Goal: Task Accomplishment & Management: Use online tool/utility

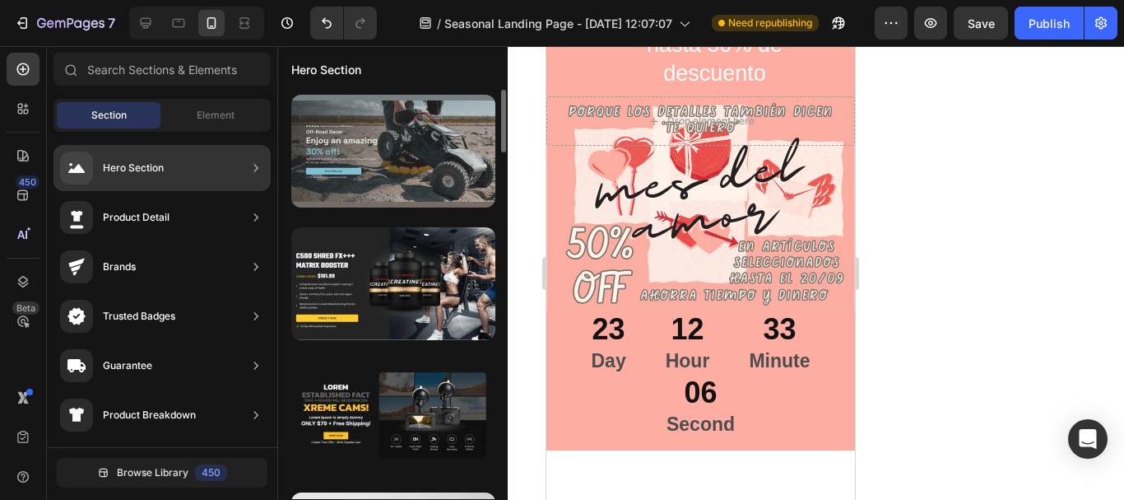
scroll to position [1, 0]
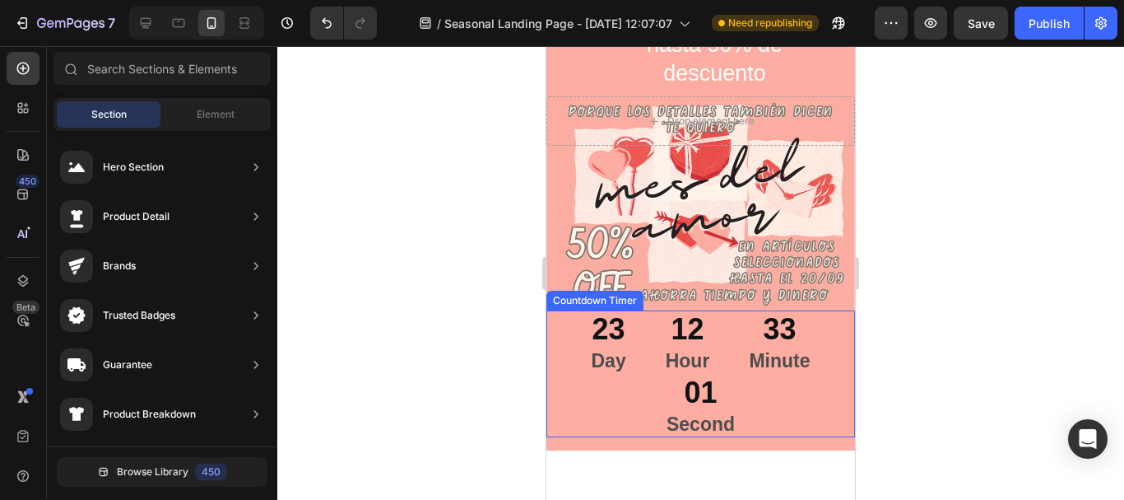
click at [704, 343] on div "12 Hour" at bounding box center [688, 341] width 84 height 63
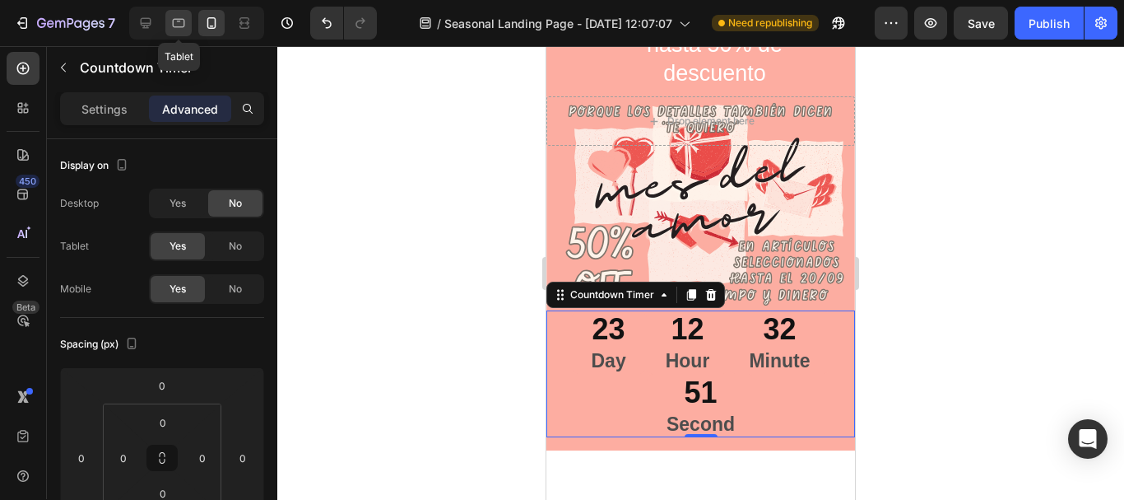
click at [178, 24] on icon at bounding box center [178, 23] width 16 height 16
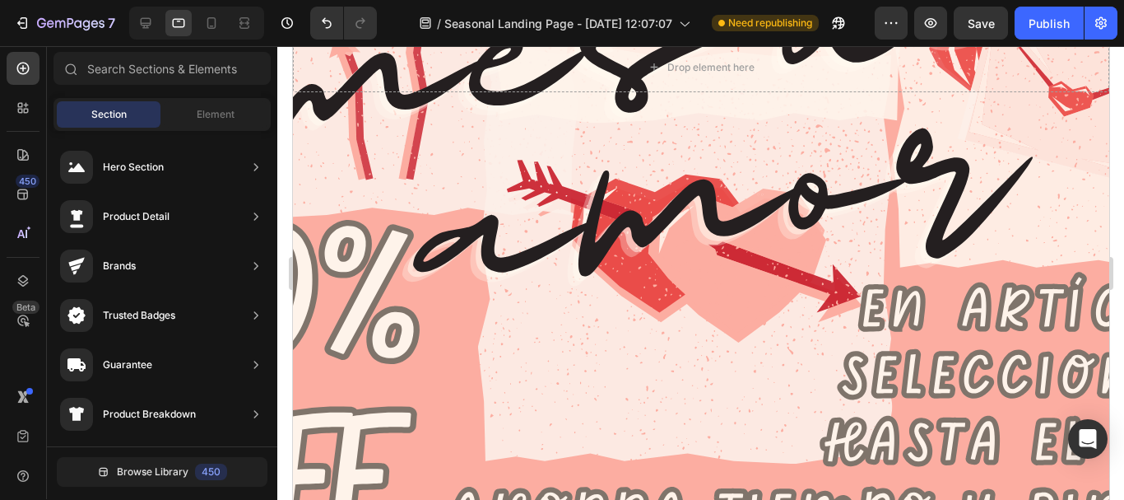
scroll to position [909, 0]
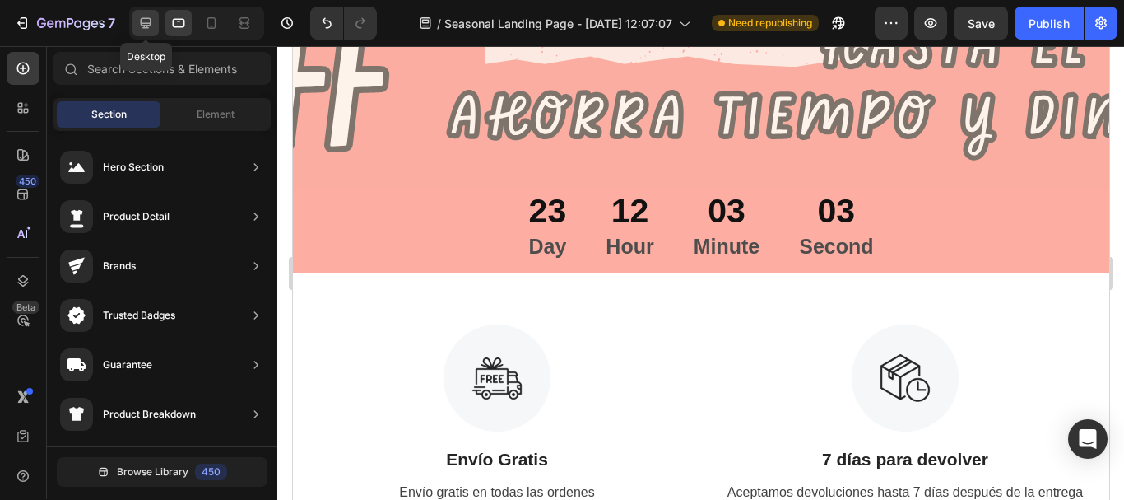
drag, startPoint x: 145, startPoint y: 21, endPoint x: 93, endPoint y: 87, distance: 84.5
click at [145, 21] on icon at bounding box center [145, 23] width 16 height 16
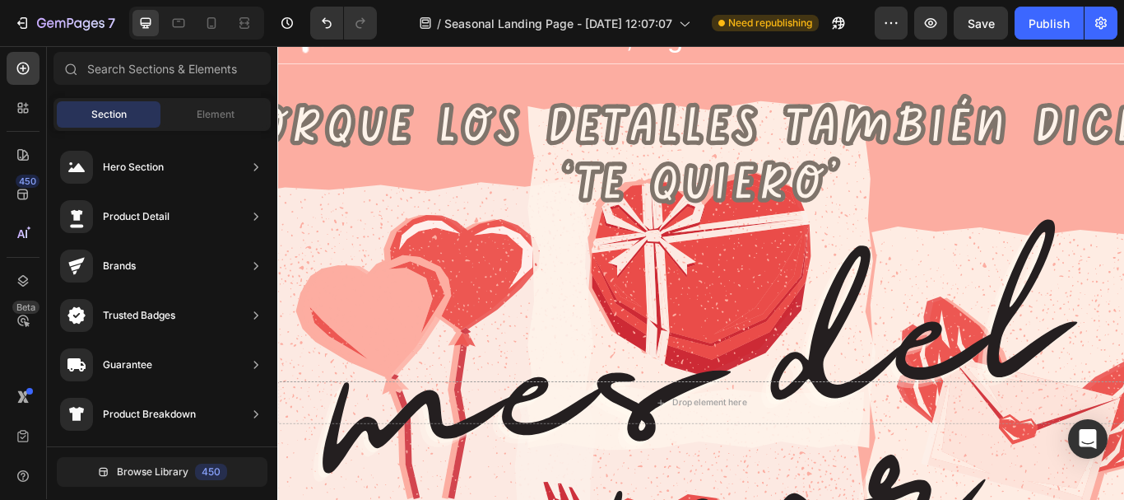
scroll to position [91, 0]
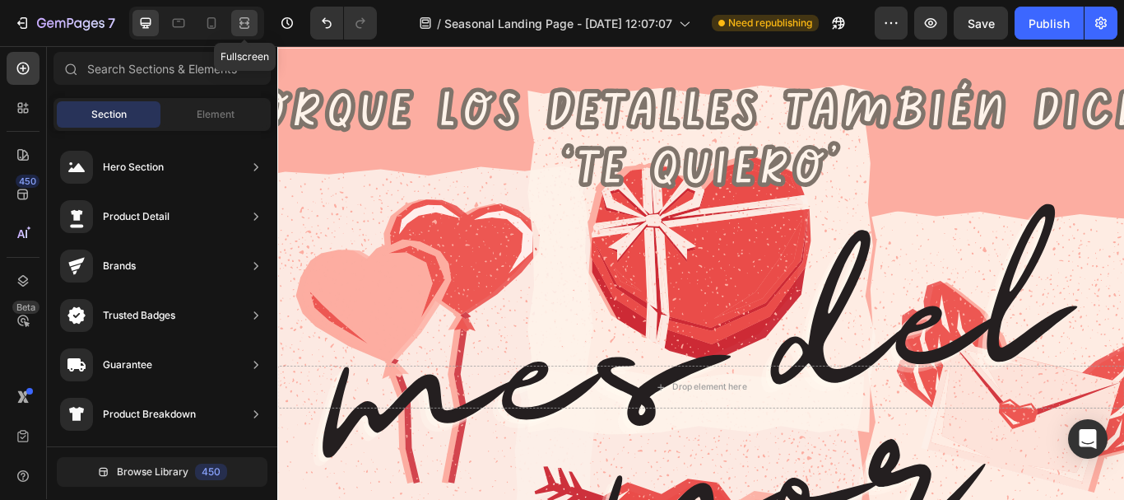
click at [244, 26] on icon at bounding box center [244, 23] width 16 height 16
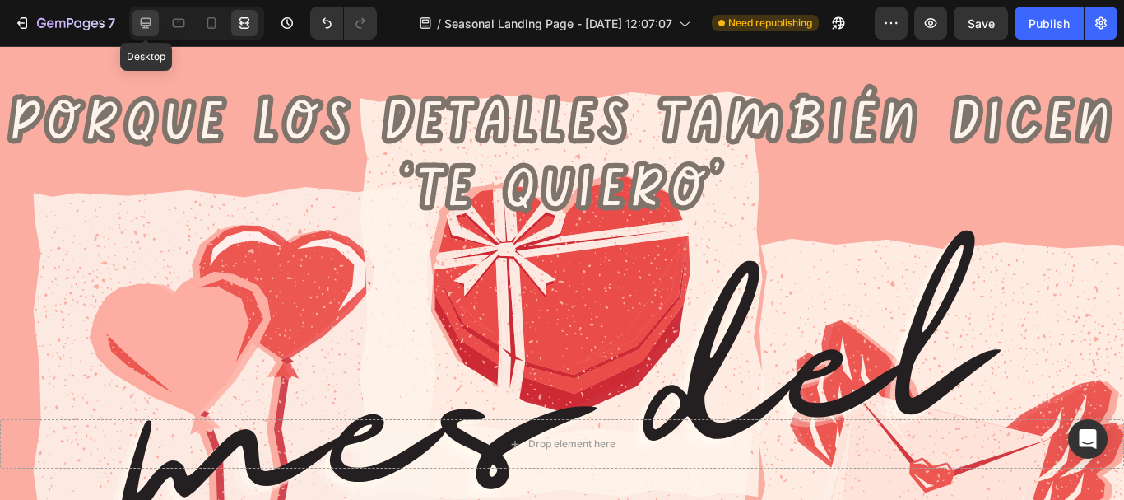
click at [147, 26] on icon at bounding box center [146, 23] width 11 height 11
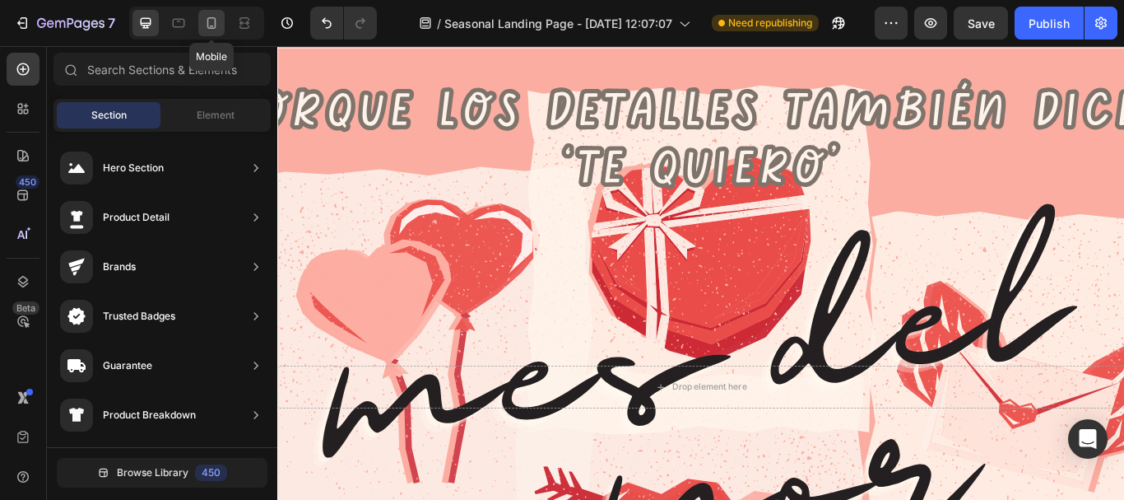
click at [209, 19] on icon at bounding box center [211, 23] width 16 height 16
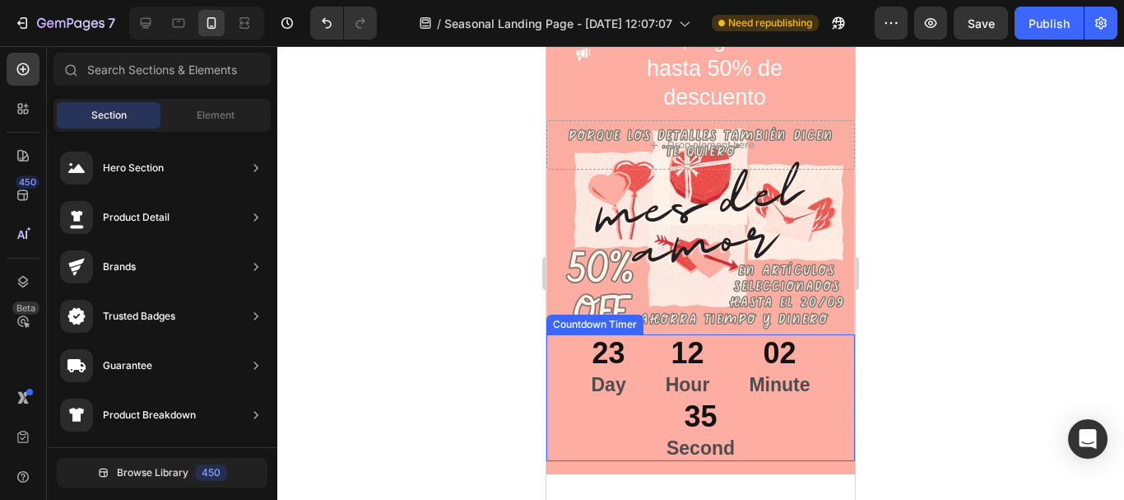
click at [691, 369] on div "12" at bounding box center [688, 353] width 44 height 39
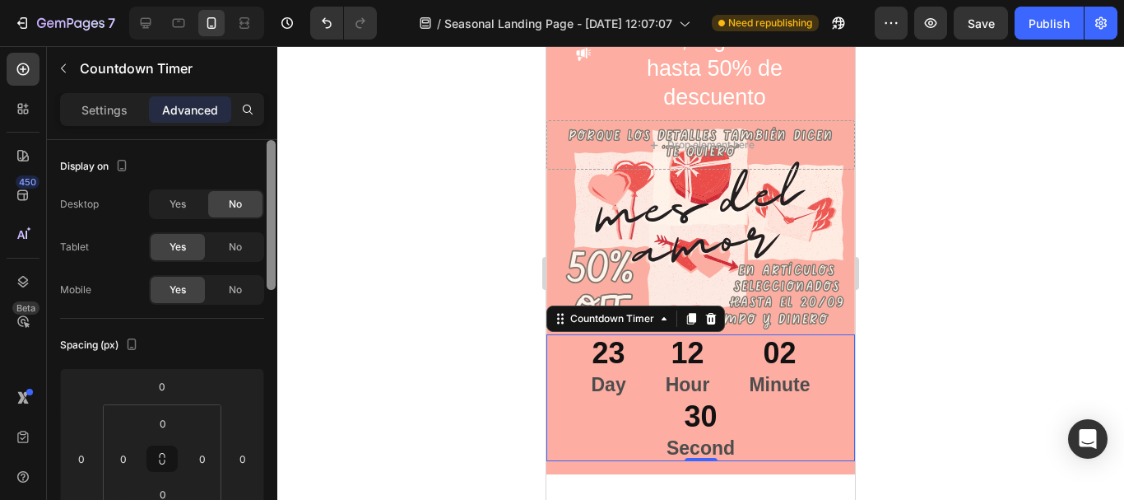
click at [270, 203] on div at bounding box center [271, 215] width 9 height 150
click at [148, 21] on icon at bounding box center [145, 23] width 16 height 16
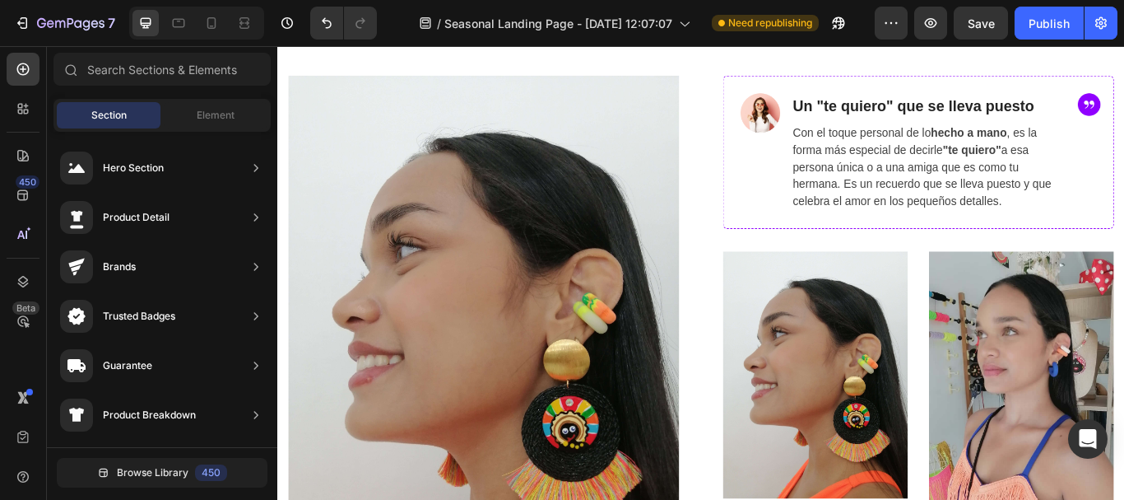
scroll to position [875, 0]
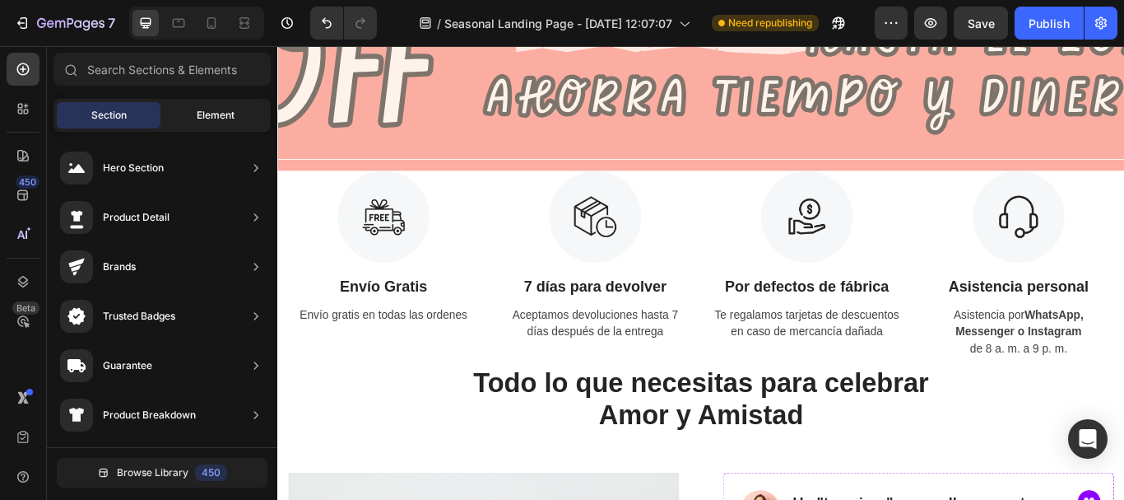
click at [207, 123] on div "Element" at bounding box center [216, 115] width 104 height 26
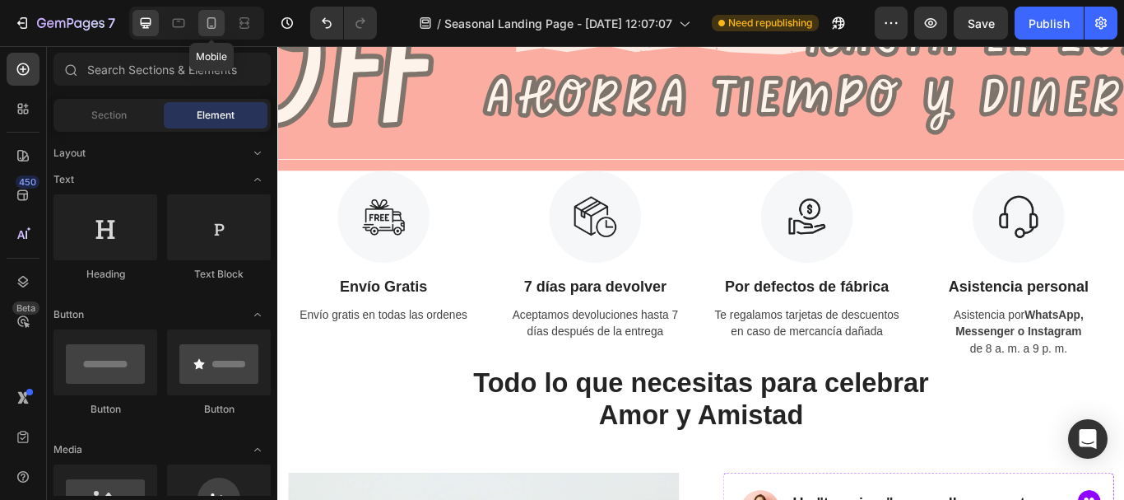
click at [212, 19] on icon at bounding box center [211, 23] width 16 height 16
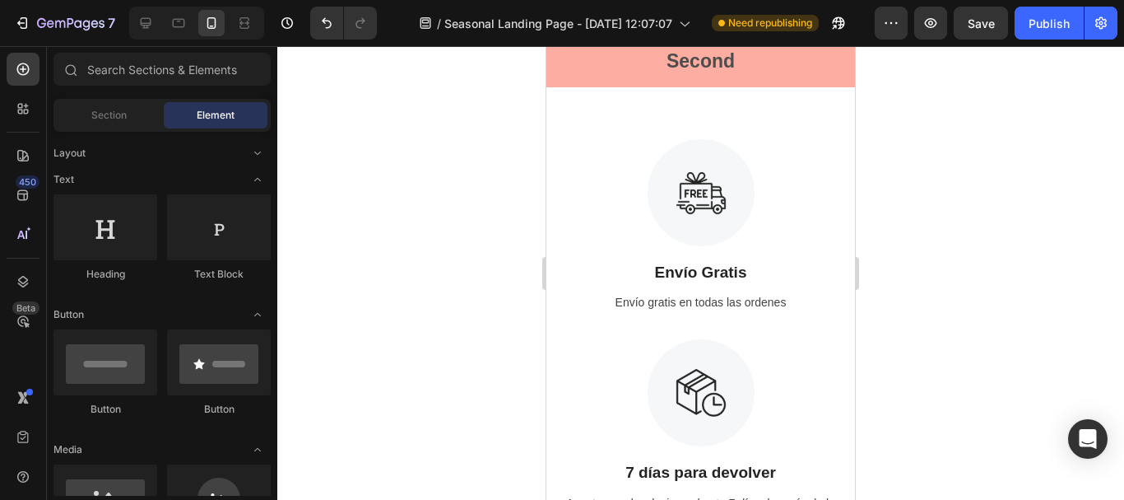
scroll to position [81, 0]
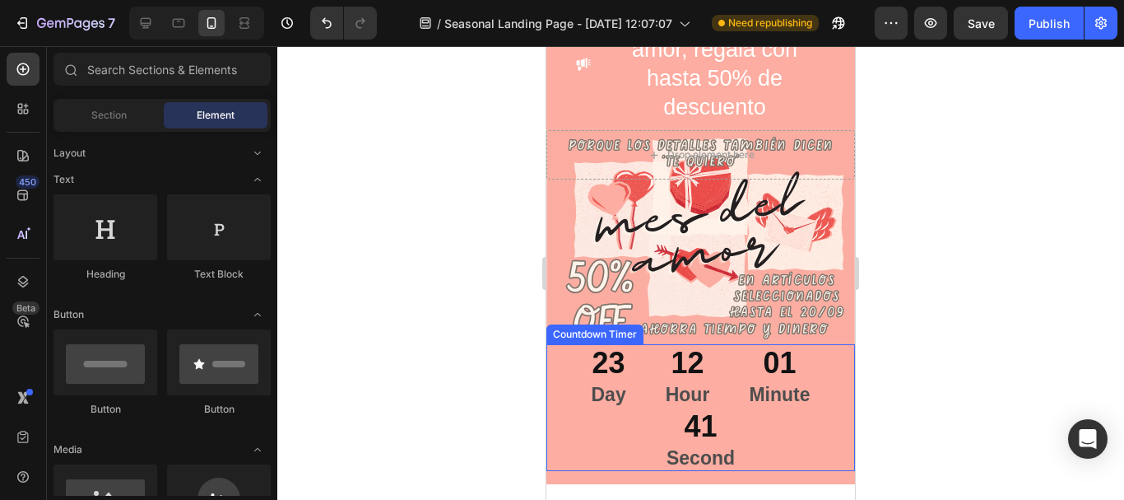
click at [712, 432] on div "41" at bounding box center [701, 426] width 68 height 39
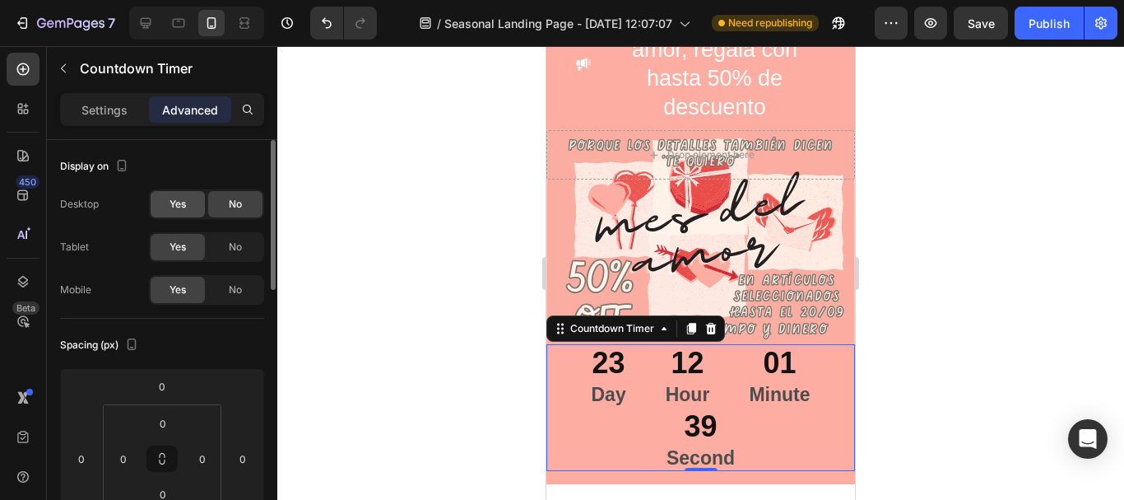
click at [171, 200] on span "Yes" at bounding box center [178, 204] width 16 height 15
click at [145, 26] on icon at bounding box center [146, 23] width 11 height 11
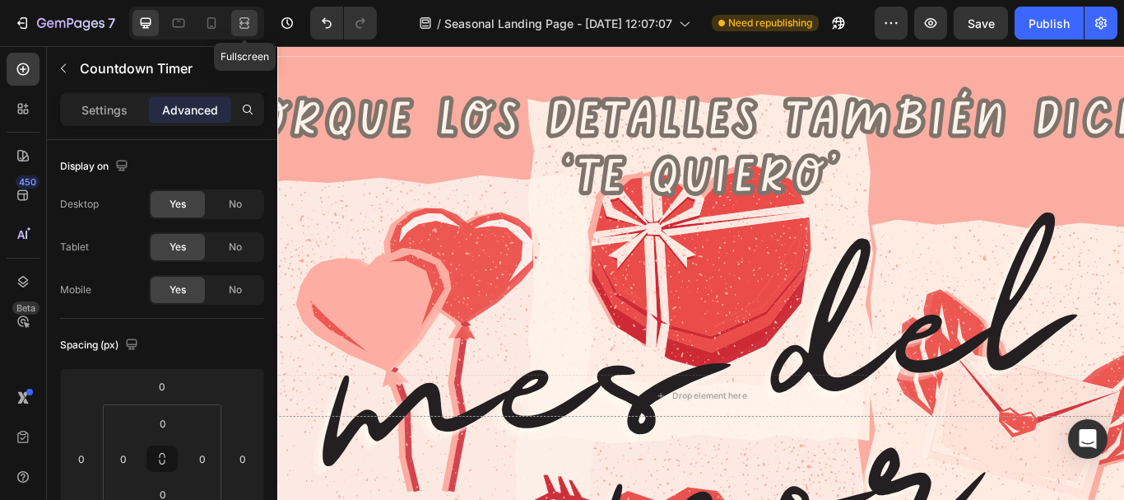
click at [241, 26] on icon at bounding box center [244, 23] width 16 height 16
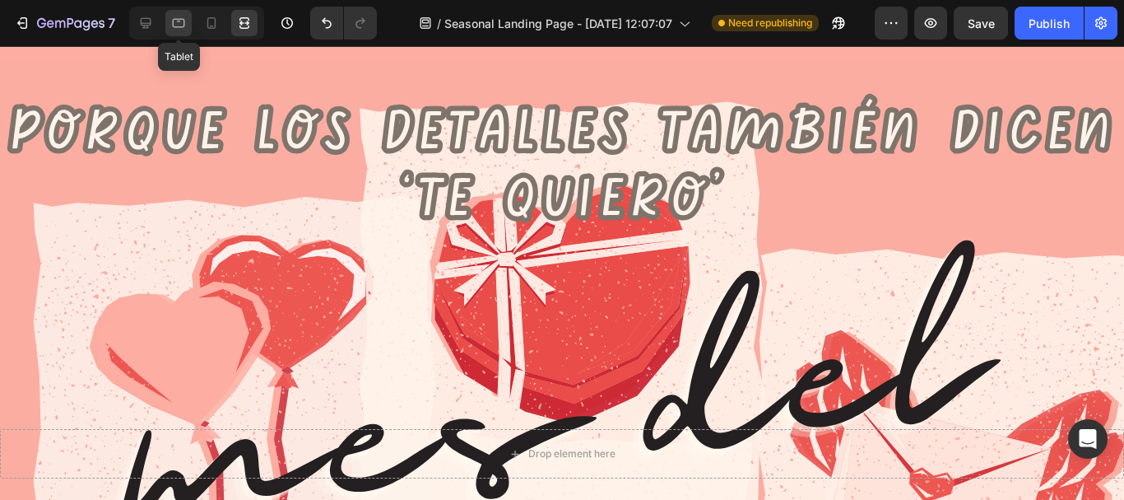
click at [179, 26] on icon at bounding box center [178, 23] width 16 height 16
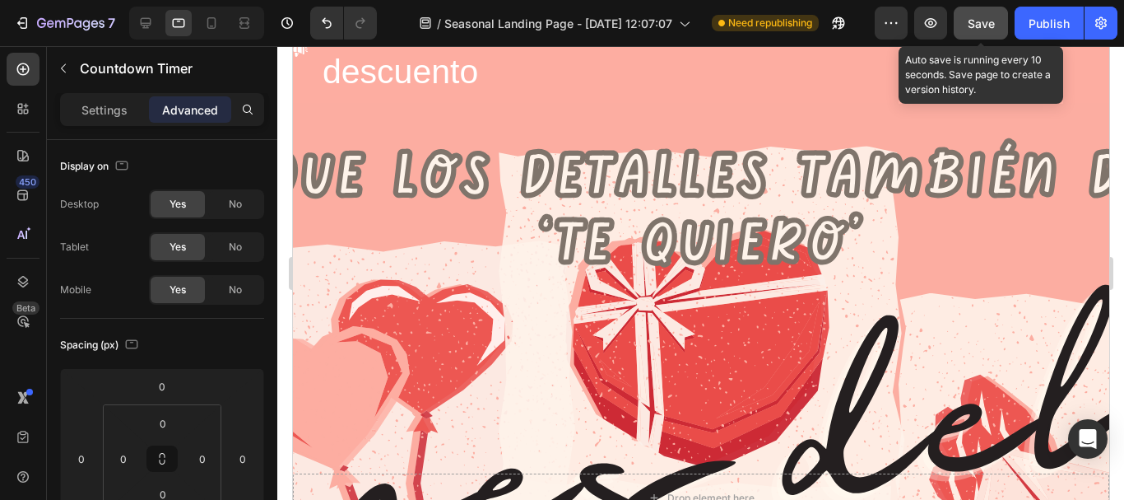
click at [980, 24] on span "Save" at bounding box center [981, 23] width 27 height 14
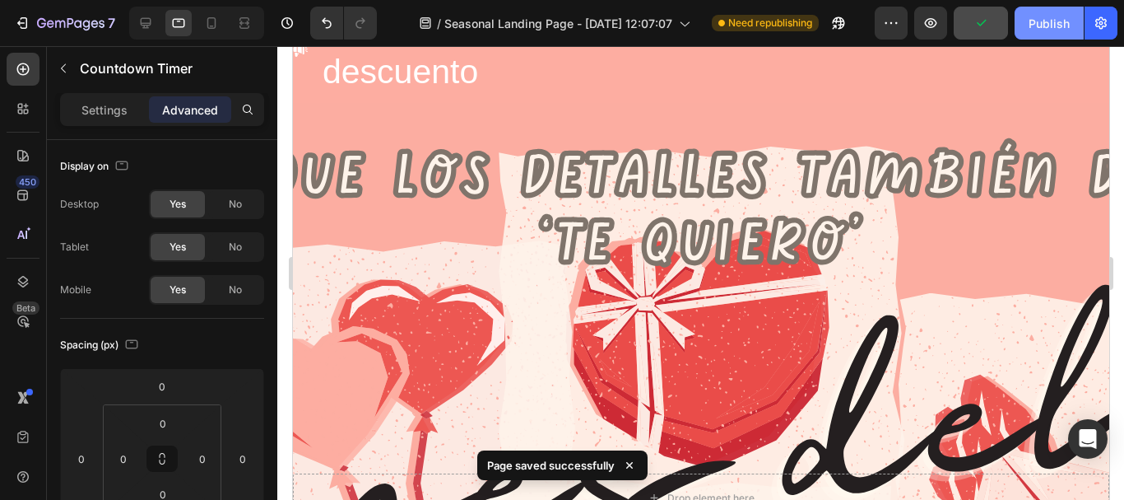
click at [1055, 25] on div "Publish" at bounding box center [1049, 23] width 41 height 17
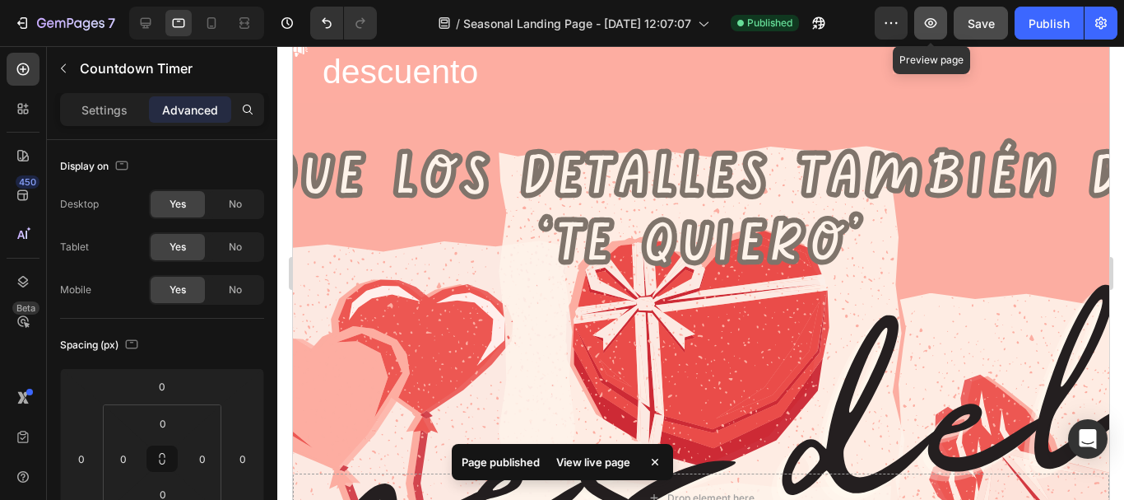
click at [934, 24] on icon "button" at bounding box center [931, 23] width 12 height 10
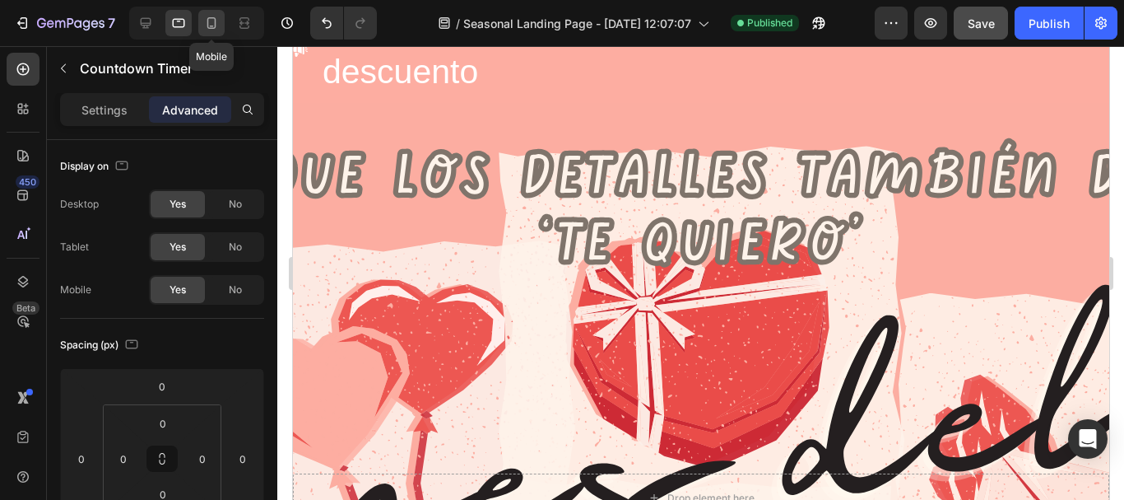
click at [207, 26] on icon at bounding box center [211, 23] width 16 height 16
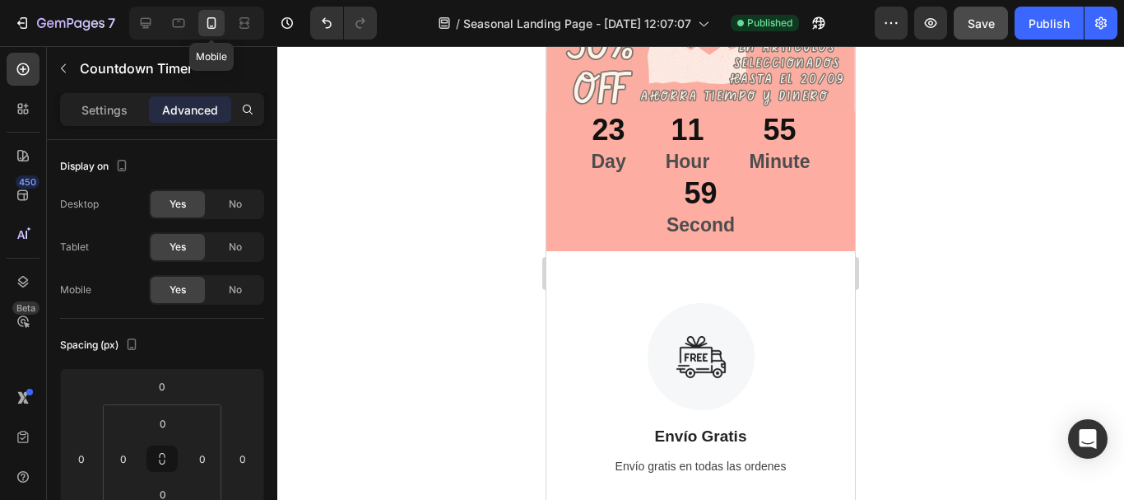
scroll to position [322, 0]
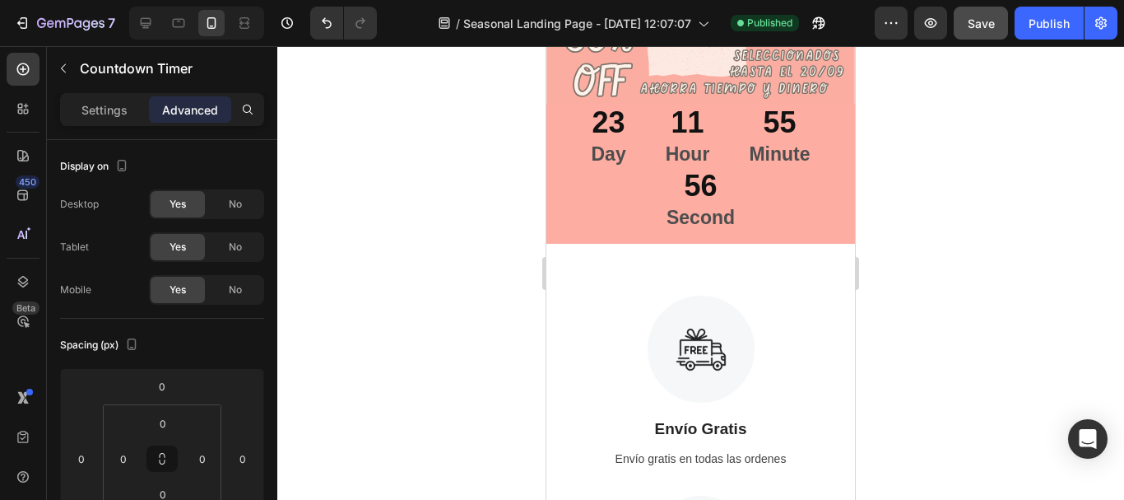
click at [721, 158] on div "11 Hour" at bounding box center [688, 135] width 84 height 63
click at [683, 118] on div "11" at bounding box center [688, 123] width 44 height 39
click at [693, 221] on p "Second" at bounding box center [701, 218] width 68 height 25
click at [108, 117] on p "Settings" at bounding box center [104, 109] width 46 height 17
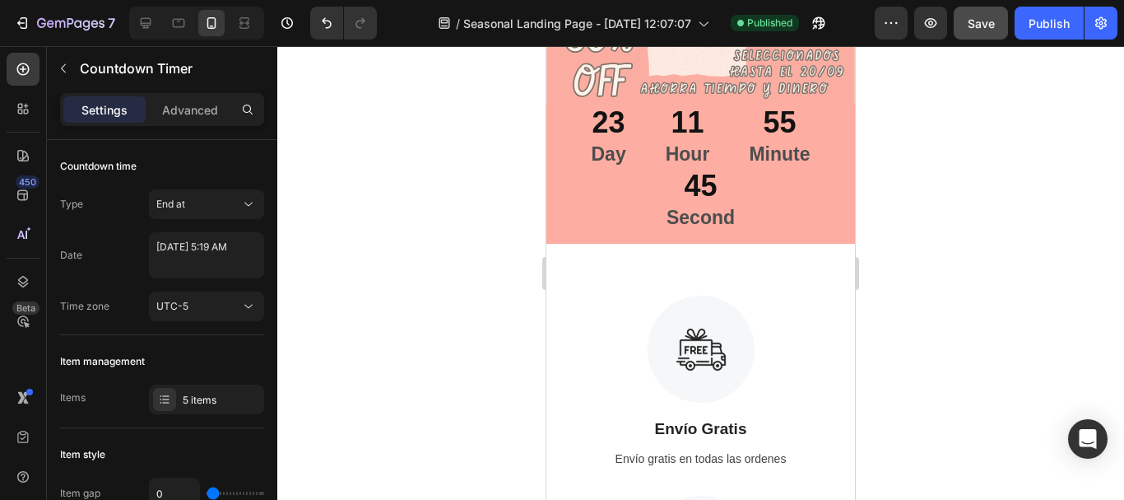
scroll to position [407, 0]
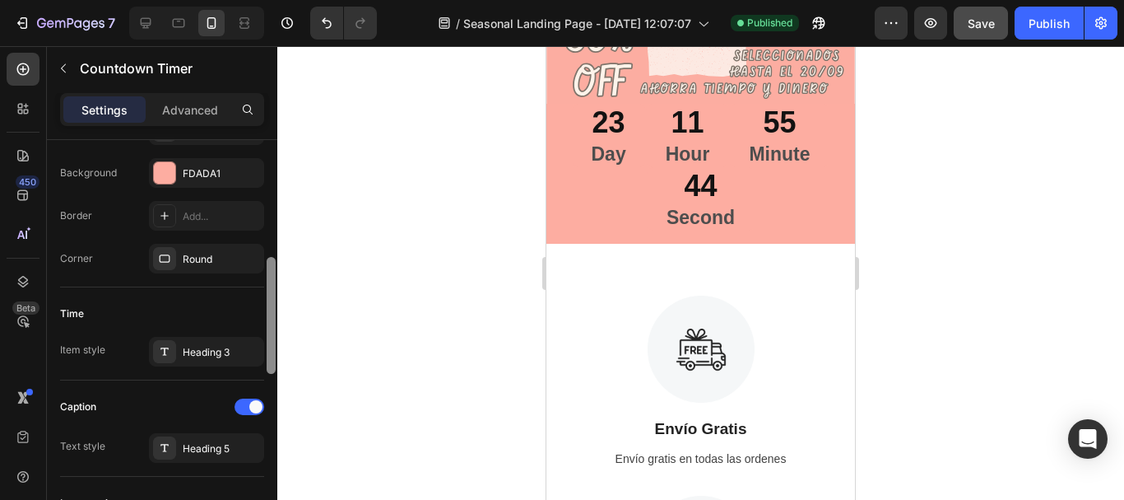
click at [271, 277] on div at bounding box center [271, 343] width 12 height 407
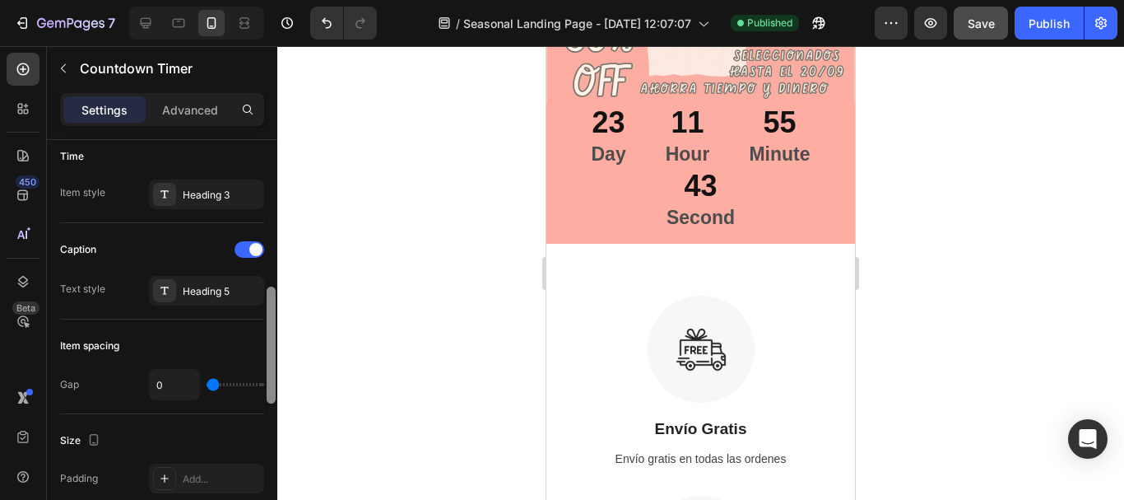
scroll to position [567, 0]
drag, startPoint x: 271, startPoint y: 277, endPoint x: 271, endPoint y: 323, distance: 46.1
click at [271, 323] on div at bounding box center [271, 361] width 9 height 117
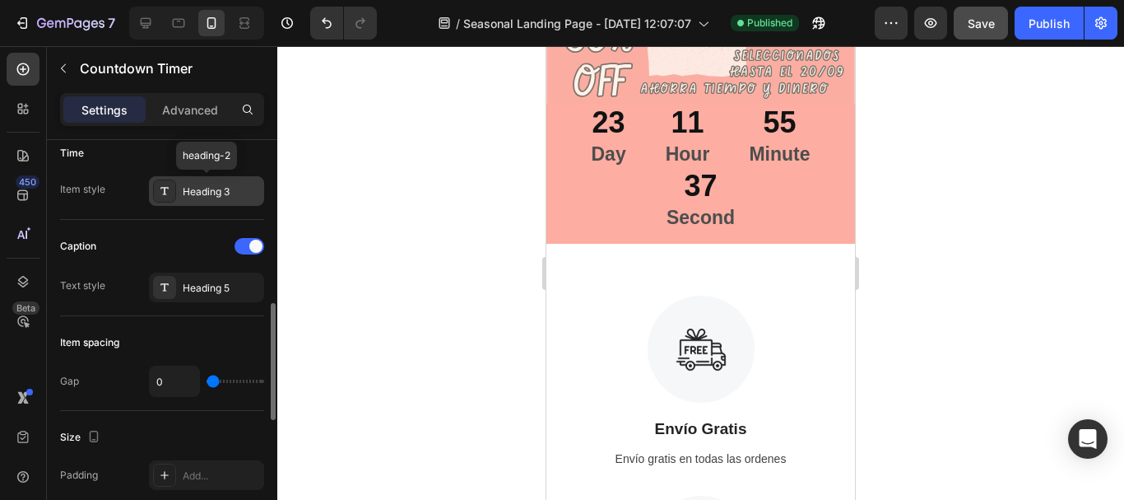
click at [242, 191] on div "Heading 3" at bounding box center [221, 191] width 77 height 15
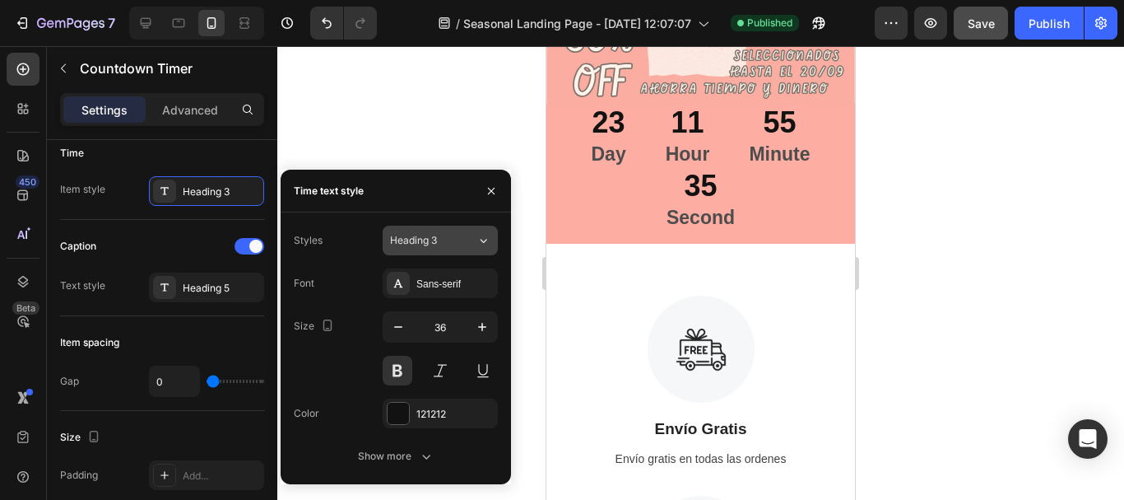
click at [480, 239] on icon at bounding box center [484, 240] width 14 height 16
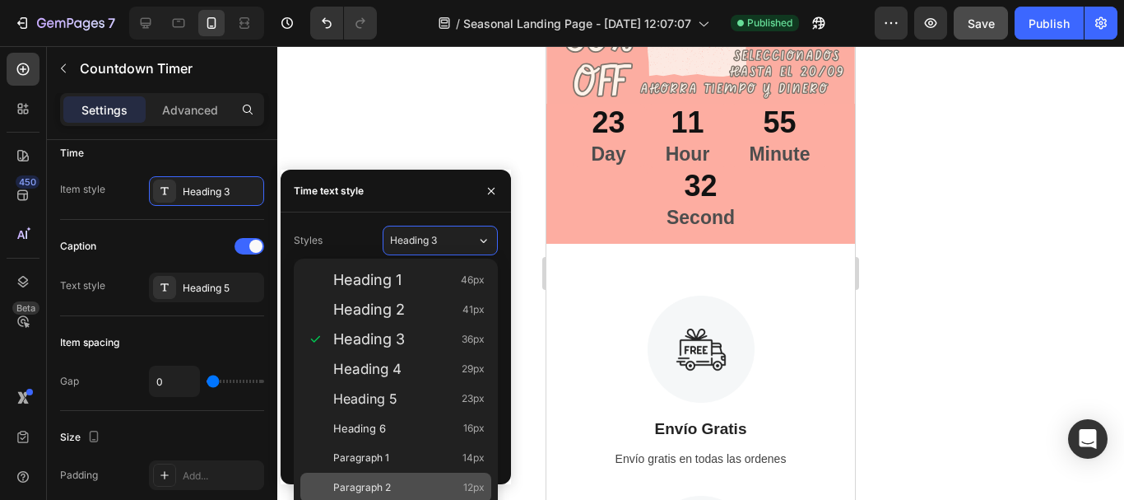
click at [433, 480] on div "Paragraph 2 12px" at bounding box center [408, 487] width 151 height 16
type input "12"
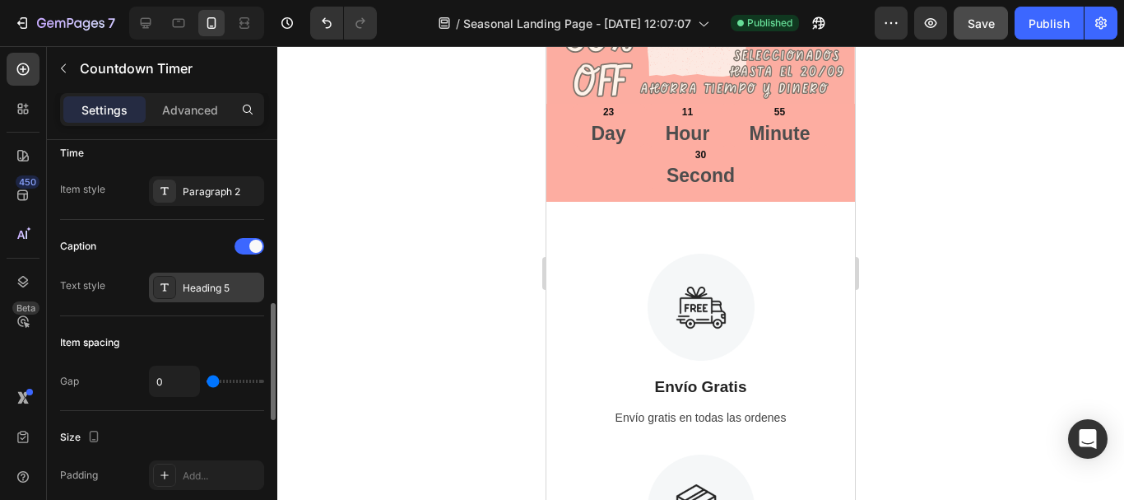
click at [237, 289] on div "Heading 5" at bounding box center [221, 288] width 77 height 15
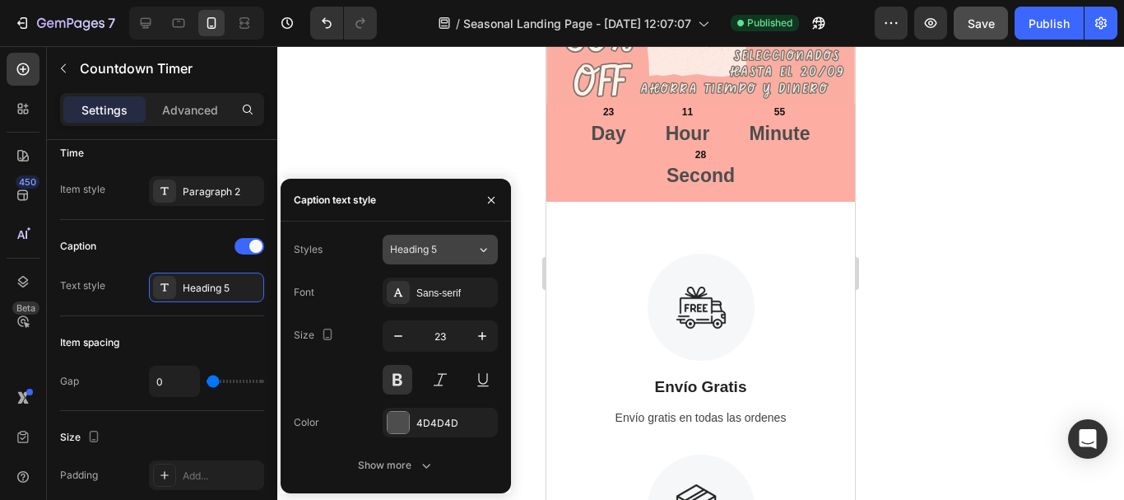
click at [450, 247] on div "Heading 5" at bounding box center [423, 249] width 67 height 15
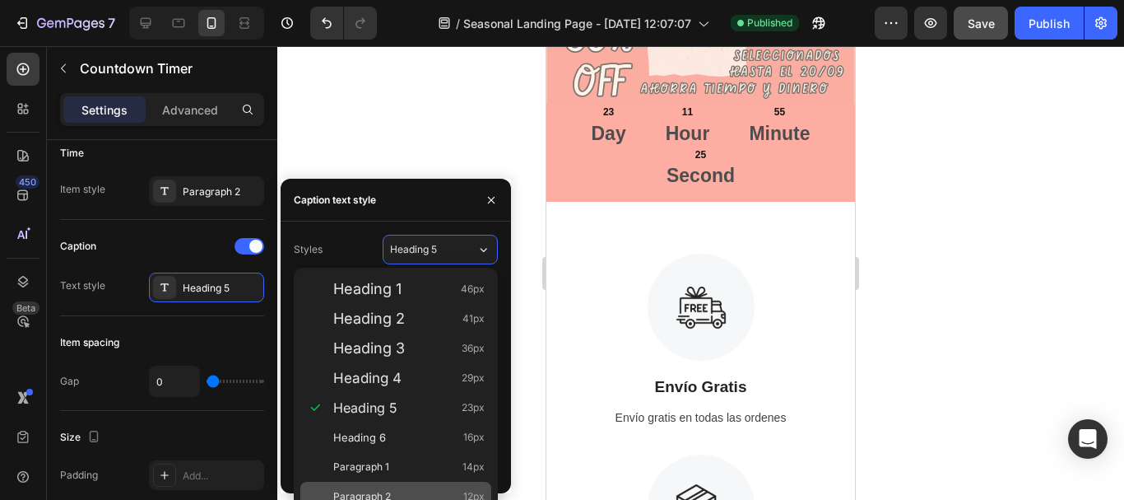
click at [448, 487] on div "Paragraph 2 12px" at bounding box center [395, 497] width 191 height 30
type input "12"
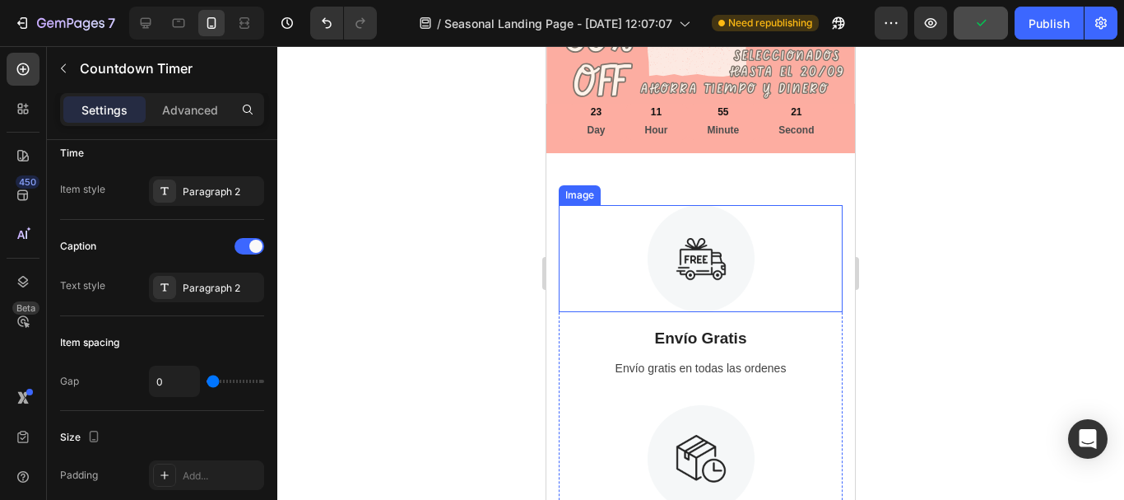
click at [936, 274] on div at bounding box center [700, 273] width 847 height 454
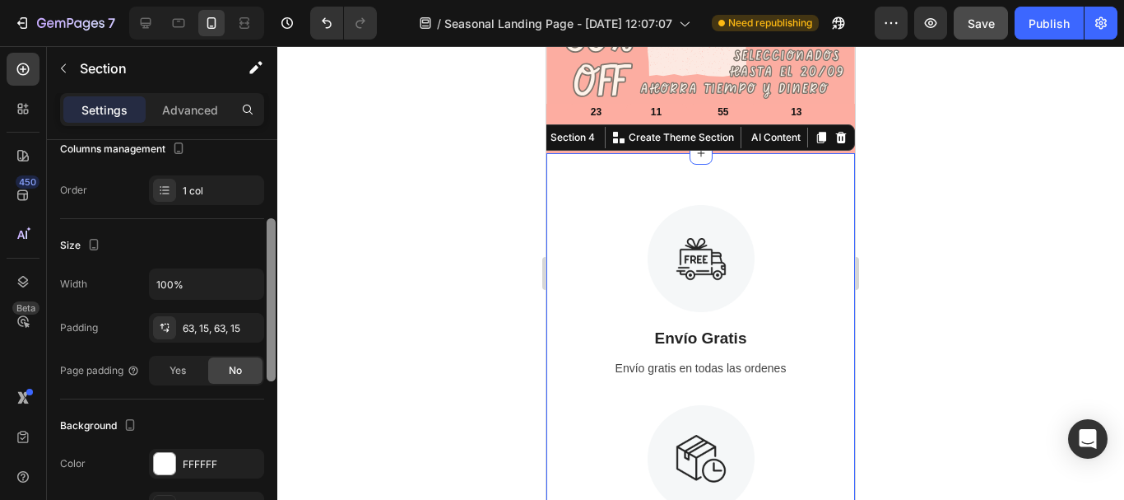
drag, startPoint x: 274, startPoint y: 239, endPoint x: 279, endPoint y: 316, distance: 77.5
click at [279, 0] on div "7 Version history / Seasonal Landing Page - [DATE] 12:07:07 Need republishing P…" at bounding box center [562, 0] width 1124 height 0
click at [234, 327] on div "63, 15, 63, 15" at bounding box center [206, 326] width 115 height 30
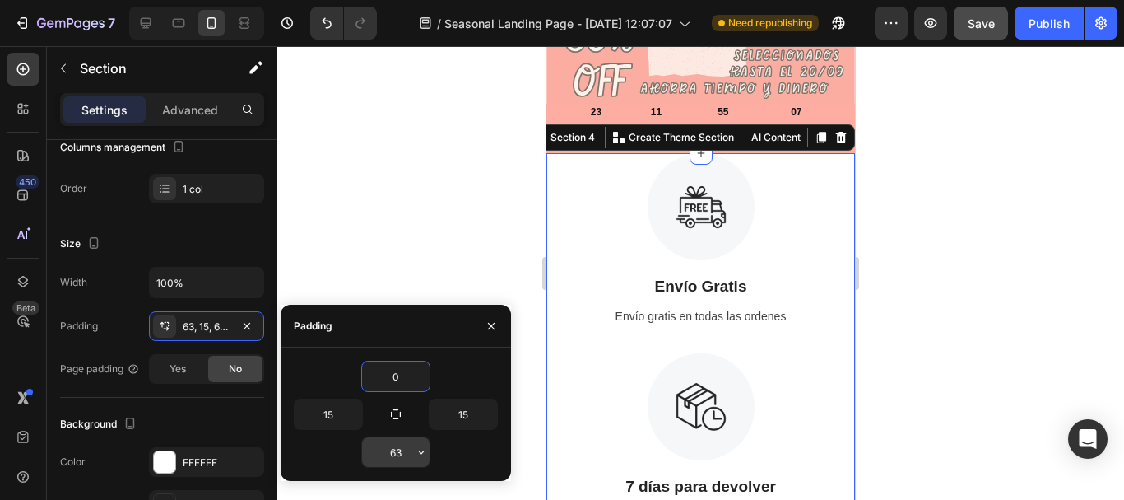
type input "0"
click at [471, 417] on input "15" at bounding box center [464, 414] width 68 height 30
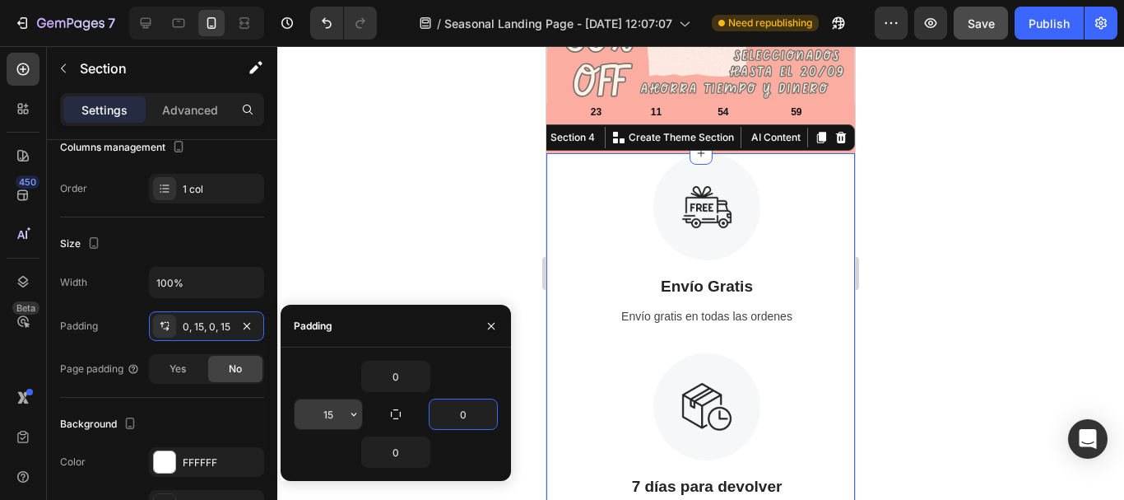
type input "0"
click at [331, 413] on input "15" at bounding box center [329, 414] width 68 height 30
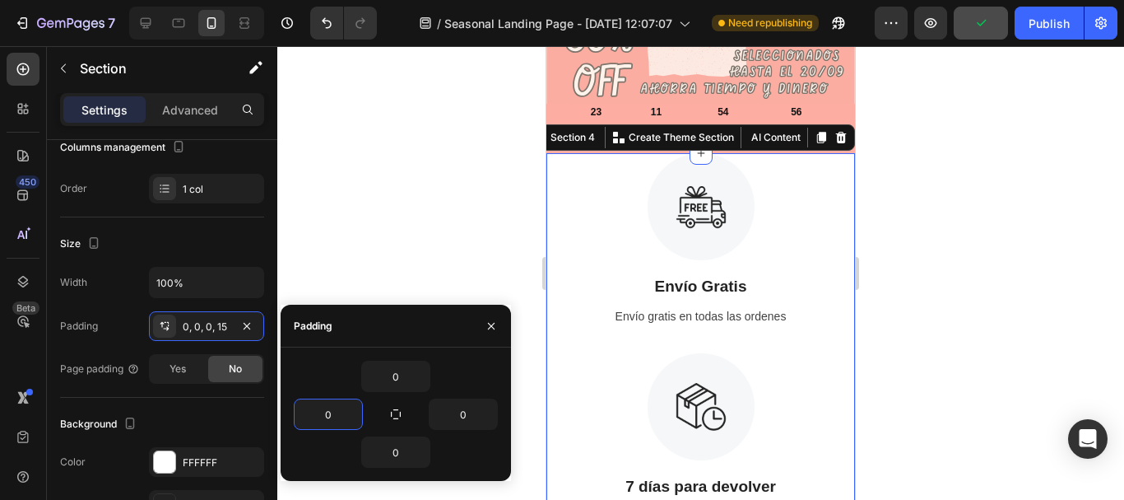
type input "0"
click at [402, 335] on div "Padding" at bounding box center [396, 326] width 230 height 43
click at [1016, 235] on div at bounding box center [700, 273] width 847 height 454
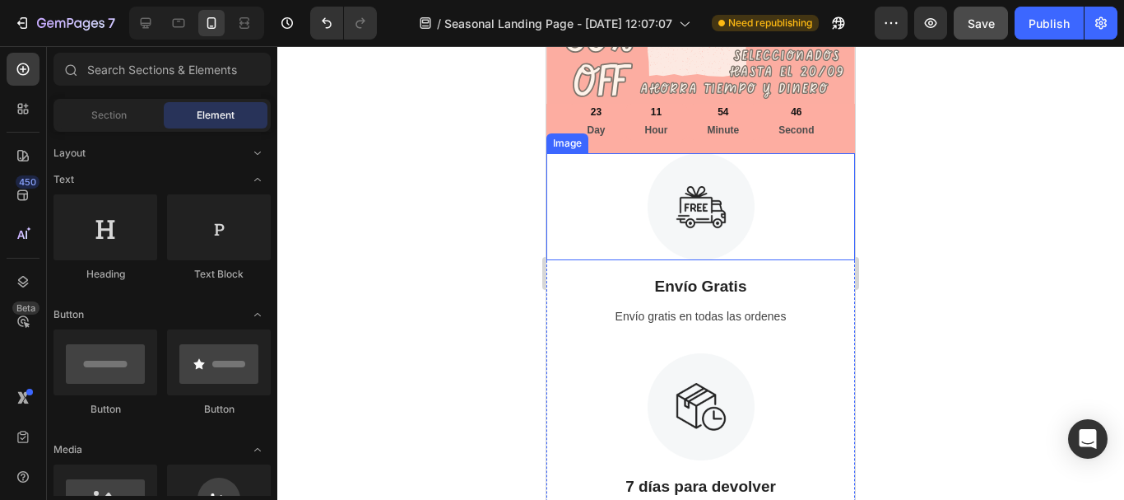
click at [687, 220] on img at bounding box center [701, 206] width 107 height 107
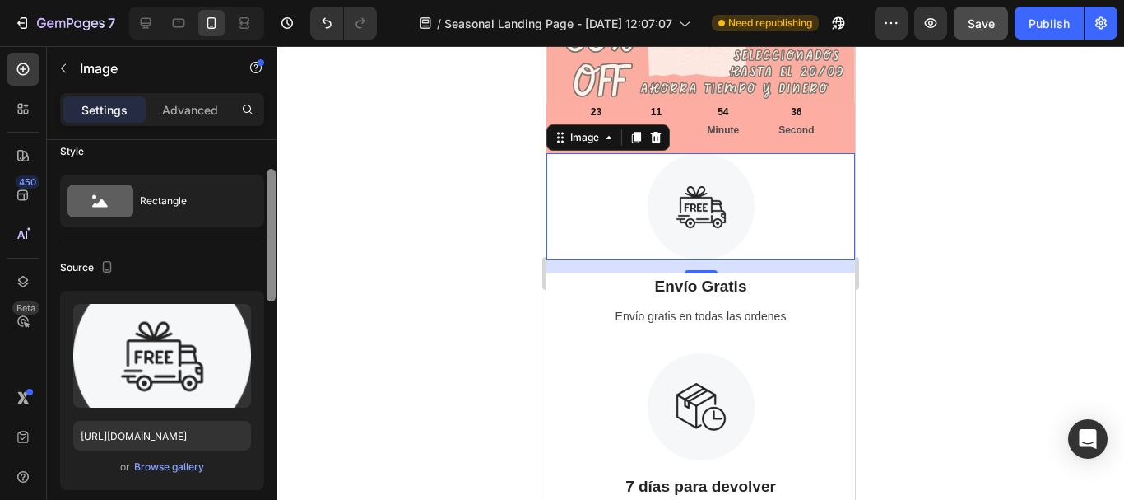
scroll to position [0, 0]
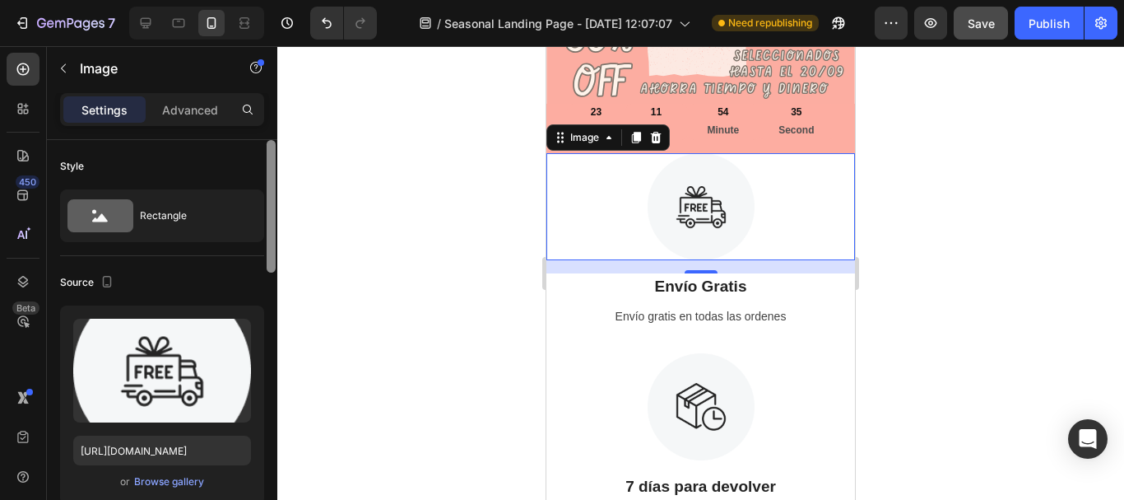
click at [272, 233] on div at bounding box center [271, 206] width 9 height 133
drag, startPoint x: 272, startPoint y: 233, endPoint x: 265, endPoint y: 187, distance: 46.6
click at [265, 187] on div at bounding box center [271, 343] width 12 height 407
click at [197, 108] on p "Advanced" at bounding box center [190, 109] width 56 height 17
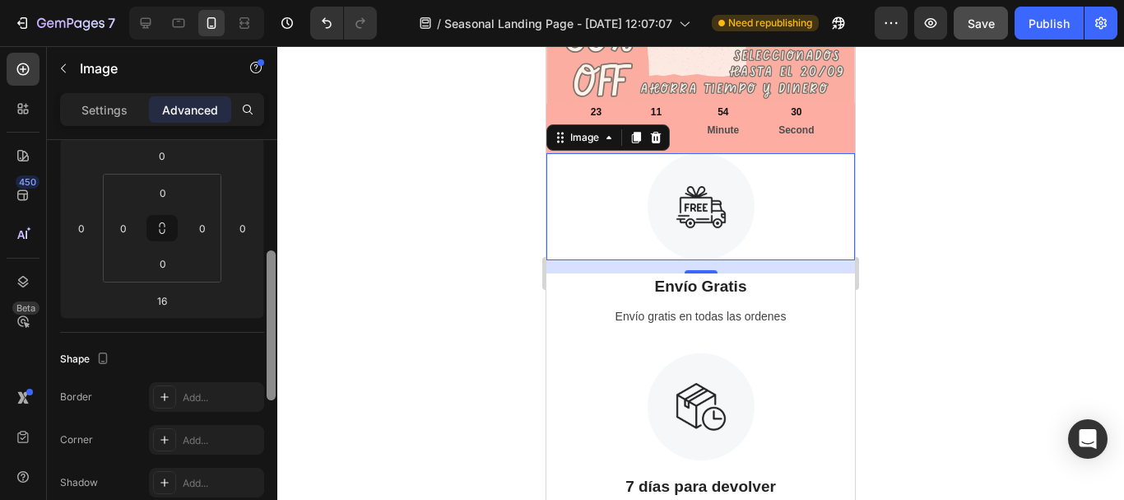
scroll to position [253, 0]
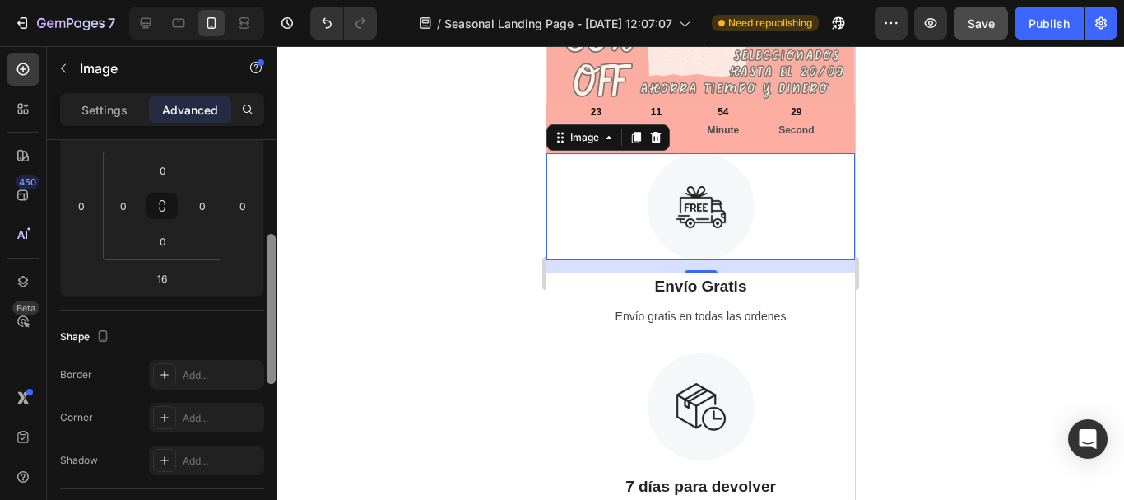
drag, startPoint x: 271, startPoint y: 188, endPoint x: 273, endPoint y: 282, distance: 93.9
click at [273, 282] on div at bounding box center [271, 309] width 9 height 150
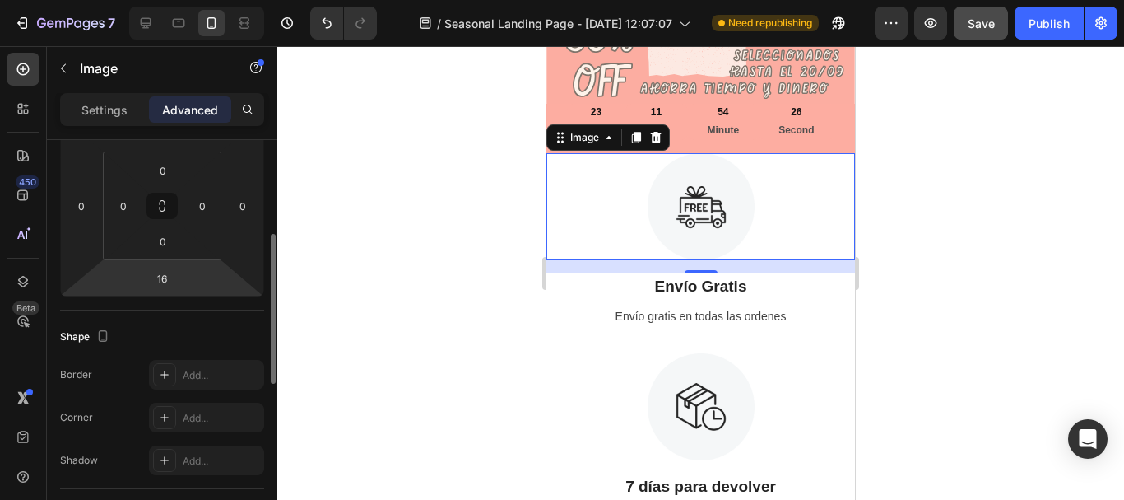
click at [184, 0] on html "7 Version history / Seasonal Landing Page - [DATE] 12:07:07 Need republishing P…" at bounding box center [562, 0] width 1124 height 0
click at [170, 282] on input "16" at bounding box center [162, 278] width 33 height 25
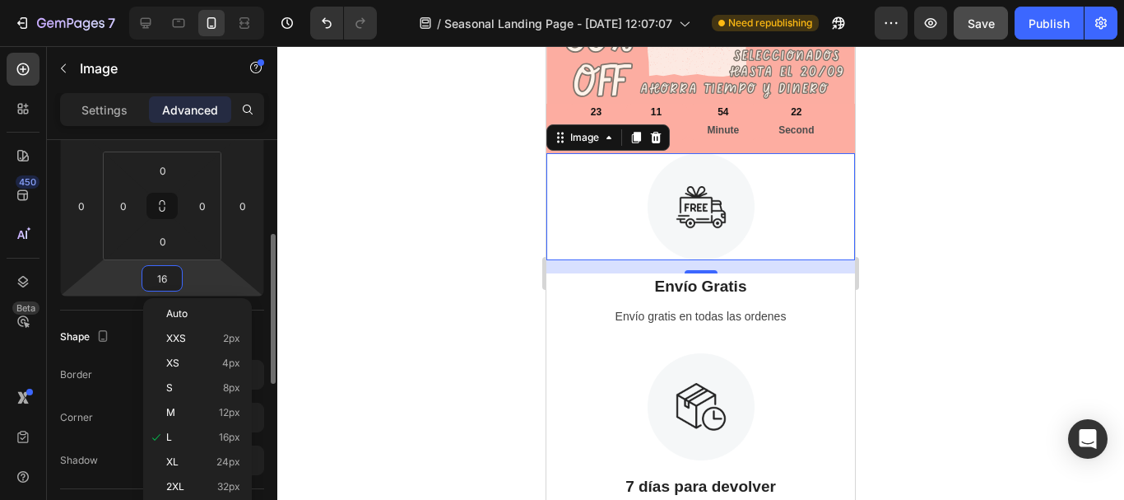
type input "1"
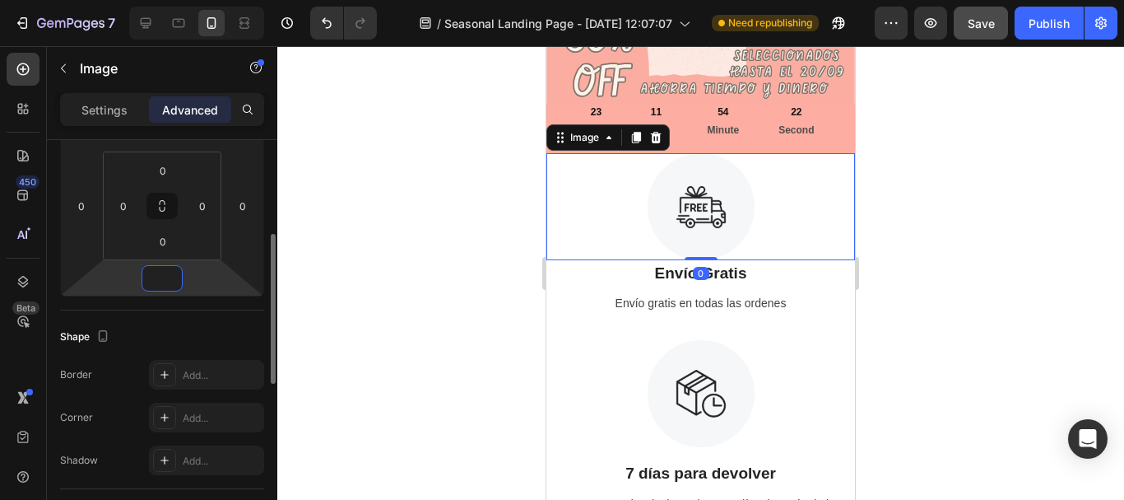
type input "0"
click at [338, 286] on div at bounding box center [700, 273] width 847 height 454
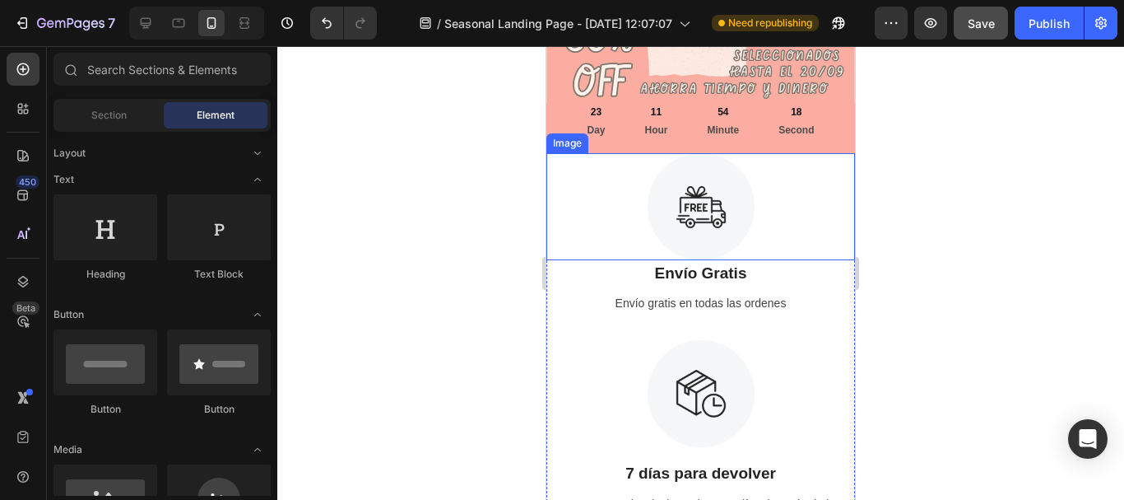
click at [650, 229] on img at bounding box center [701, 206] width 107 height 107
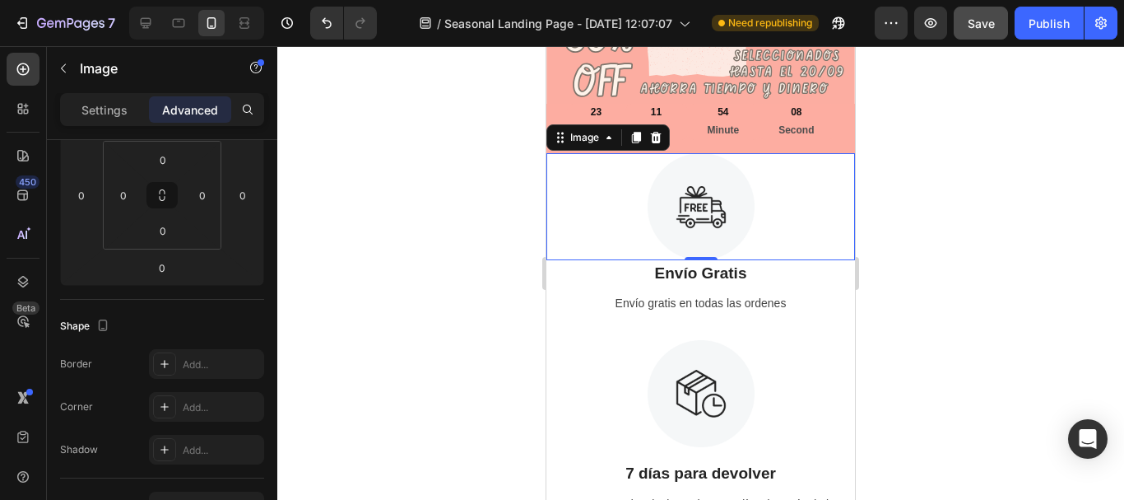
scroll to position [0, 0]
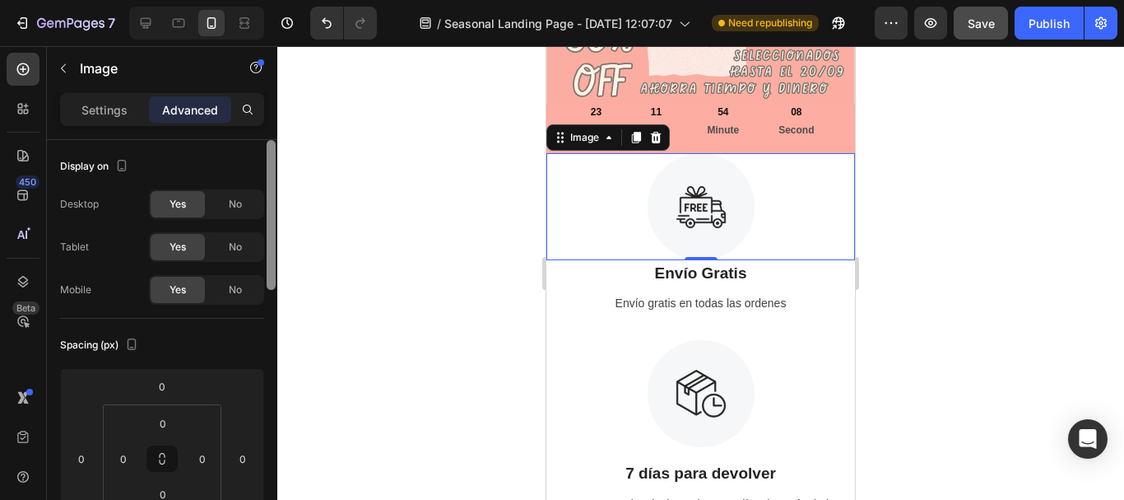
drag, startPoint x: 272, startPoint y: 254, endPoint x: 286, endPoint y: 129, distance: 125.9
click at [286, 0] on div "7 Version history / Seasonal Landing Page - [DATE] 12:07:07 Need republishing P…" at bounding box center [562, 0] width 1124 height 0
click at [112, 100] on div "Settings" at bounding box center [104, 109] width 82 height 26
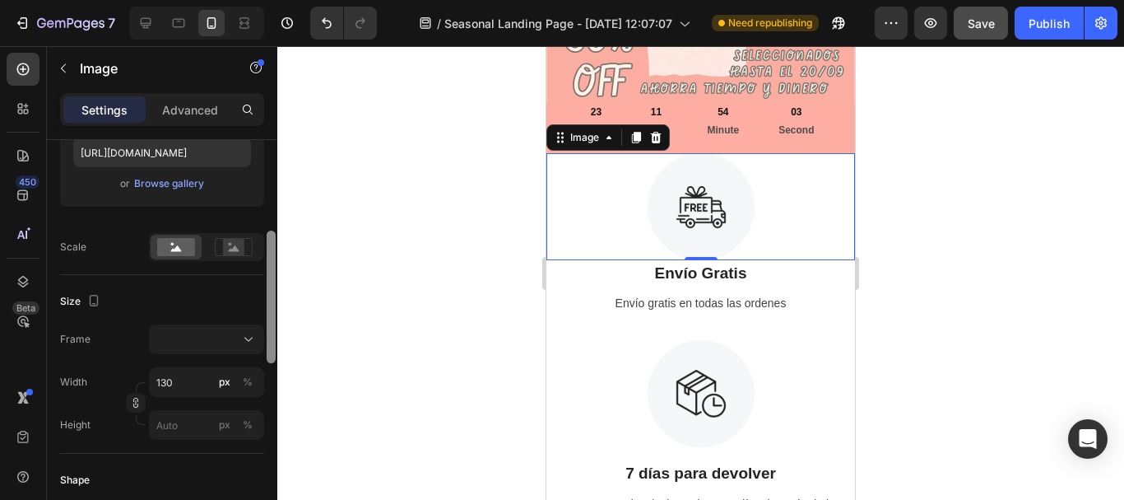
scroll to position [300, 0]
drag, startPoint x: 272, startPoint y: 198, endPoint x: 272, endPoint y: 297, distance: 98.8
click at [272, 297] on div at bounding box center [271, 304] width 9 height 133
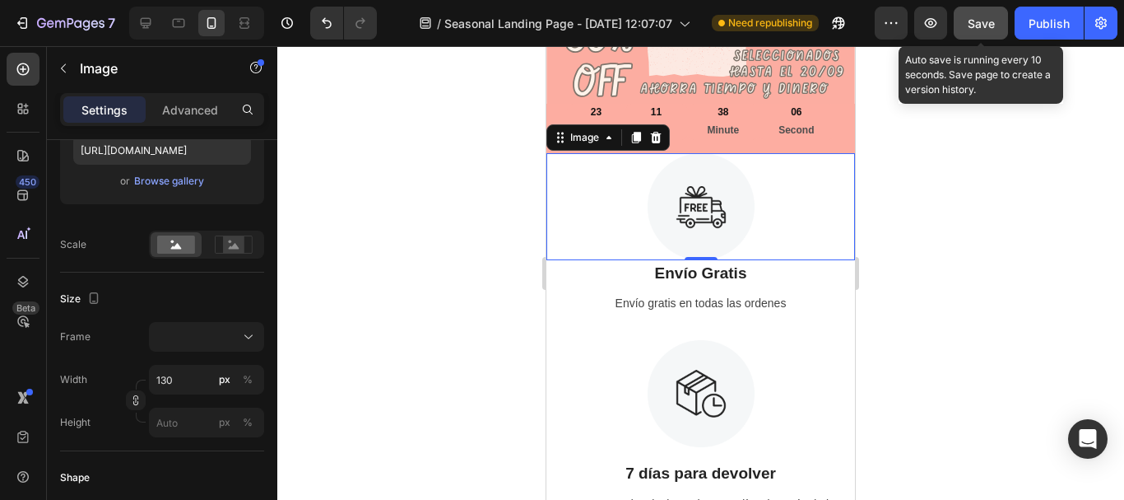
click at [971, 26] on span "Save" at bounding box center [981, 23] width 27 height 14
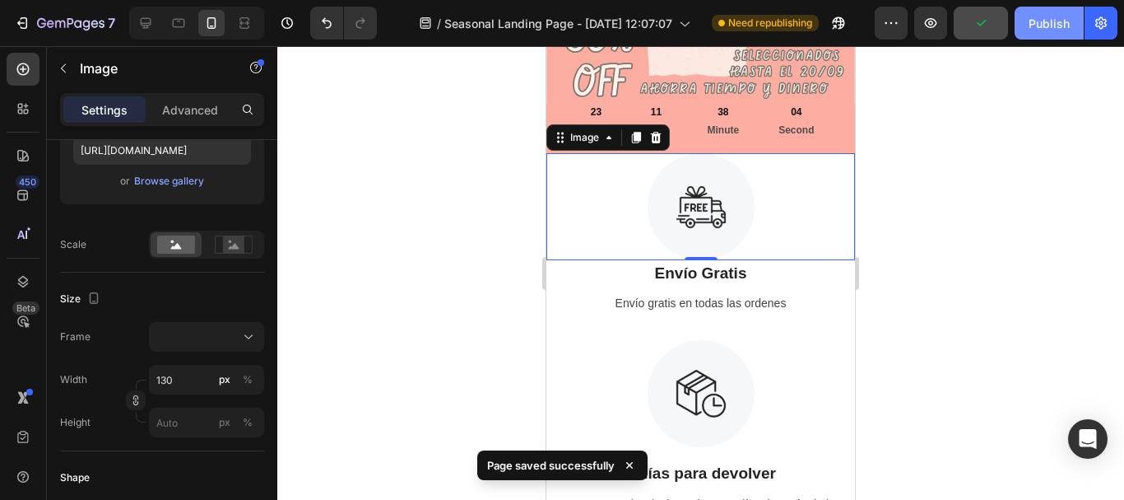
click at [1050, 26] on div "Publish" at bounding box center [1049, 23] width 41 height 17
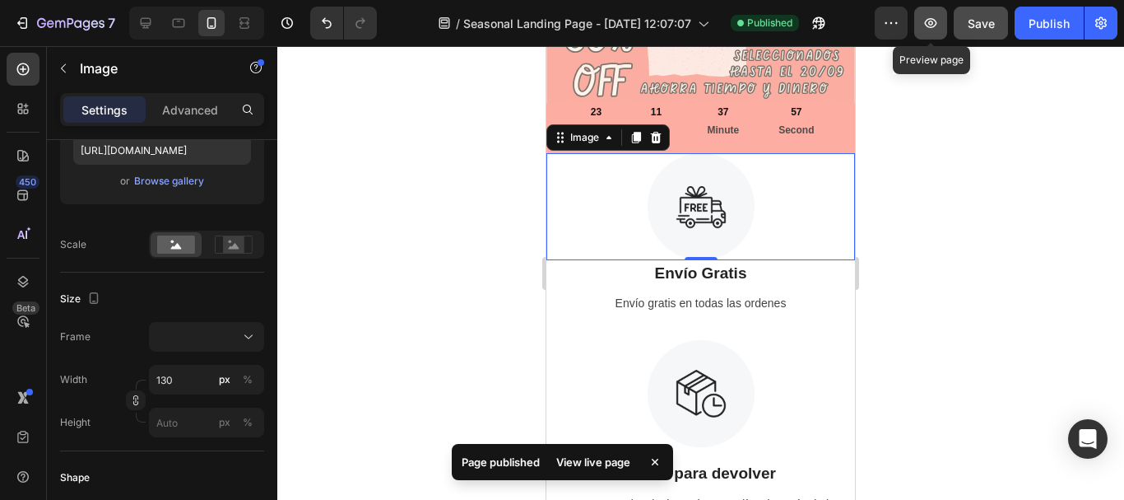
click at [928, 21] on icon "button" at bounding box center [931, 23] width 12 height 10
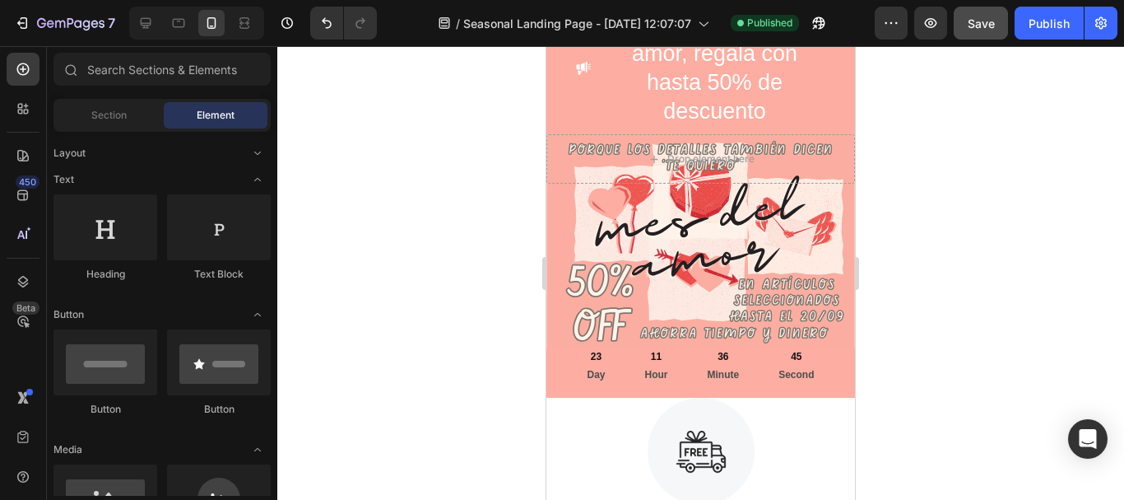
scroll to position [119, 0]
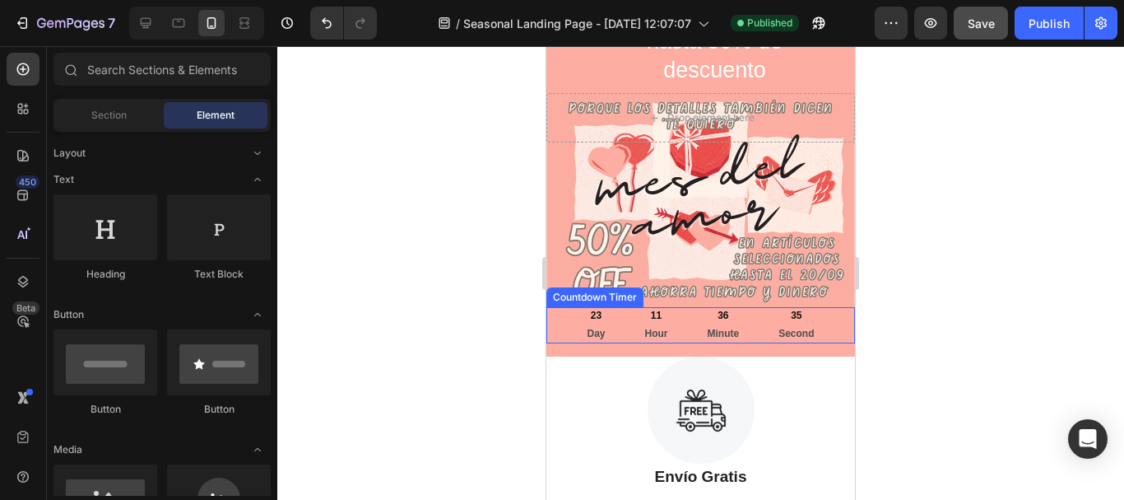
click at [668, 334] on div "11 Hour" at bounding box center [657, 324] width 63 height 35
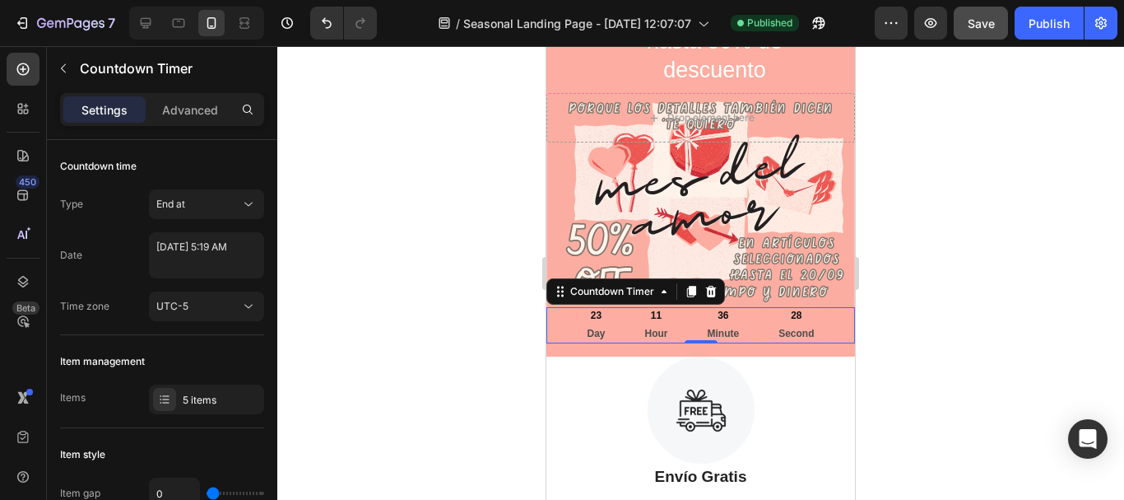
click at [468, 244] on div at bounding box center [700, 273] width 847 height 454
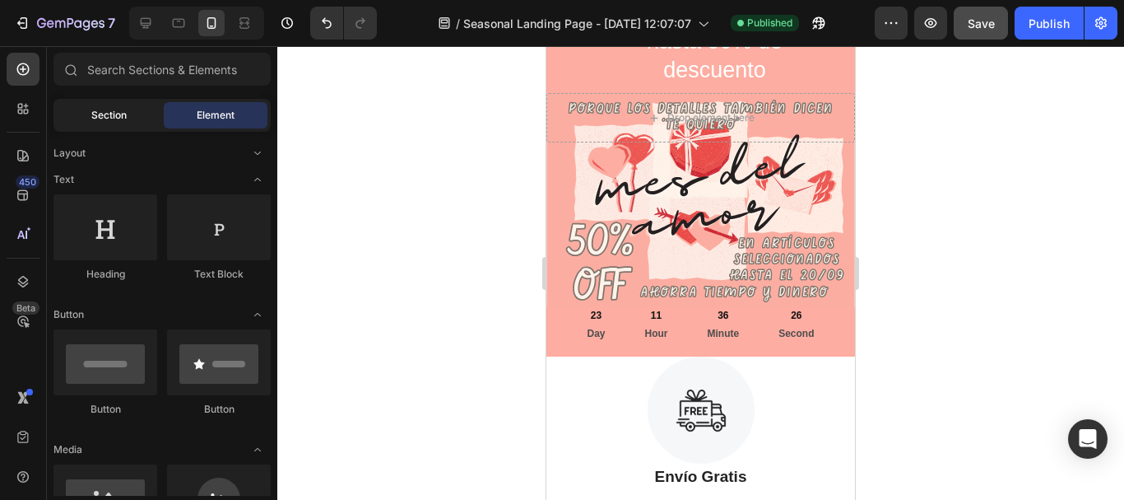
click at [84, 114] on div "Section" at bounding box center [109, 115] width 104 height 26
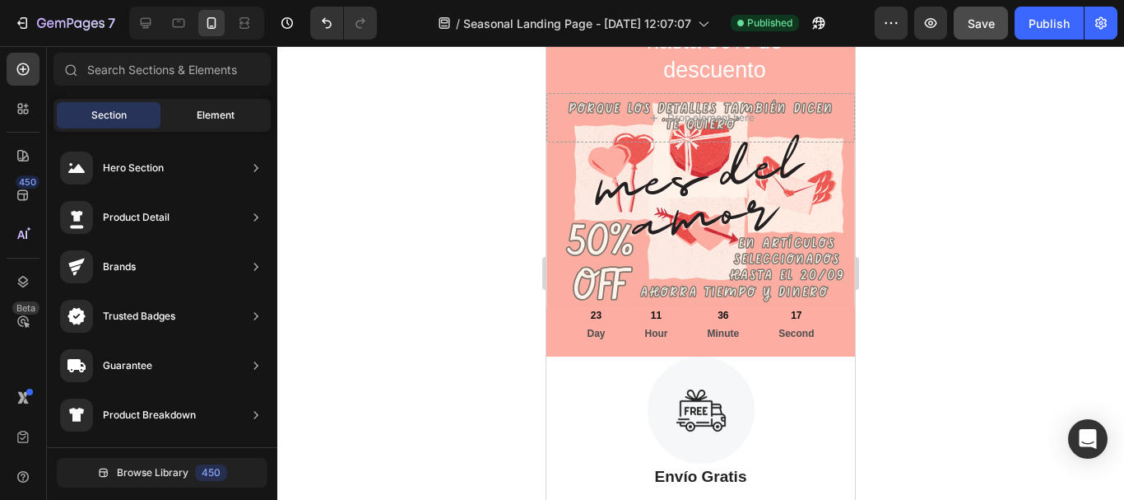
click at [220, 115] on span "Element" at bounding box center [216, 115] width 38 height 15
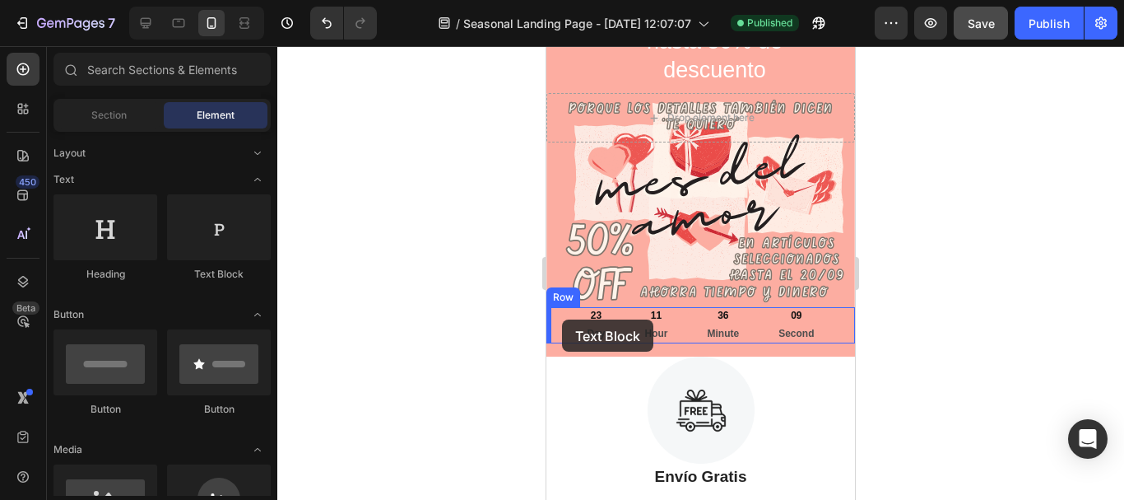
drag, startPoint x: 760, startPoint y: 282, endPoint x: 562, endPoint y: 319, distance: 201.0
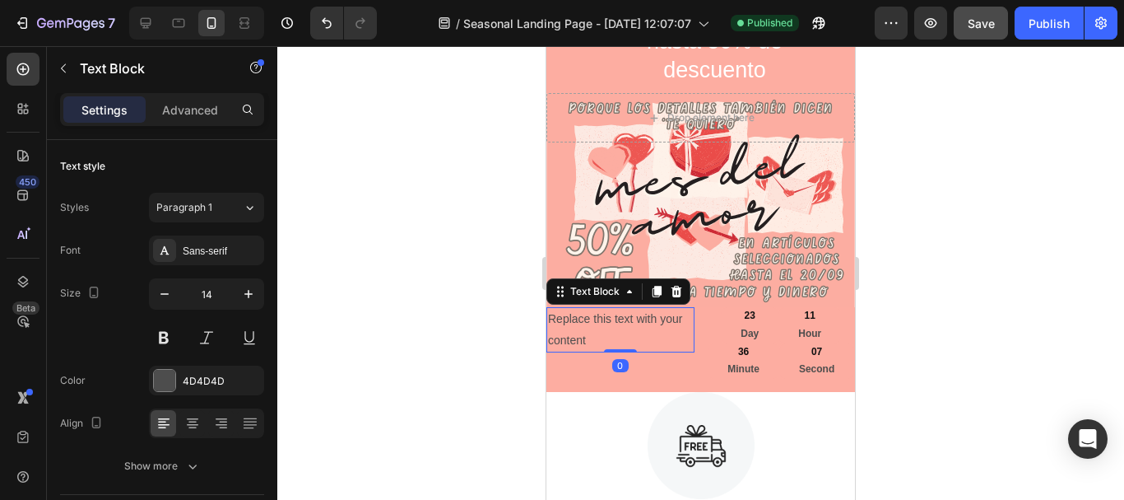
click at [588, 331] on div "Replace this text with your content" at bounding box center [621, 329] width 148 height 44
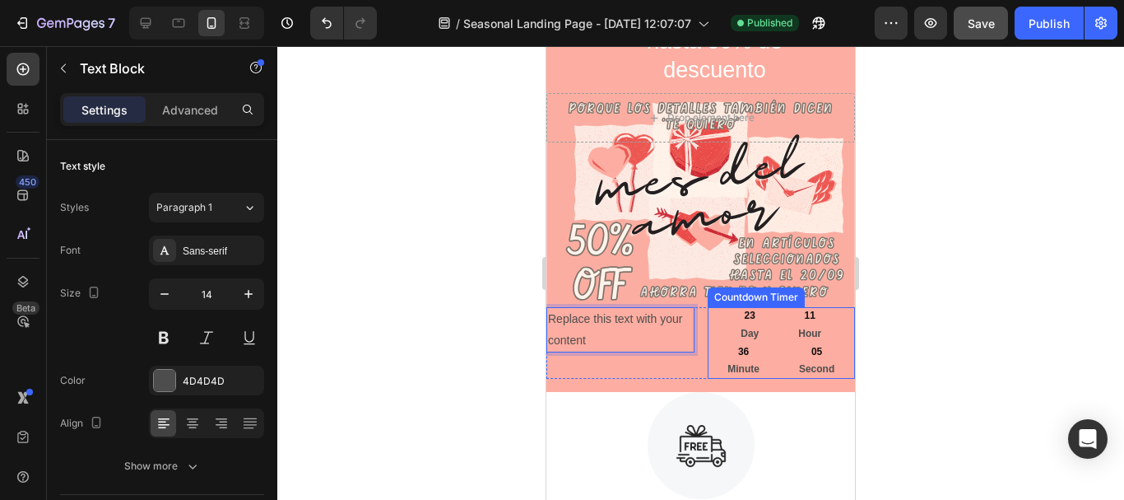
click at [760, 333] on div "23 Day" at bounding box center [750, 324] width 58 height 35
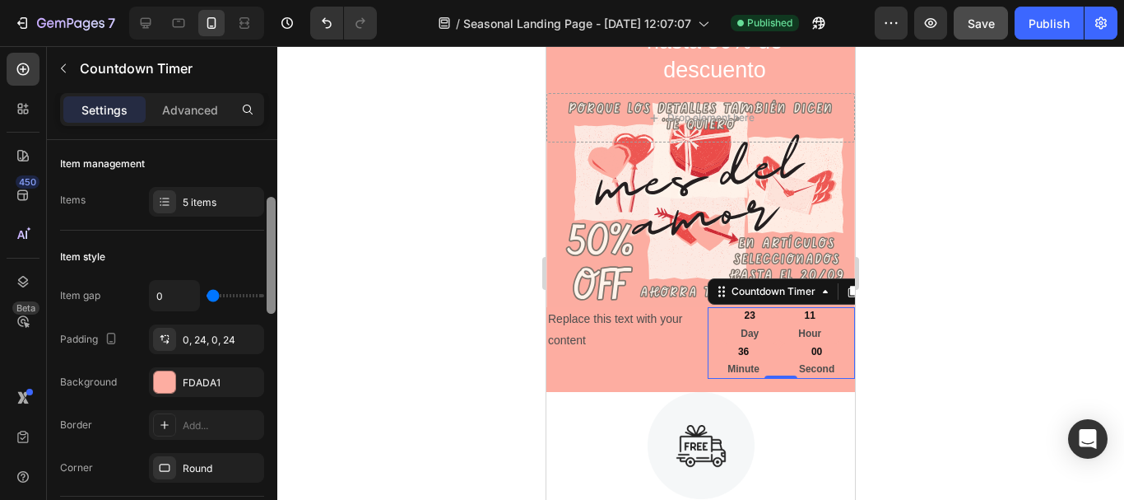
scroll to position [200, 0]
drag, startPoint x: 267, startPoint y: 236, endPoint x: 277, endPoint y: 294, distance: 58.5
click at [277, 294] on div at bounding box center [271, 340] width 12 height 407
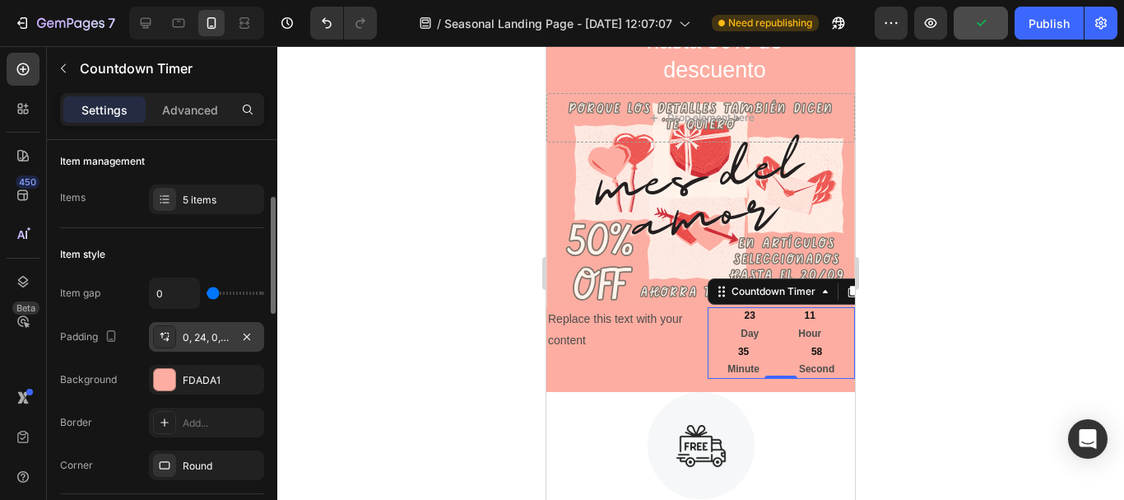
click at [229, 337] on div "0, 24, 0, 24" at bounding box center [207, 337] width 48 height 15
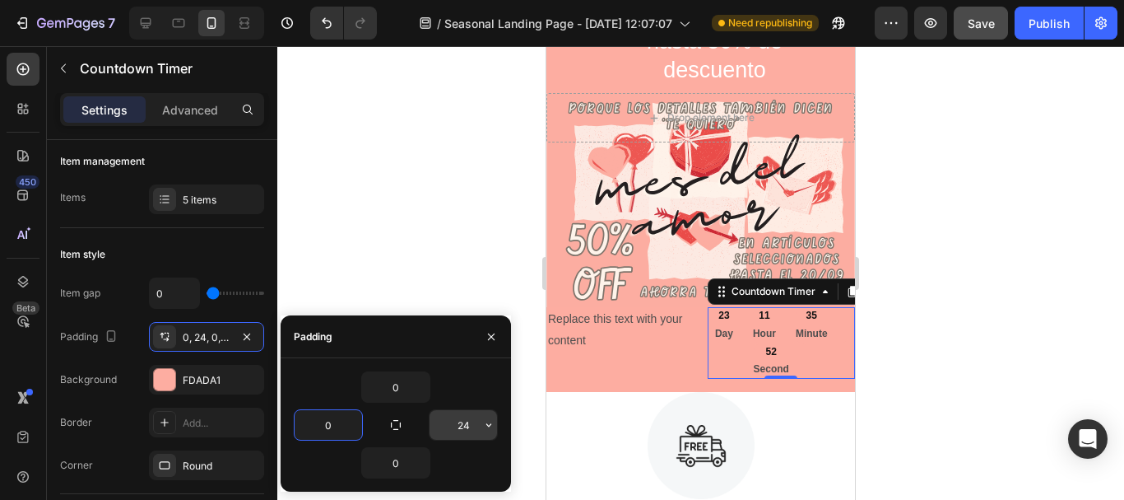
type input "0"
click at [474, 429] on input "24" at bounding box center [464, 425] width 68 height 30
type input "0"
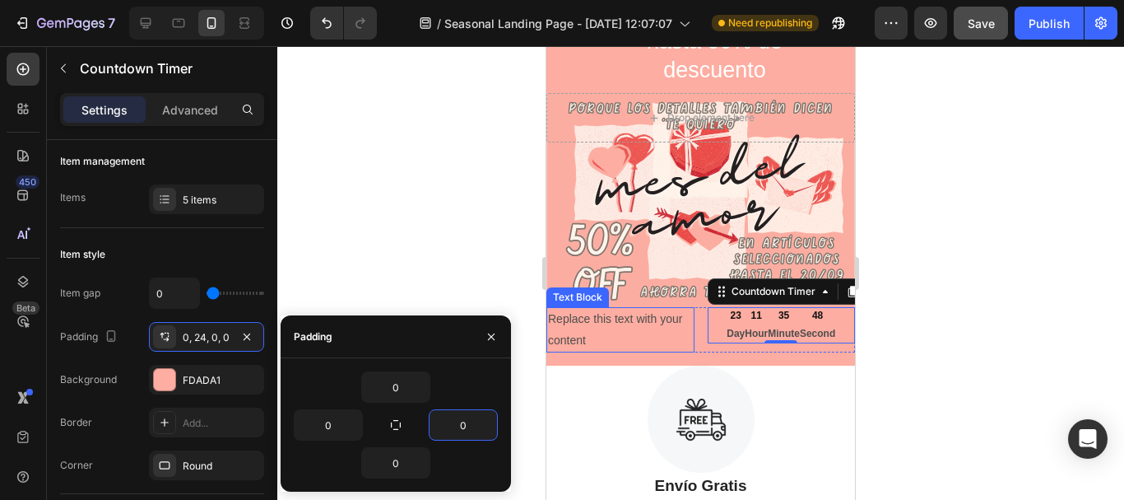
click at [633, 330] on p "Replace this text with your content" at bounding box center [620, 329] width 145 height 41
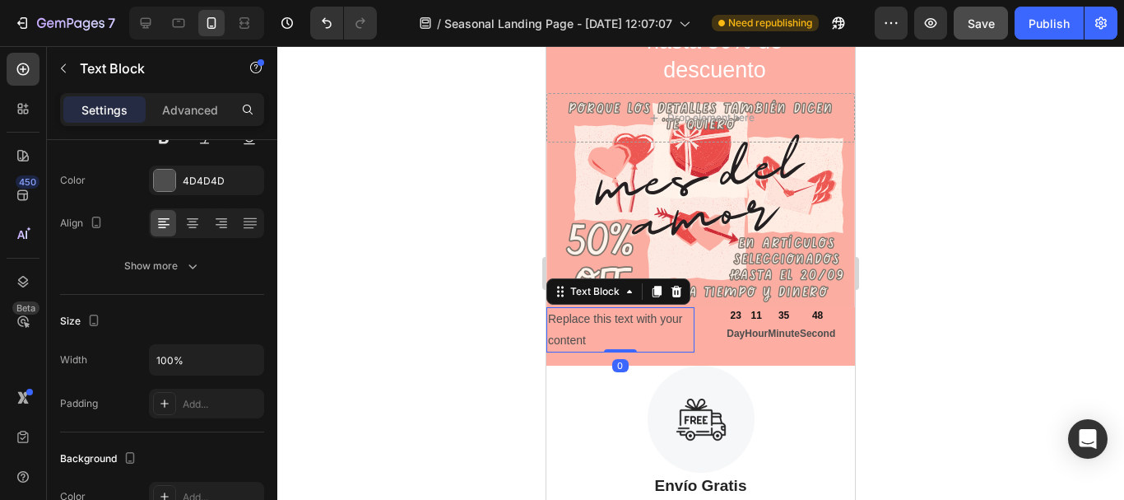
scroll to position [0, 0]
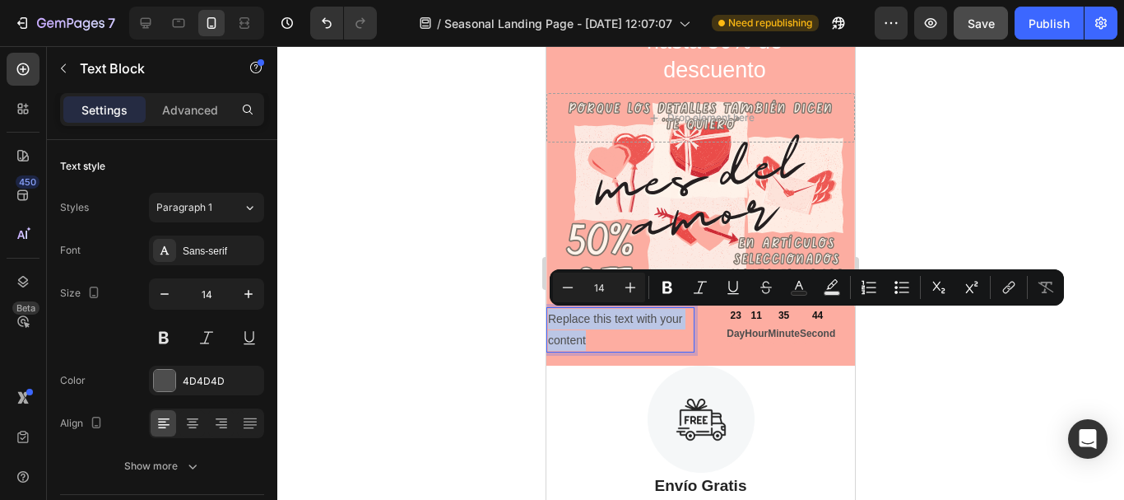
drag, startPoint x: 612, startPoint y: 338, endPoint x: 550, endPoint y: 318, distance: 65.6
click at [550, 318] on p "Replace this text with your content" at bounding box center [620, 329] width 145 height 41
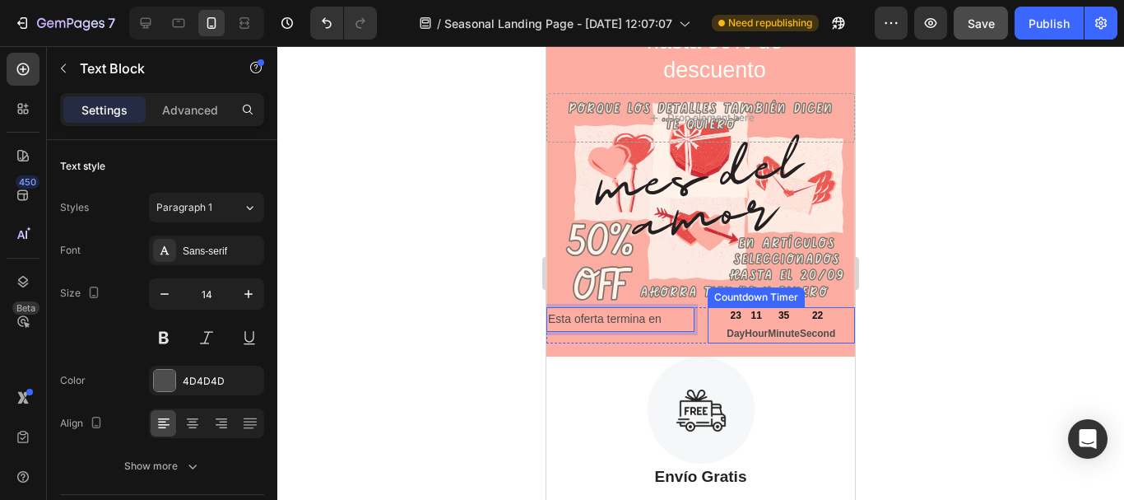
click at [768, 333] on p "Minute" at bounding box center [784, 334] width 32 height 18
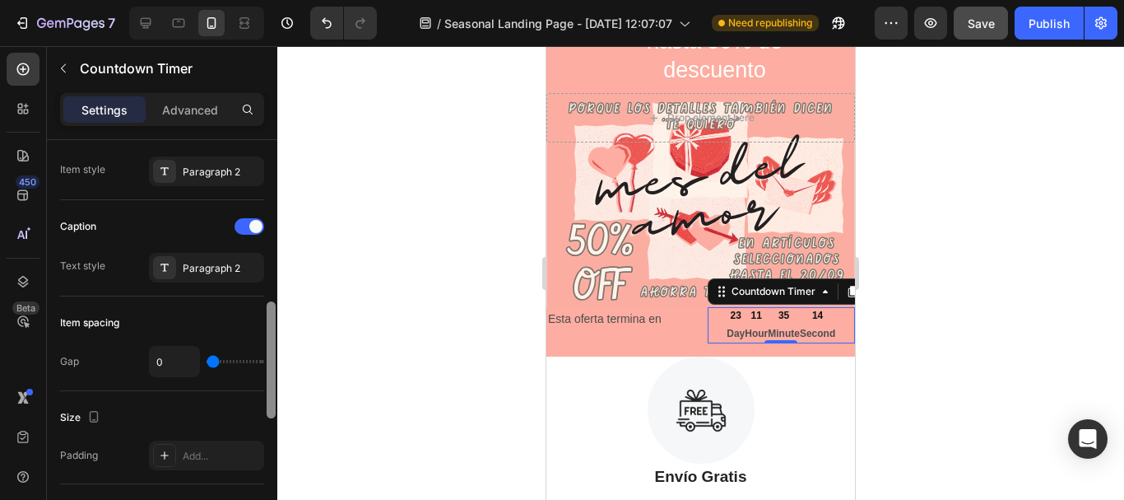
scroll to position [593, 0]
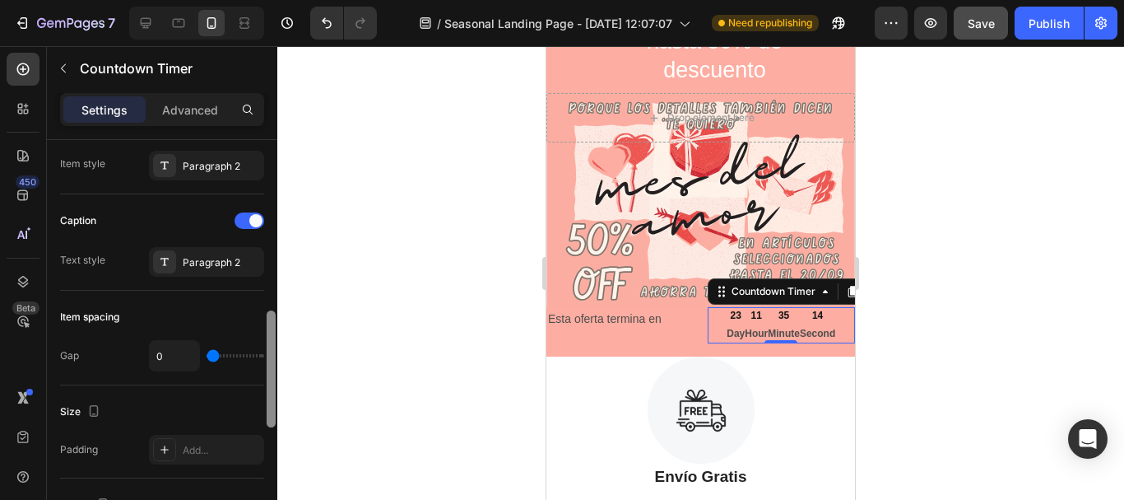
drag, startPoint x: 272, startPoint y: 242, endPoint x: 276, endPoint y: 412, distance: 170.4
click at [276, 412] on div at bounding box center [271, 343] width 12 height 407
type input "2"
type input "7"
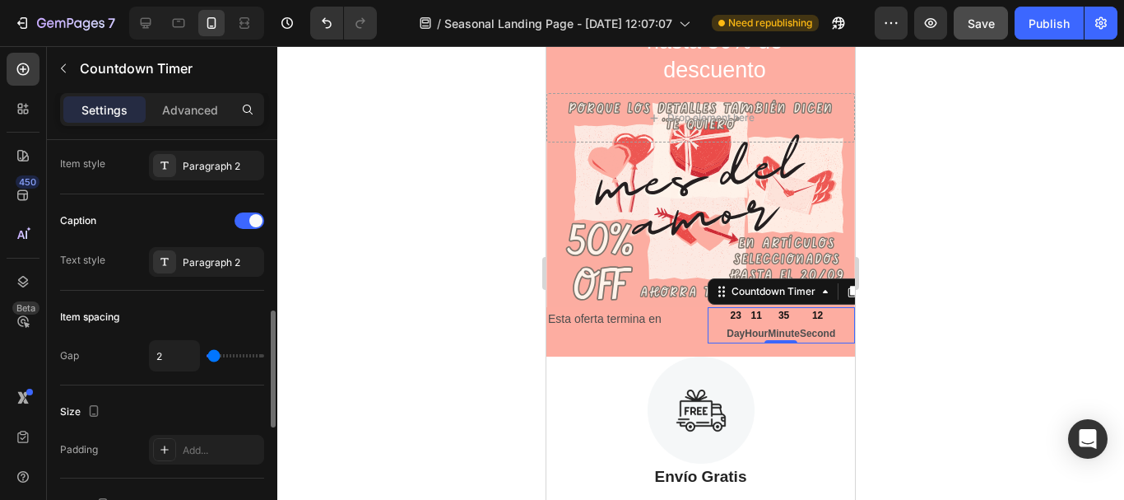
type input "7"
type input "11"
click at [217, 354] on input "range" at bounding box center [236, 355] width 58 height 3
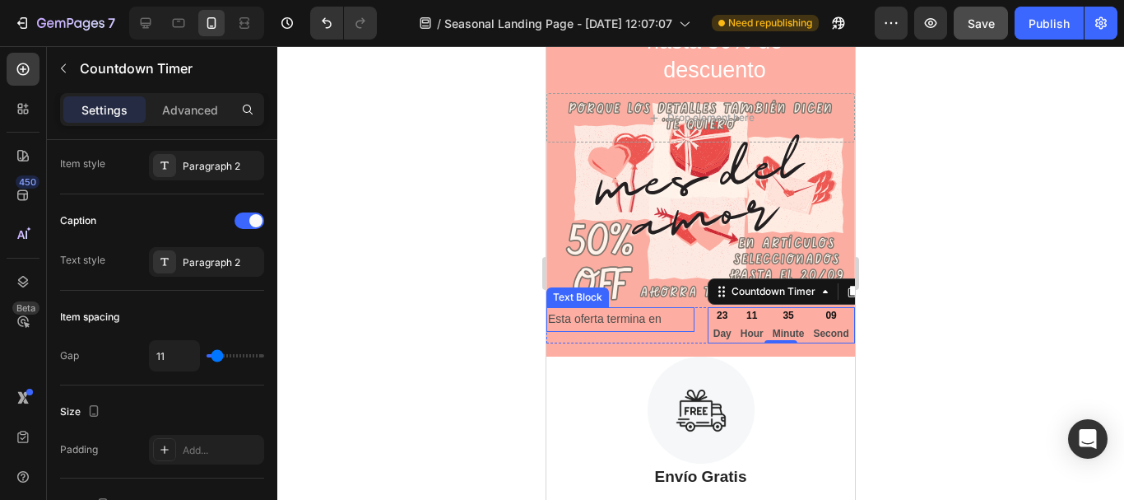
click at [594, 323] on p "Esta oferta termina en" at bounding box center [620, 319] width 145 height 21
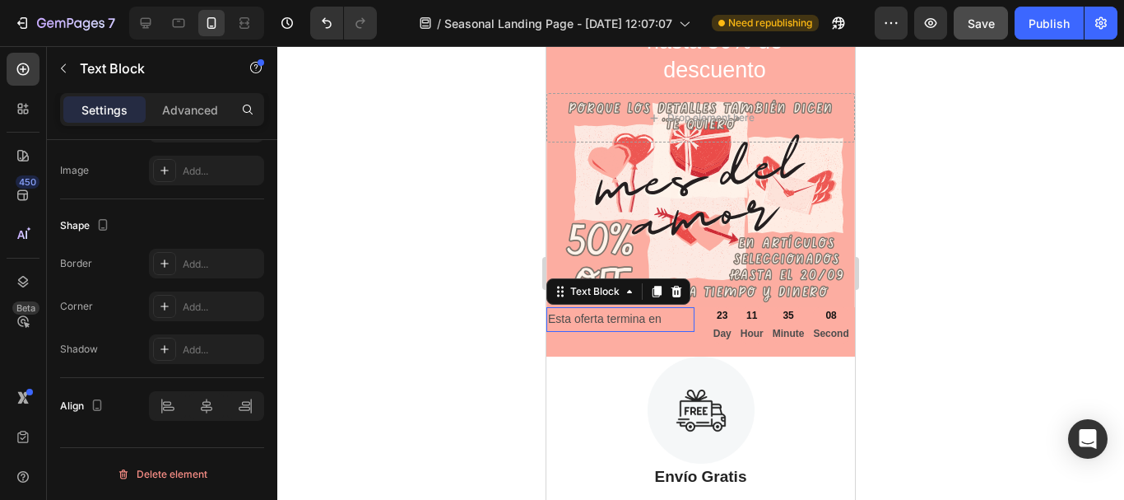
scroll to position [0, 0]
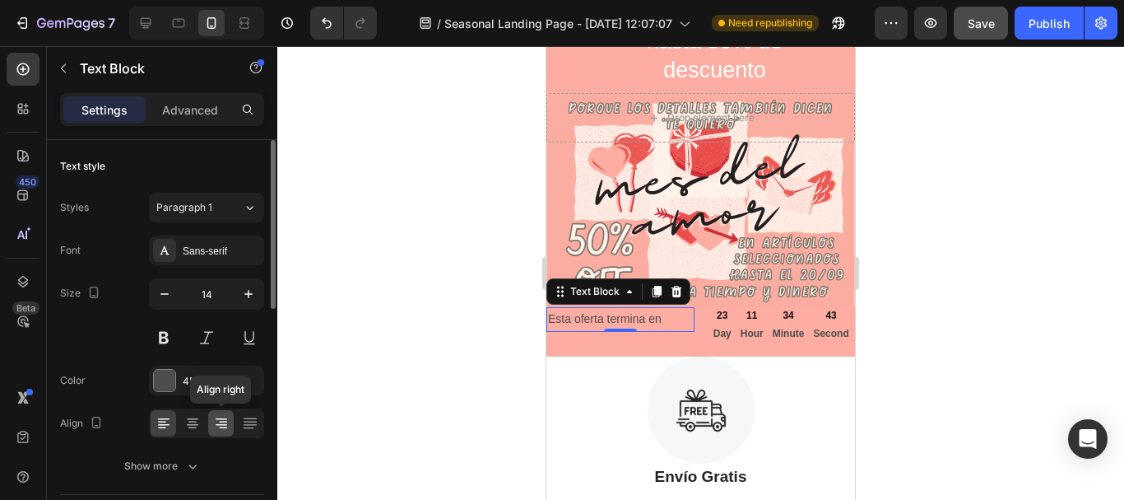
click at [220, 428] on icon at bounding box center [223, 428] width 8 height 2
drag, startPoint x: 272, startPoint y: 296, endPoint x: 289, endPoint y: 252, distance: 47.4
click at [289, 0] on div "7 Version history / Seasonal Landing Page - [DATE] 12:07:07 Need republishing P…" at bounding box center [562, 0] width 1124 height 0
click at [207, 125] on div "Settings Advanced" at bounding box center [162, 109] width 204 height 33
click at [207, 111] on p "Advanced" at bounding box center [190, 109] width 56 height 17
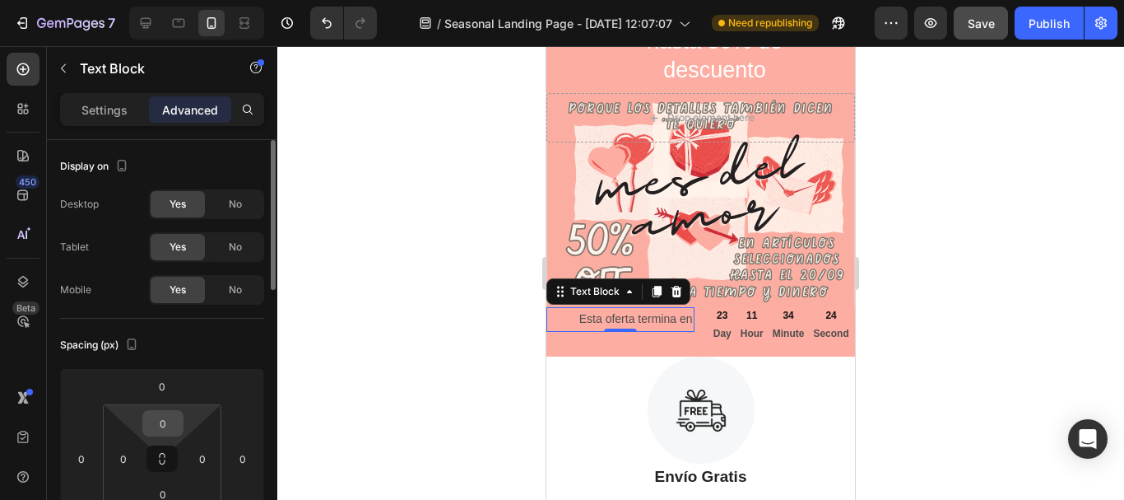
click at [171, 426] on input "0" at bounding box center [163, 423] width 33 height 25
type input "1"
type input "6"
click at [338, 348] on div at bounding box center [700, 273] width 847 height 454
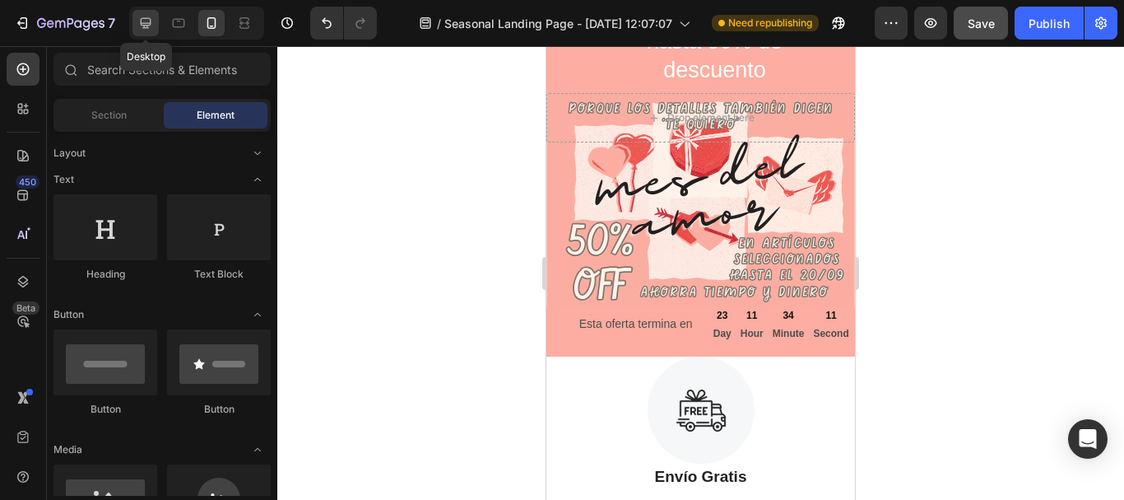
click at [147, 22] on icon at bounding box center [145, 23] width 16 height 16
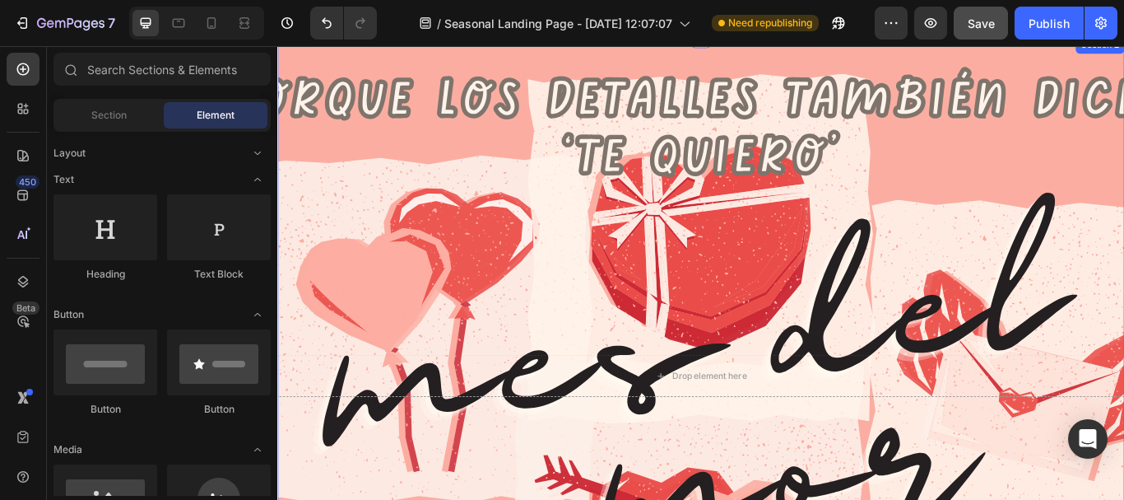
scroll to position [556, 0]
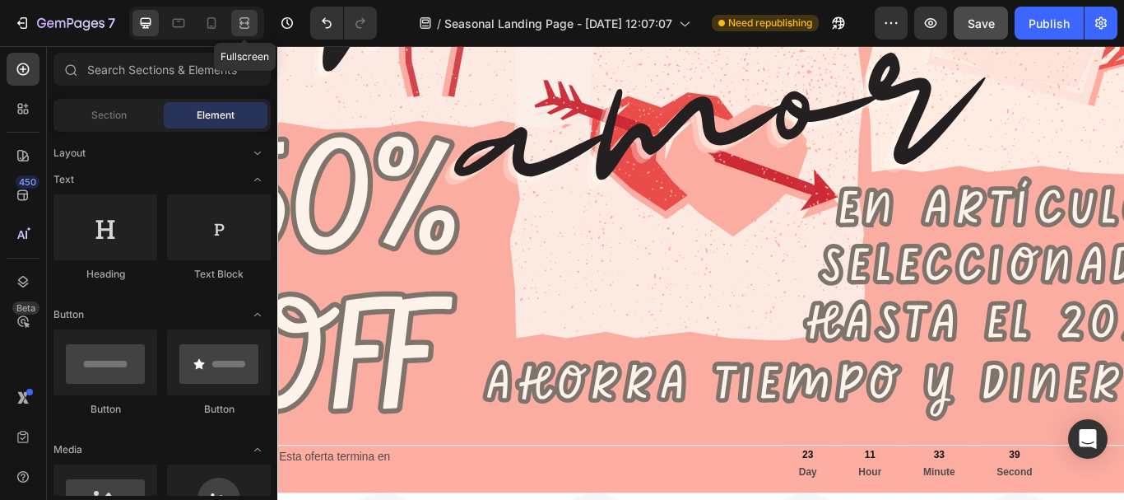
click at [249, 21] on icon at bounding box center [244, 23] width 16 height 16
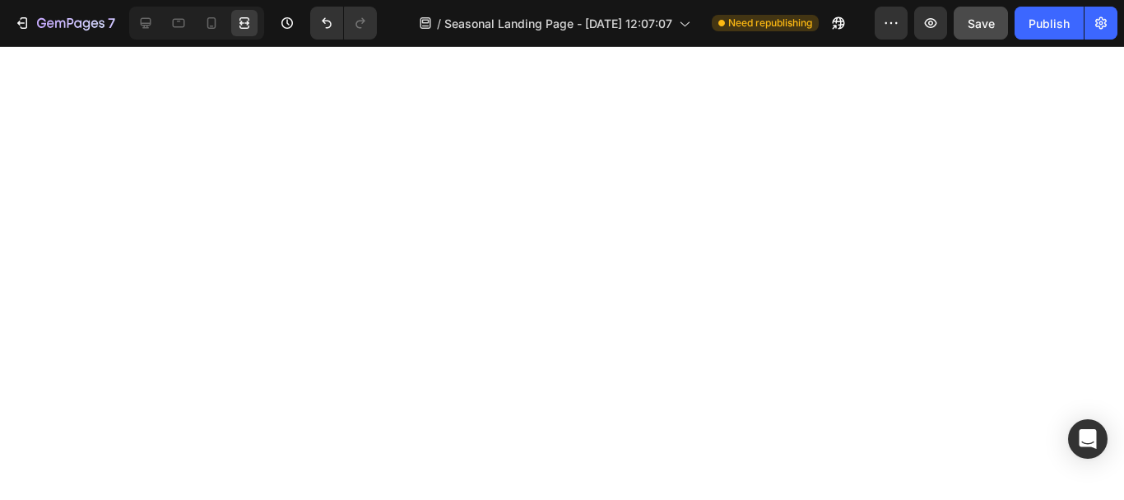
scroll to position [556, 0]
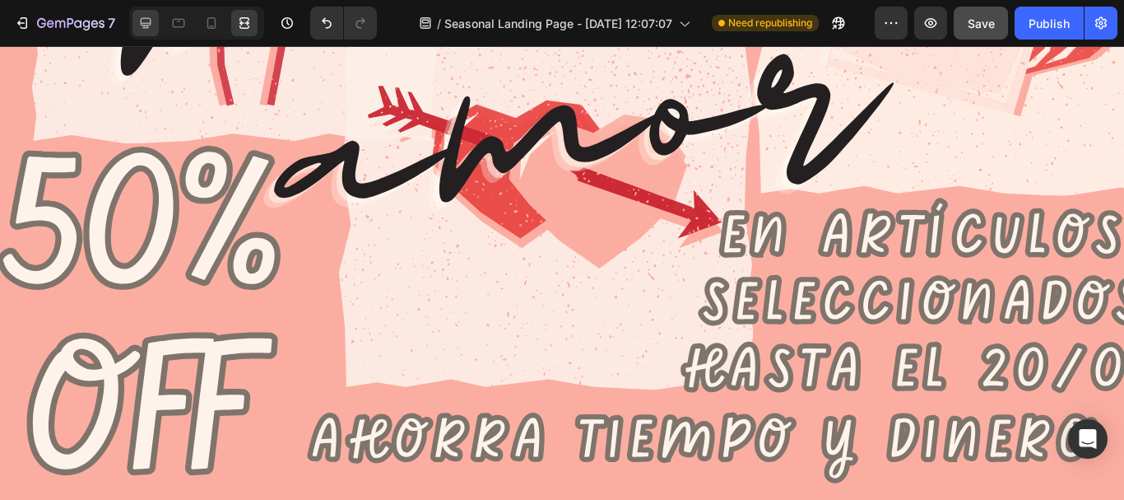
click at [141, 30] on icon at bounding box center [145, 23] width 16 height 16
click at [149, 18] on icon at bounding box center [146, 23] width 11 height 11
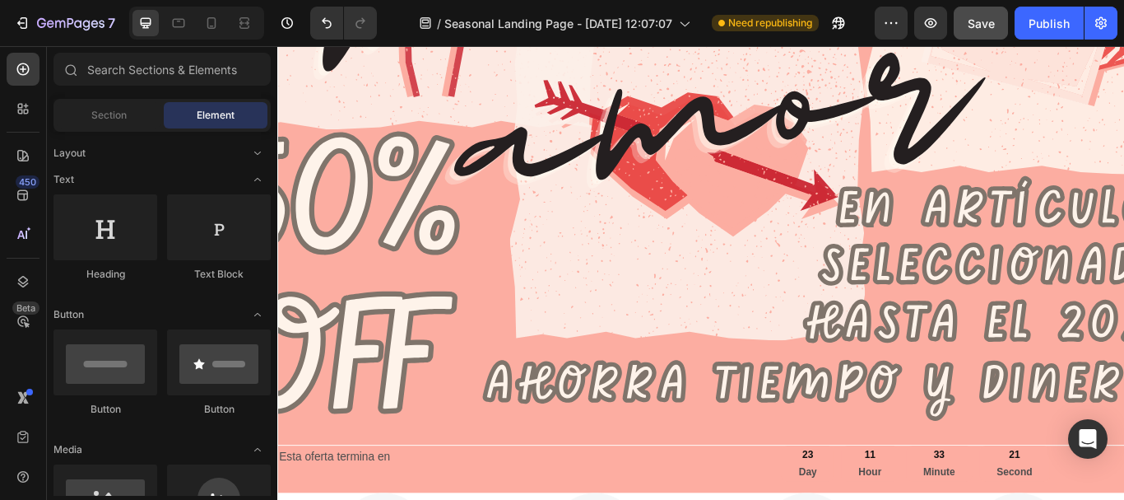
scroll to position [952, 0]
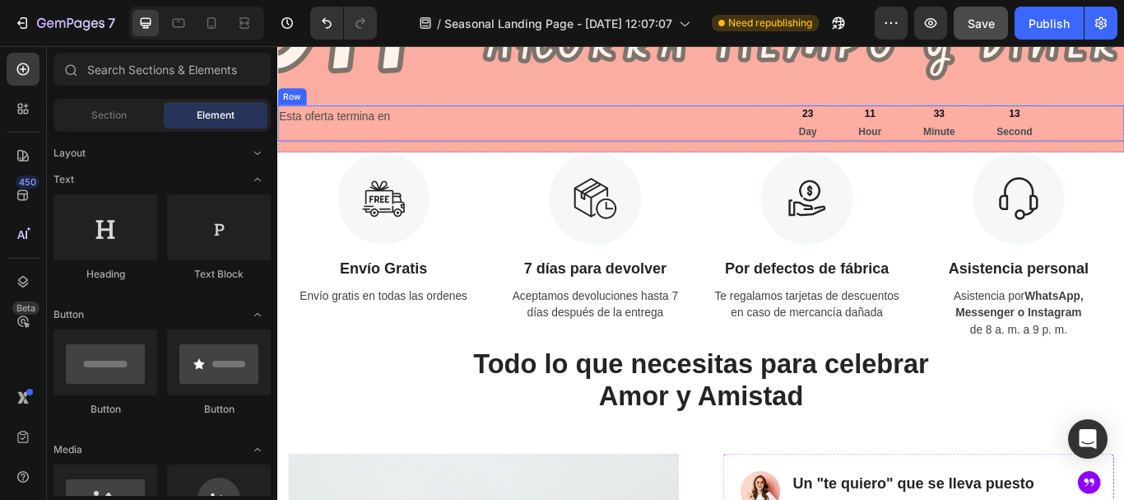
click at [669, 142] on div "Esta oferta termina en" at bounding box center [520, 128] width 487 height 27
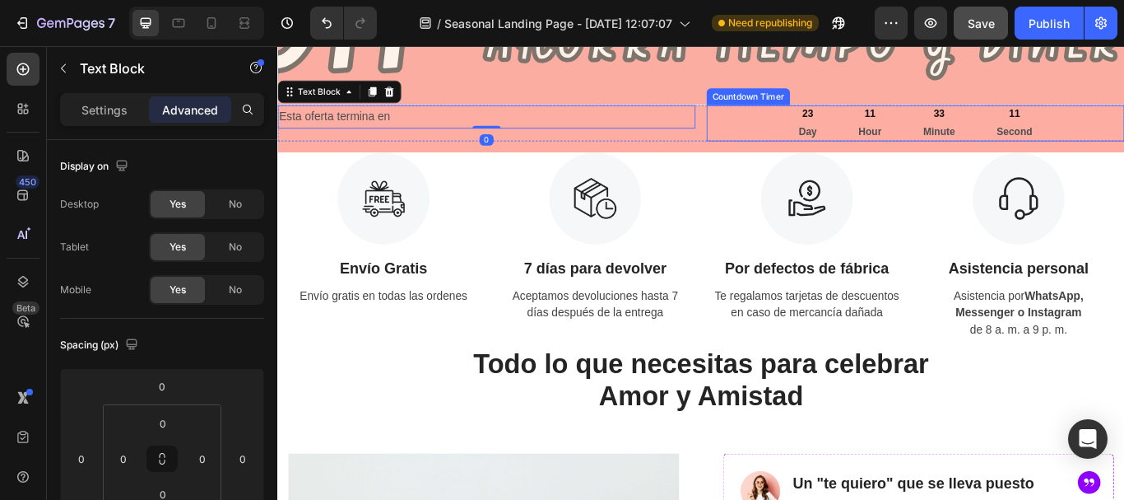
click at [892, 130] on div "23" at bounding box center [895, 125] width 21 height 21
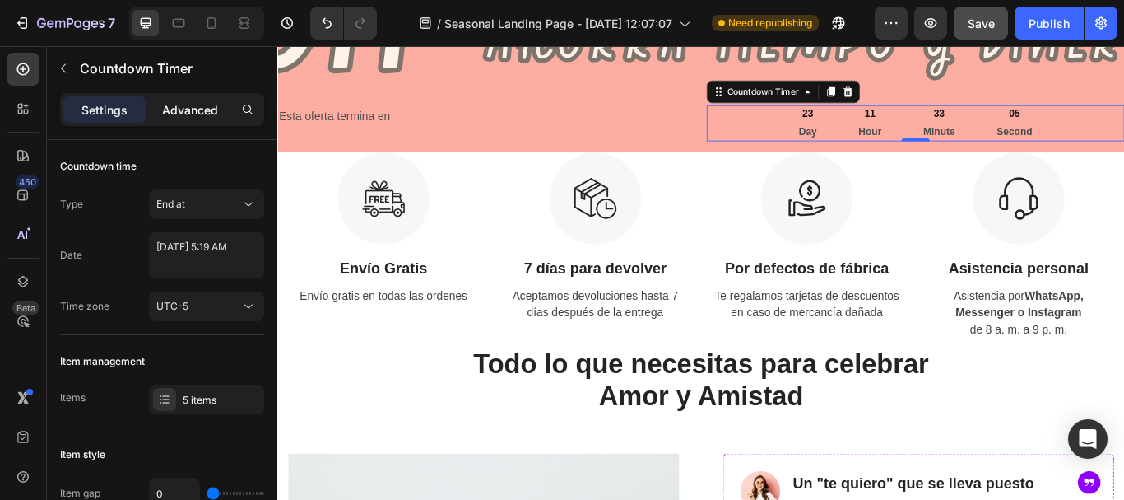
click at [214, 103] on p "Advanced" at bounding box center [190, 109] width 56 height 17
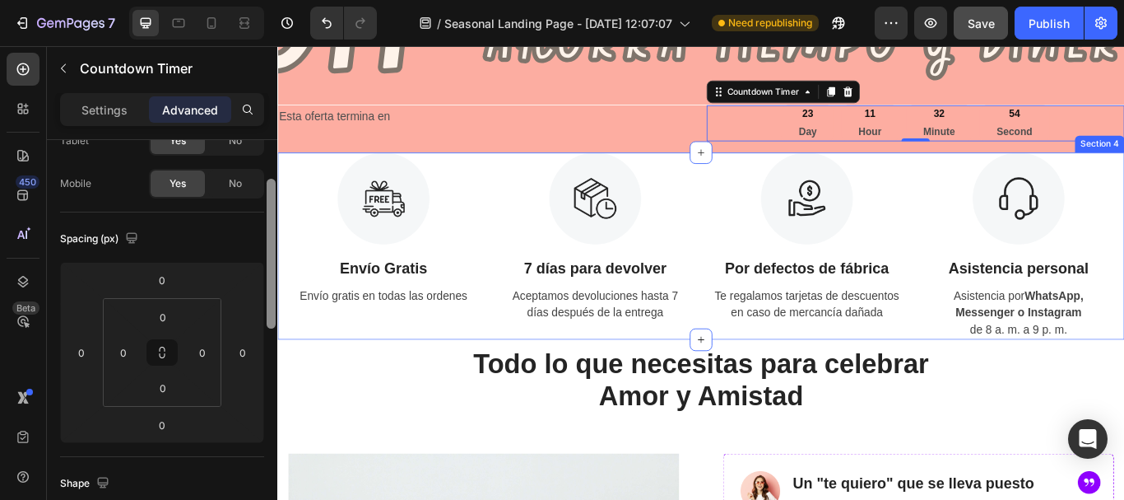
scroll to position [109, 0]
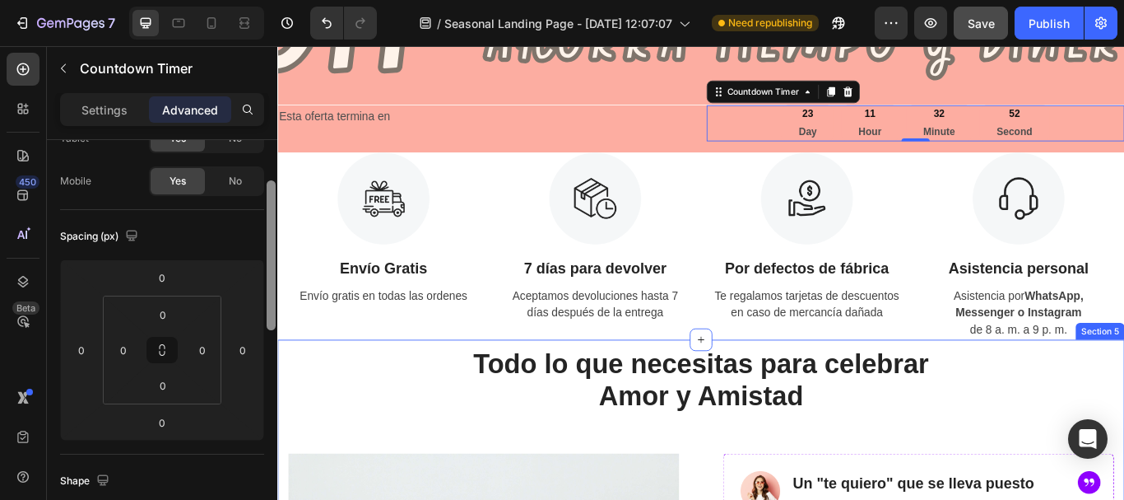
drag, startPoint x: 552, startPoint y: 319, endPoint x: 280, endPoint y: 425, distance: 291.7
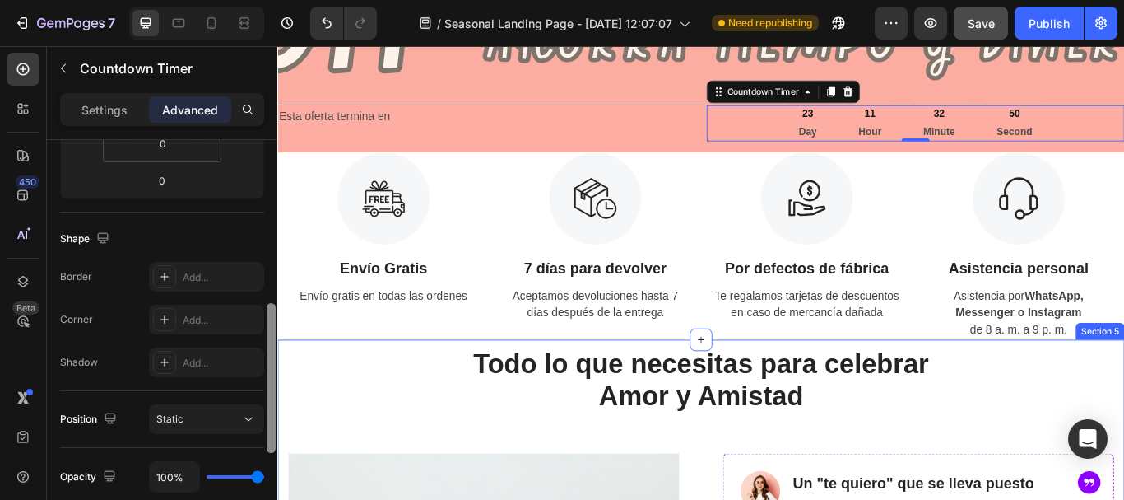
scroll to position [402, 0]
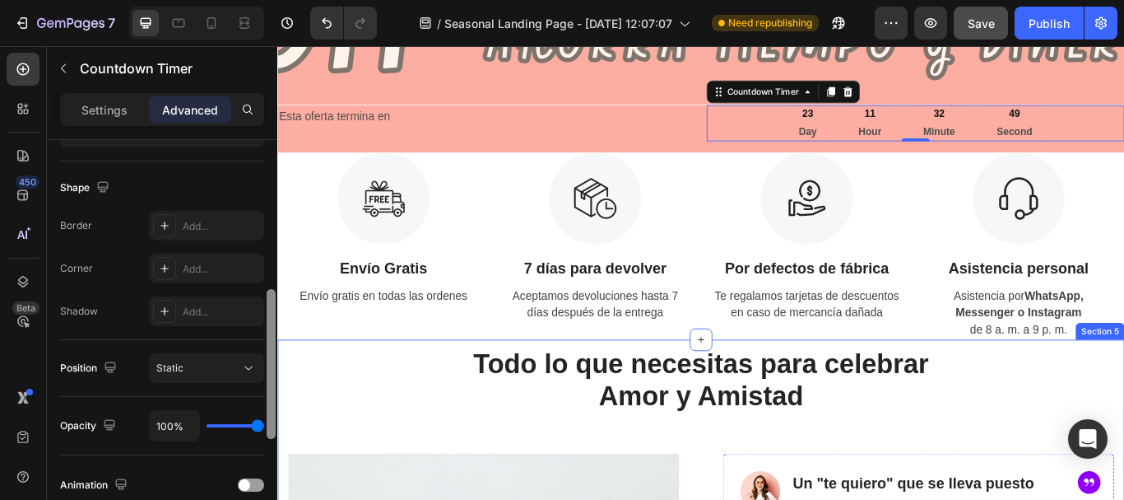
drag, startPoint x: 552, startPoint y: 352, endPoint x: 554, endPoint y: 468, distance: 116.1
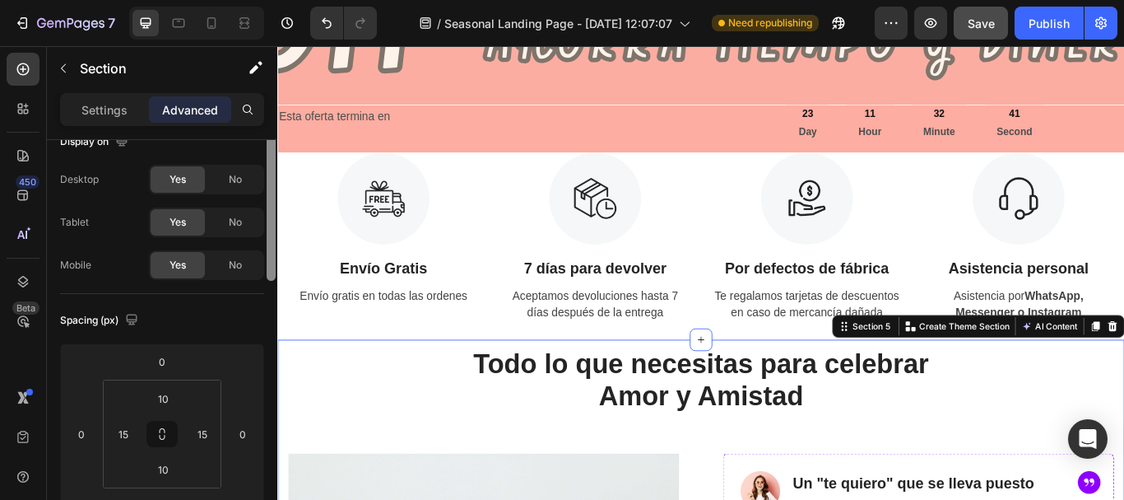
scroll to position [0, 0]
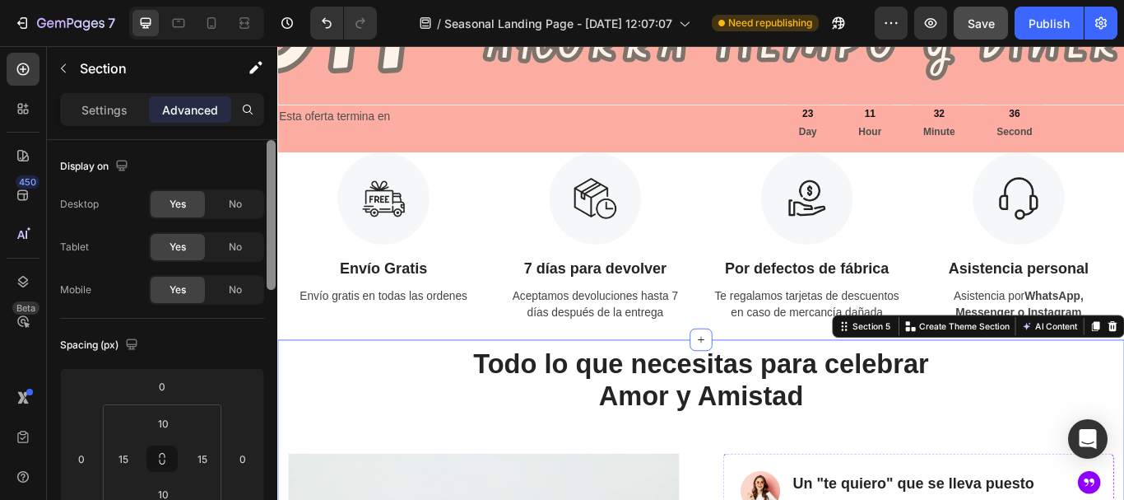
click at [214, 156] on div "Display on" at bounding box center [162, 166] width 204 height 26
click at [121, 165] on icon "button" at bounding box center [121, 165] width 11 height 11
click at [123, 252] on icon "button" at bounding box center [125, 251] width 9 height 12
type input "63"
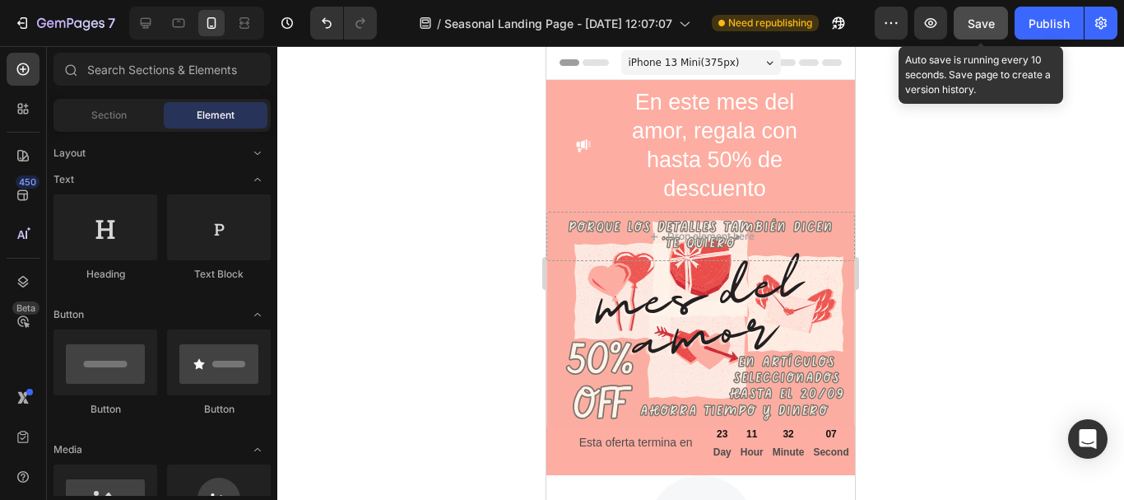
click at [983, 23] on span "Save" at bounding box center [981, 23] width 27 height 14
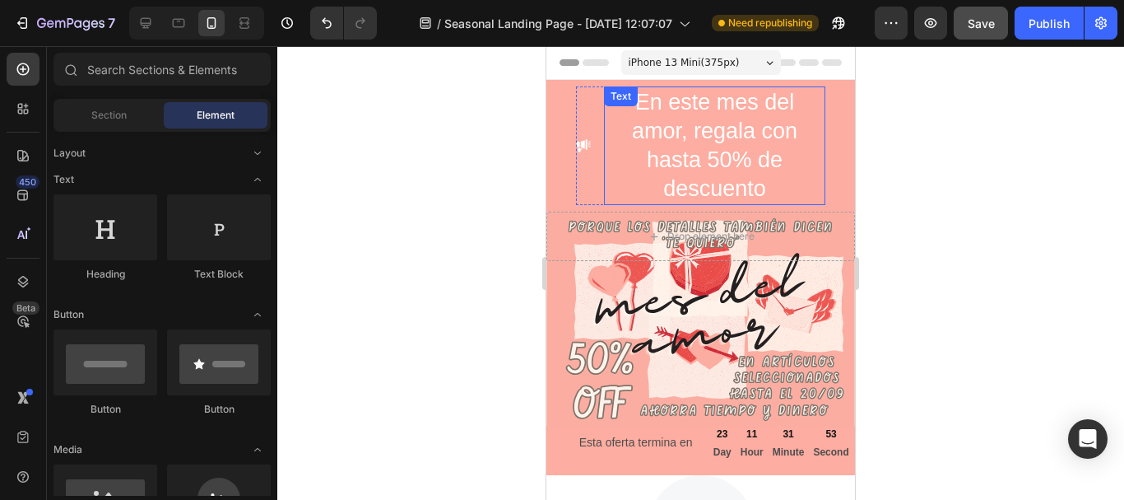
click at [709, 131] on p "En este mes del amor, regala con hasta 50% de descuento" at bounding box center [715, 145] width 218 height 115
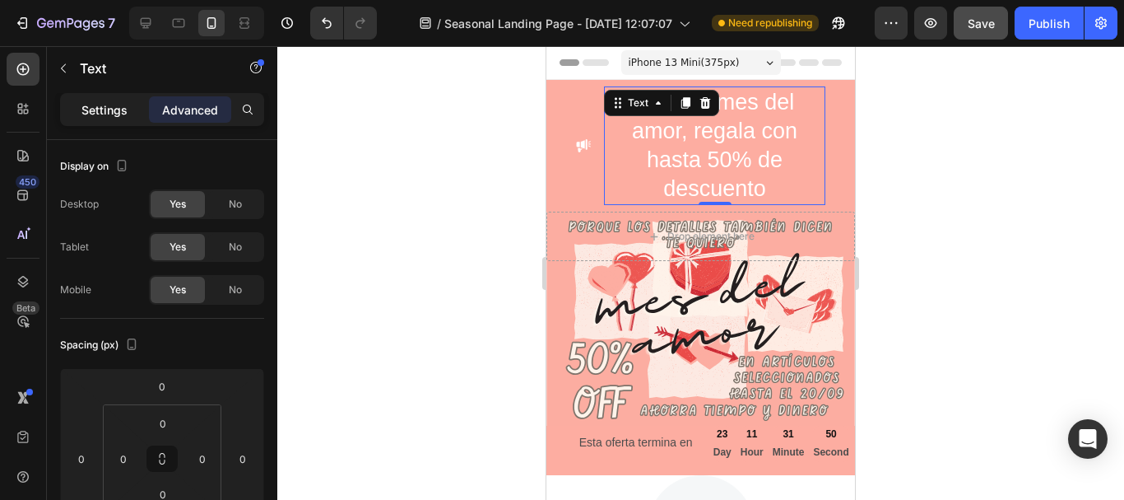
click at [103, 114] on p "Settings" at bounding box center [104, 109] width 46 height 17
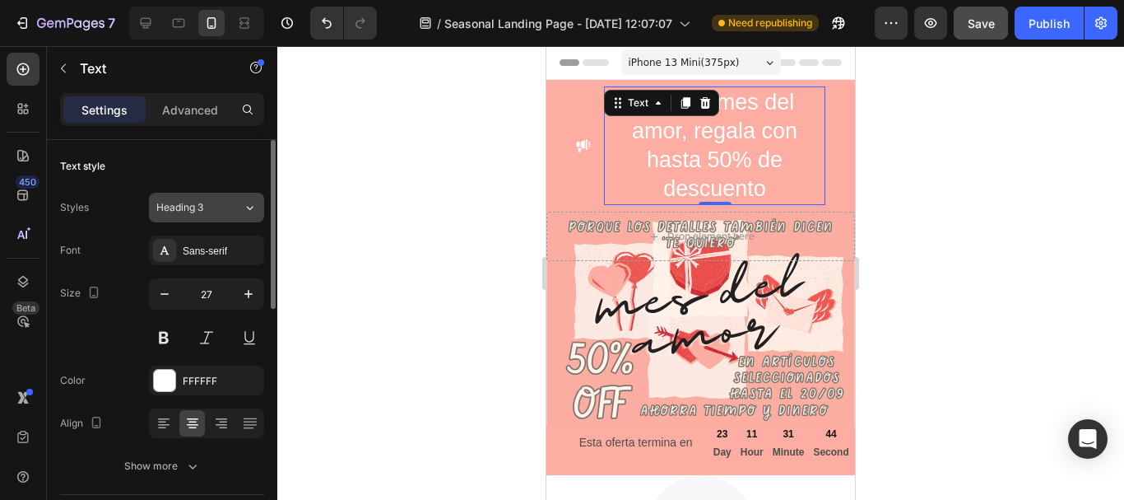
click at [235, 212] on div "Heading 3" at bounding box center [199, 207] width 86 height 15
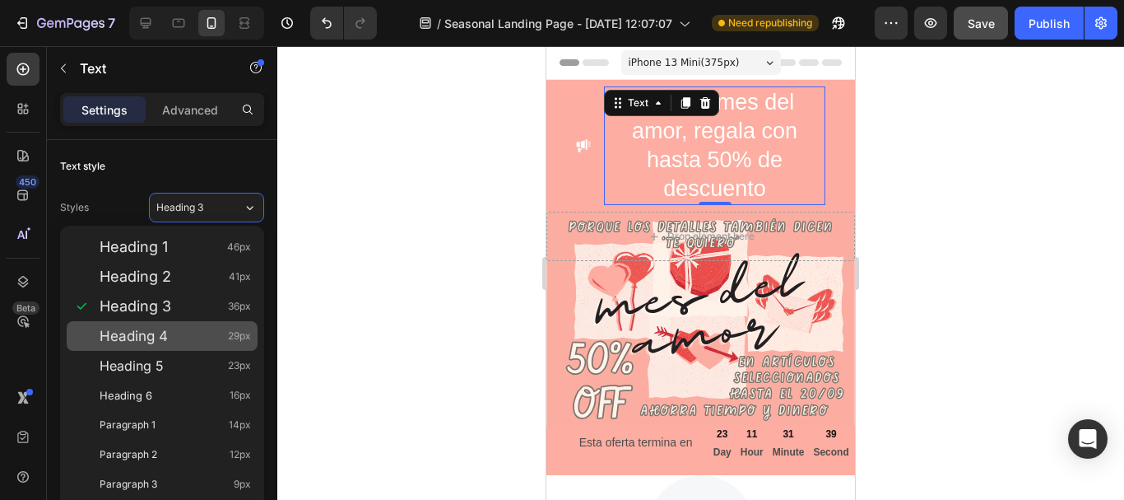
click at [163, 333] on span "Heading 4" at bounding box center [134, 336] width 68 height 16
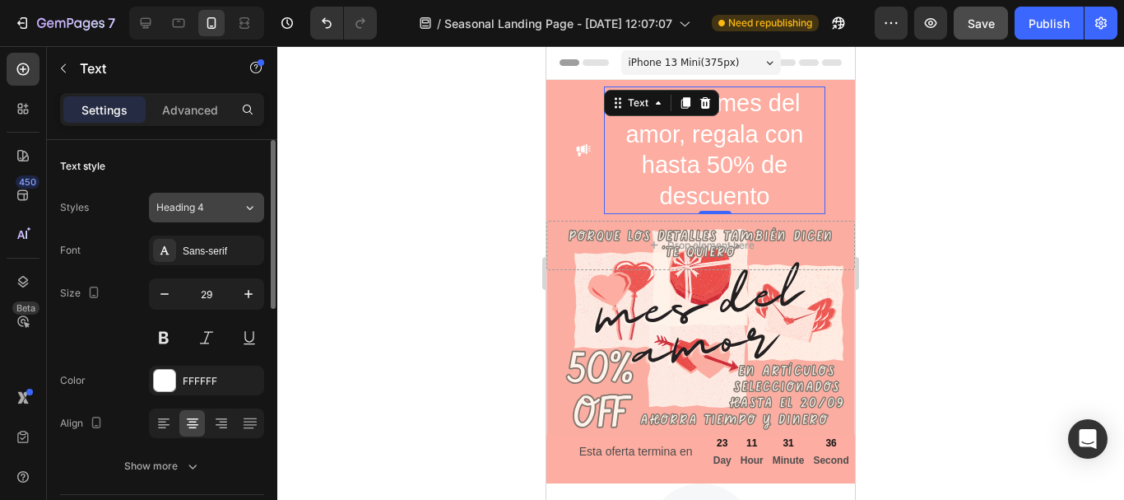
click at [220, 211] on div "Heading 4" at bounding box center [189, 207] width 67 height 15
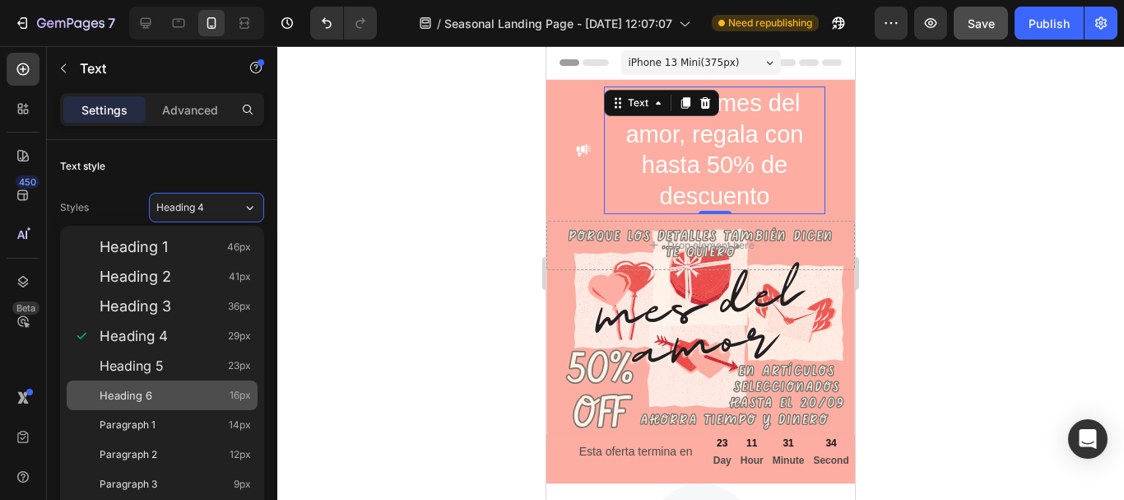
click at [142, 398] on span "Heading 6" at bounding box center [126, 395] width 53 height 16
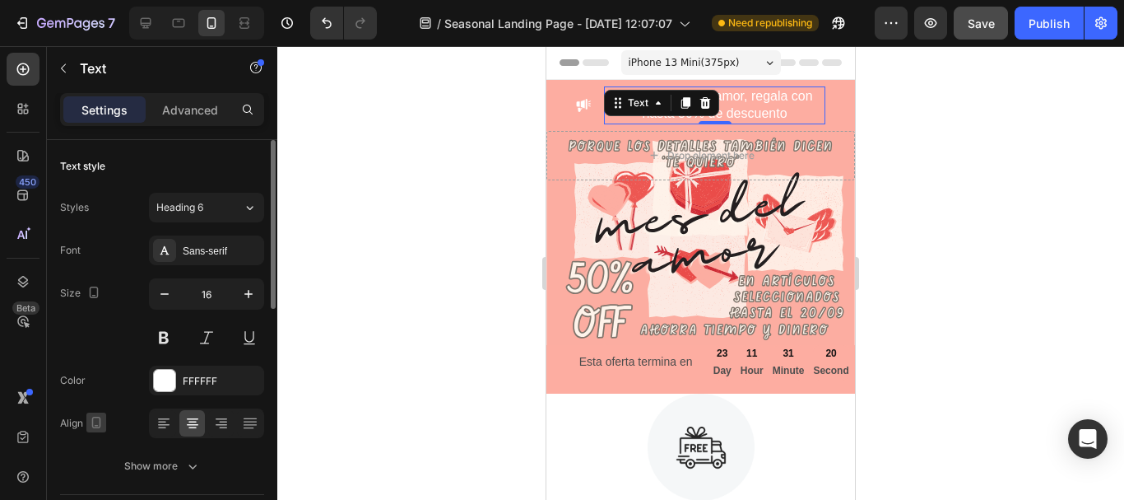
click at [94, 427] on icon "button" at bounding box center [96, 423] width 9 height 12
click at [98, 391] on icon "button" at bounding box center [99, 392] width 16 height 16
click at [90, 292] on icon "button" at bounding box center [94, 292] width 9 height 12
click at [93, 288] on icon "button" at bounding box center [94, 292] width 16 height 16
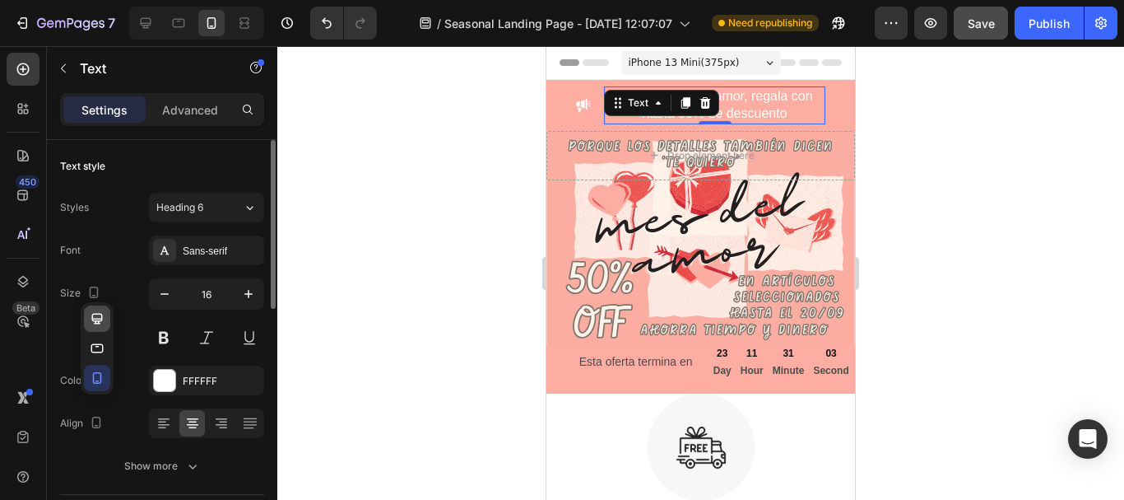
click at [92, 319] on icon "button" at bounding box center [97, 318] width 11 height 11
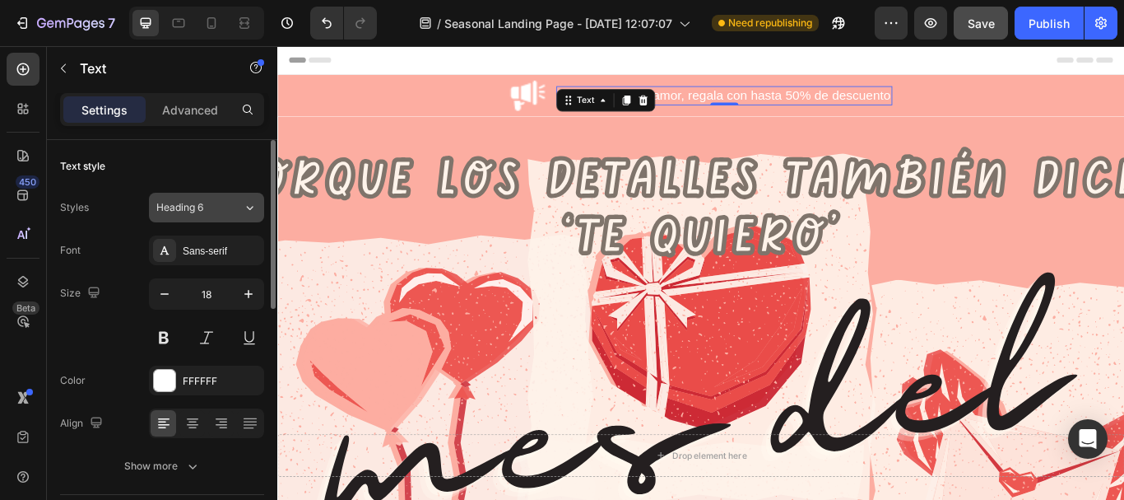
click at [212, 206] on div "Heading 6" at bounding box center [189, 207] width 67 height 15
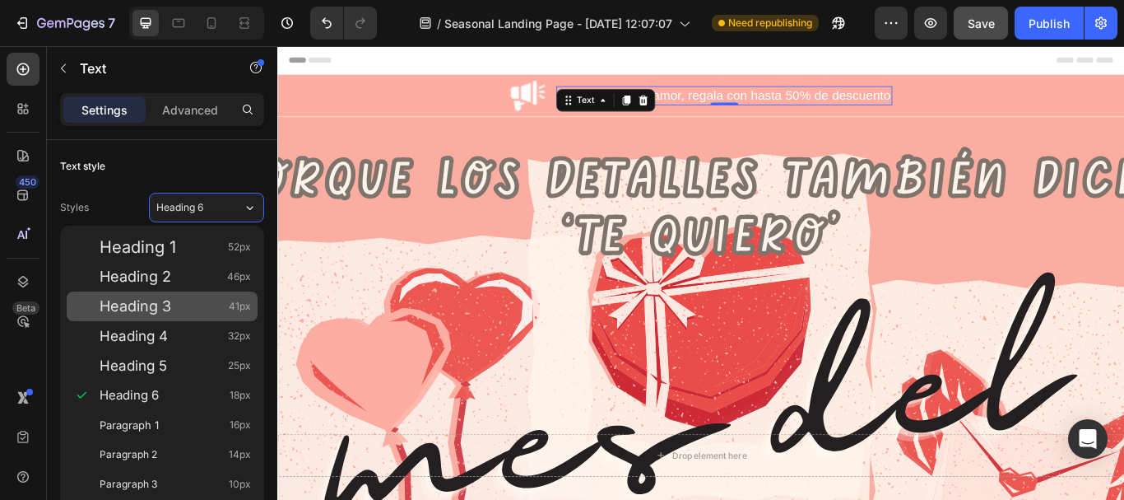
click at [156, 312] on span "Heading 3" at bounding box center [136, 306] width 72 height 16
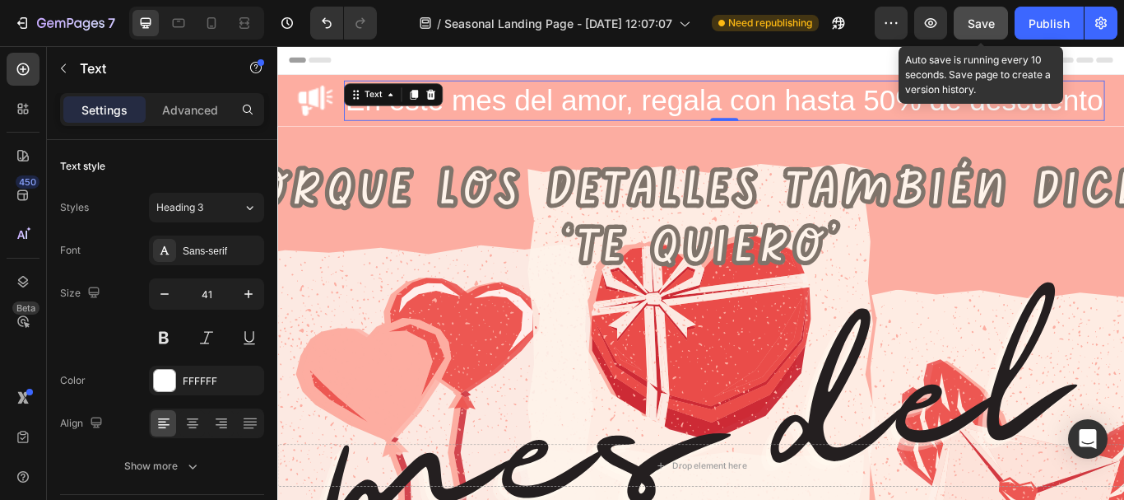
click at [982, 21] on span "Save" at bounding box center [981, 23] width 27 height 14
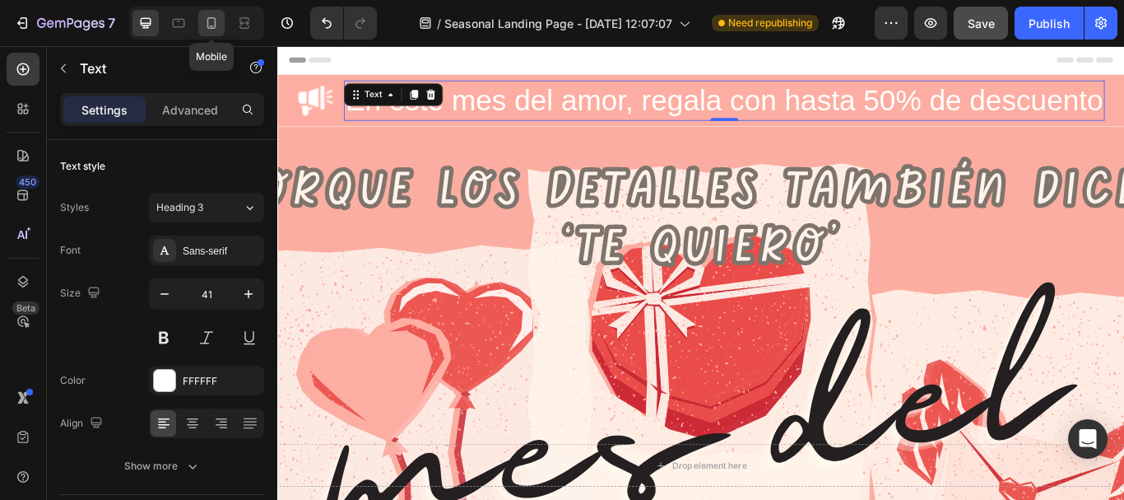
click at [212, 26] on icon at bounding box center [211, 23] width 9 height 12
type input "36"
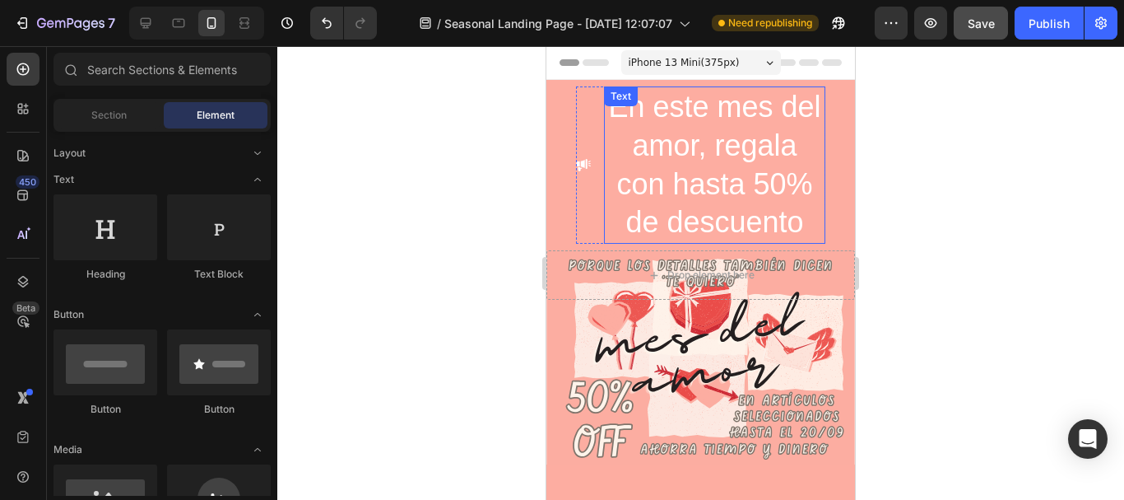
click at [751, 156] on p "En este mes del amor, regala con hasta 50% de descuento" at bounding box center [715, 165] width 218 height 154
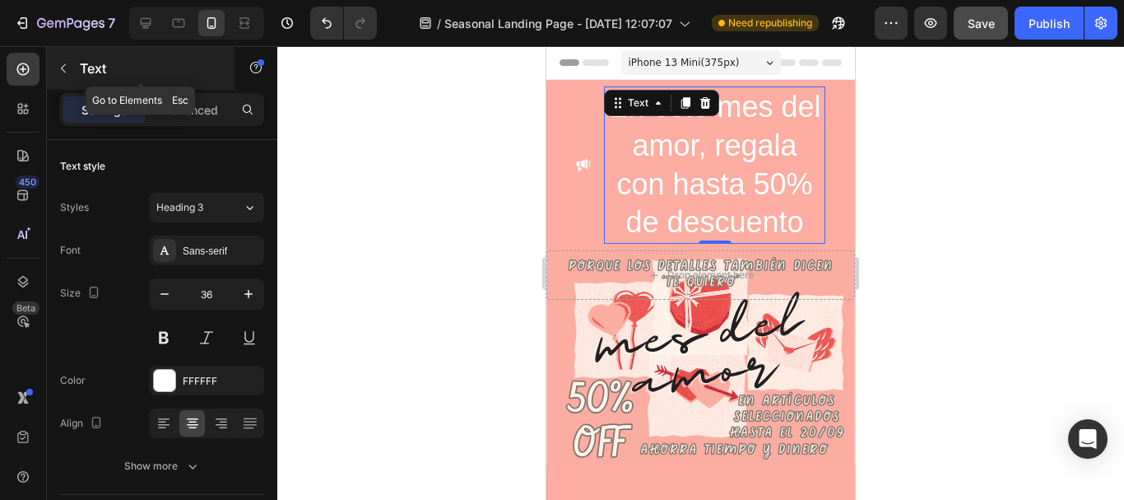
click at [62, 69] on icon "button" at bounding box center [63, 68] width 5 height 9
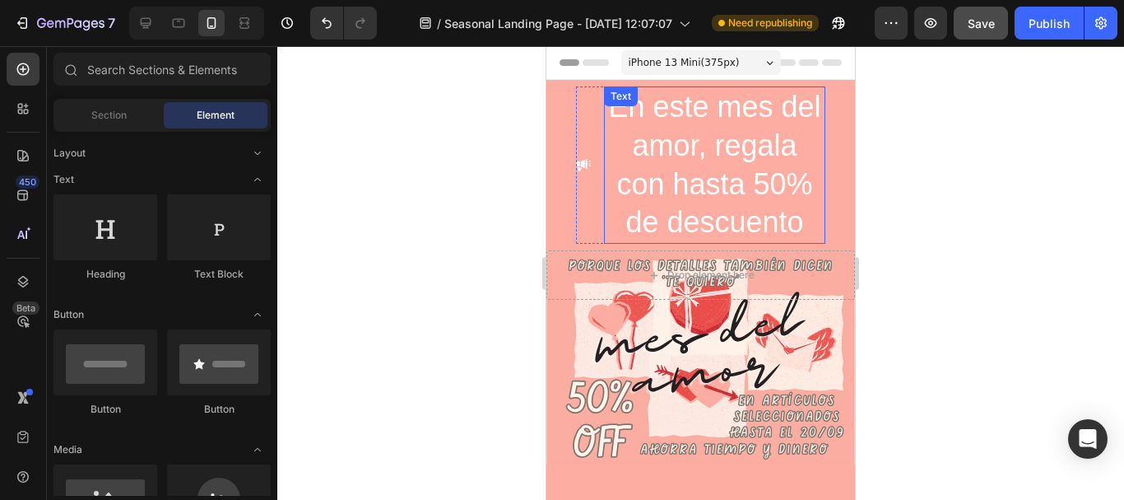
click at [715, 154] on p "En este mes del amor, regala con hasta 50% de descuento" at bounding box center [715, 165] width 218 height 154
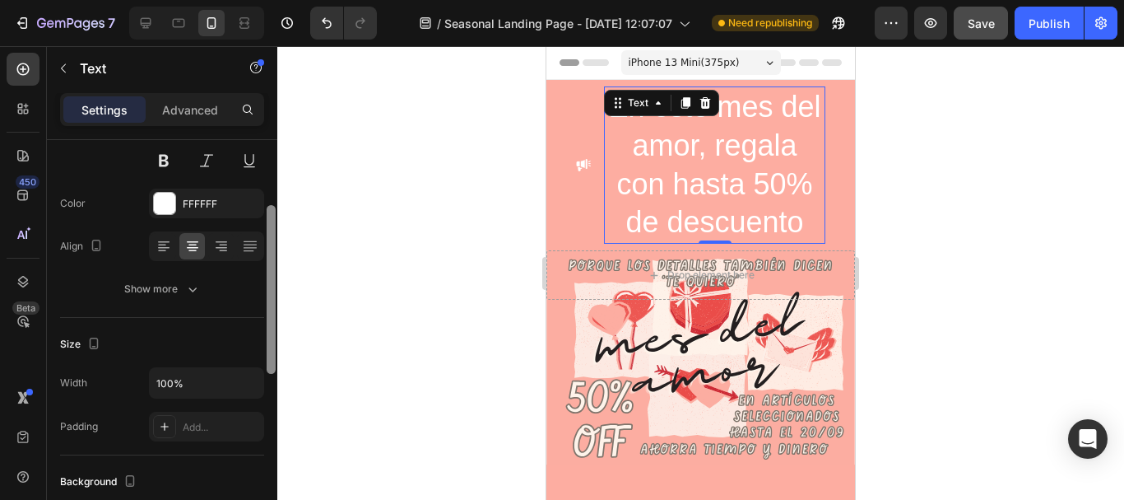
scroll to position [179, 0]
drag, startPoint x: 270, startPoint y: 215, endPoint x: 277, endPoint y: 290, distance: 75.2
click at [277, 290] on div at bounding box center [271, 343] width 12 height 407
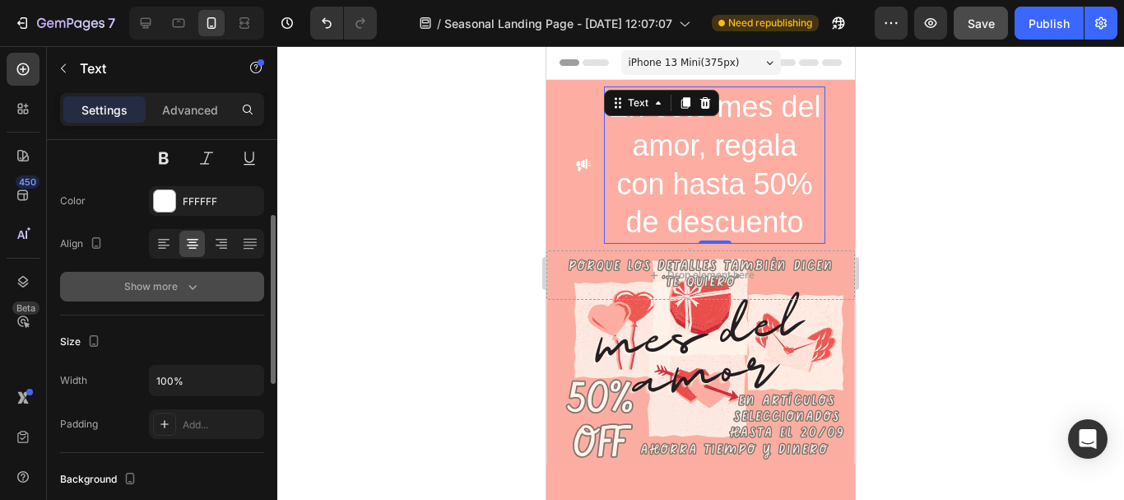
click at [192, 286] on icon "button" at bounding box center [192, 286] width 16 height 16
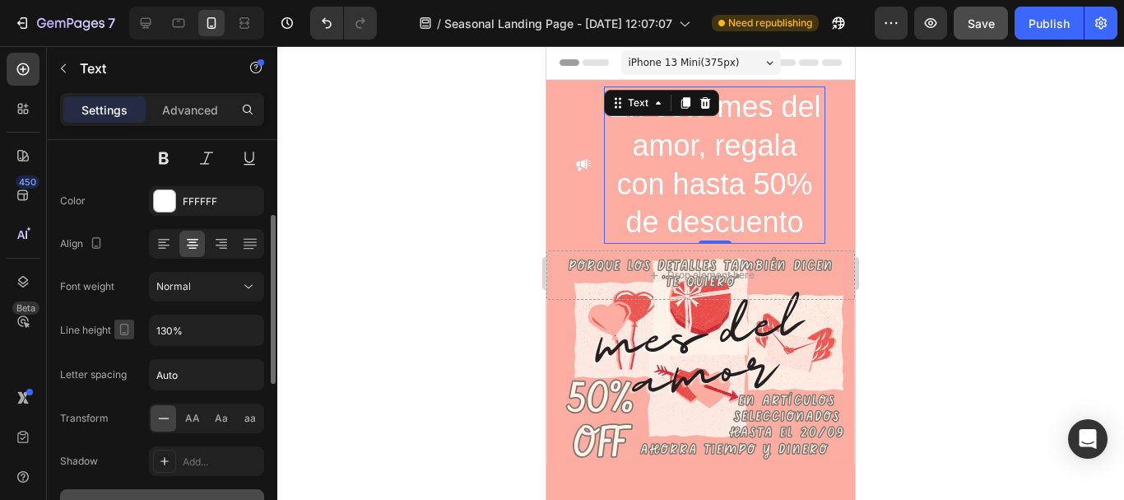
click at [124, 333] on icon "button" at bounding box center [124, 330] width 9 height 12
click at [226, 325] on input "130%" at bounding box center [207, 330] width 114 height 30
click at [250, 329] on icon "button" at bounding box center [248, 330] width 7 height 4
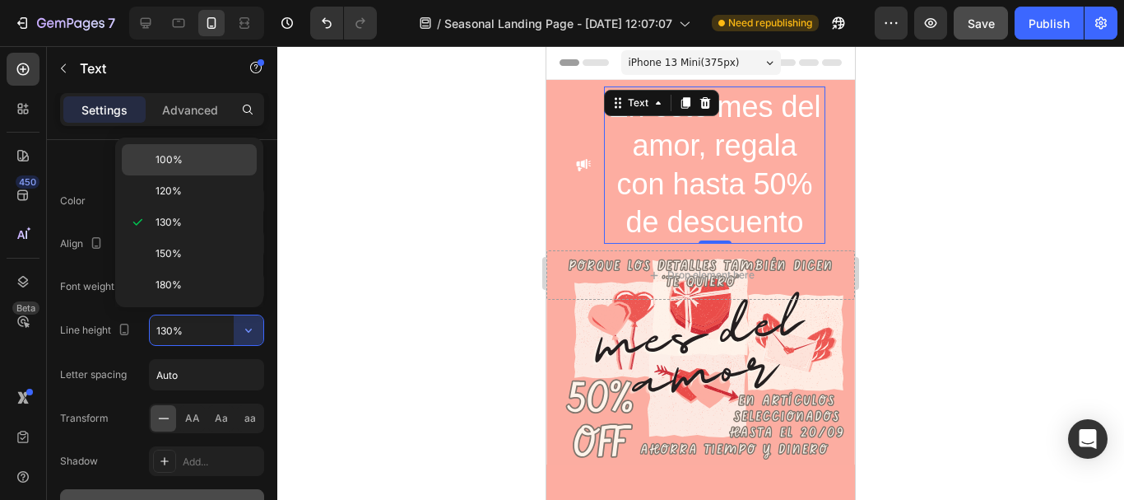
click at [207, 158] on p "100%" at bounding box center [203, 159] width 94 height 15
type input "100%"
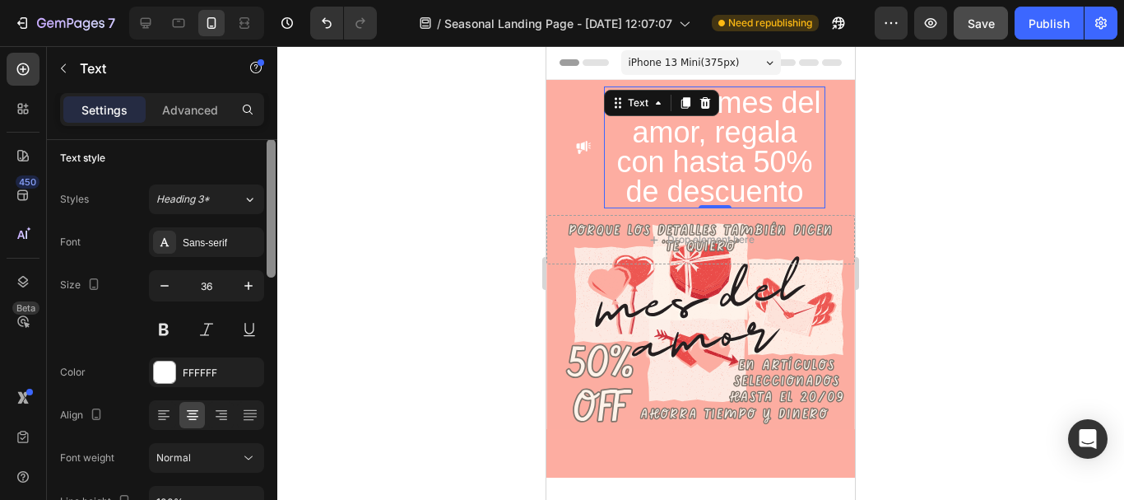
scroll to position [0, 0]
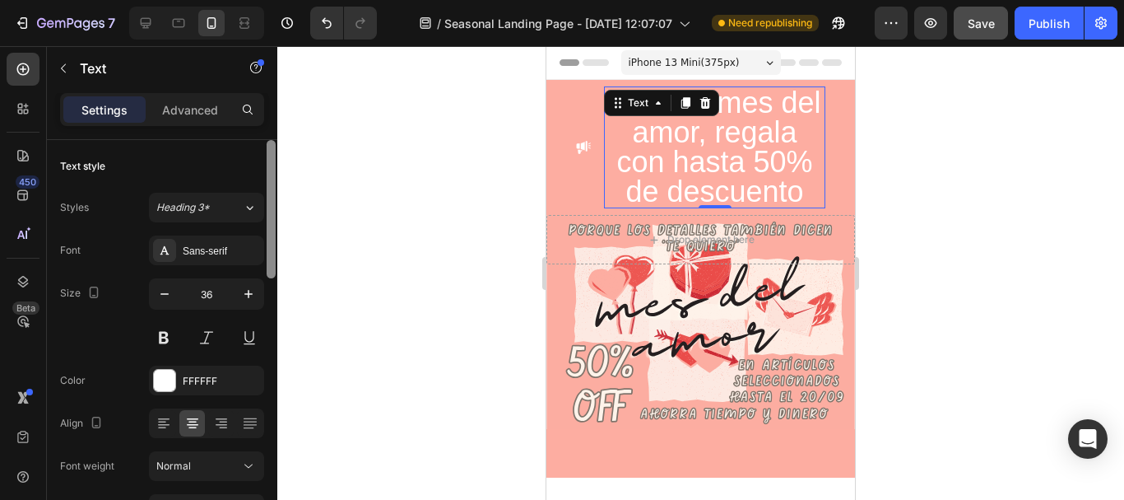
drag, startPoint x: 269, startPoint y: 292, endPoint x: 276, endPoint y: 204, distance: 88.3
click at [276, 204] on div at bounding box center [271, 343] width 12 height 407
click at [250, 210] on icon at bounding box center [250, 208] width 7 height 4
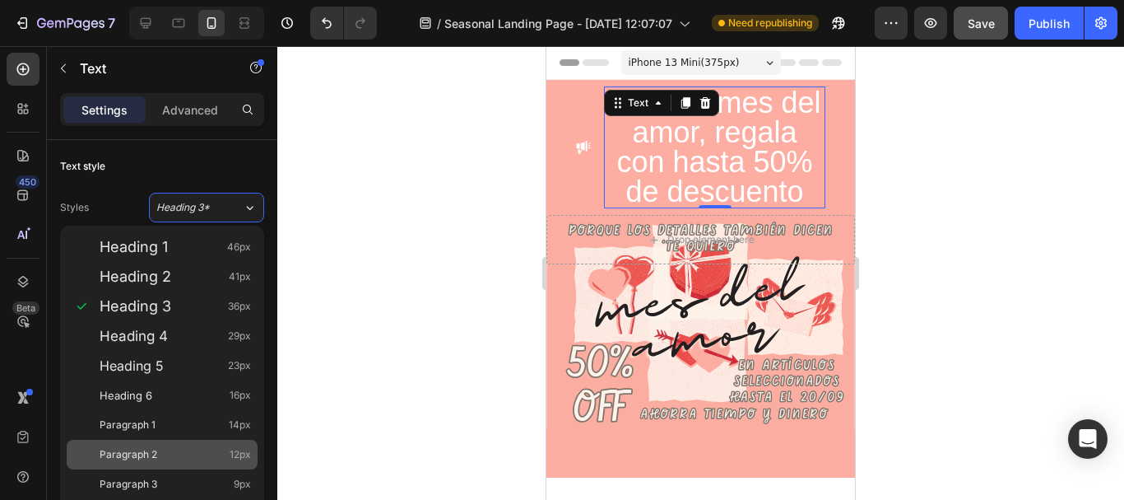
click at [157, 449] on div "Paragraph 2 12px" at bounding box center [175, 454] width 151 height 16
type input "12"
type input "180%"
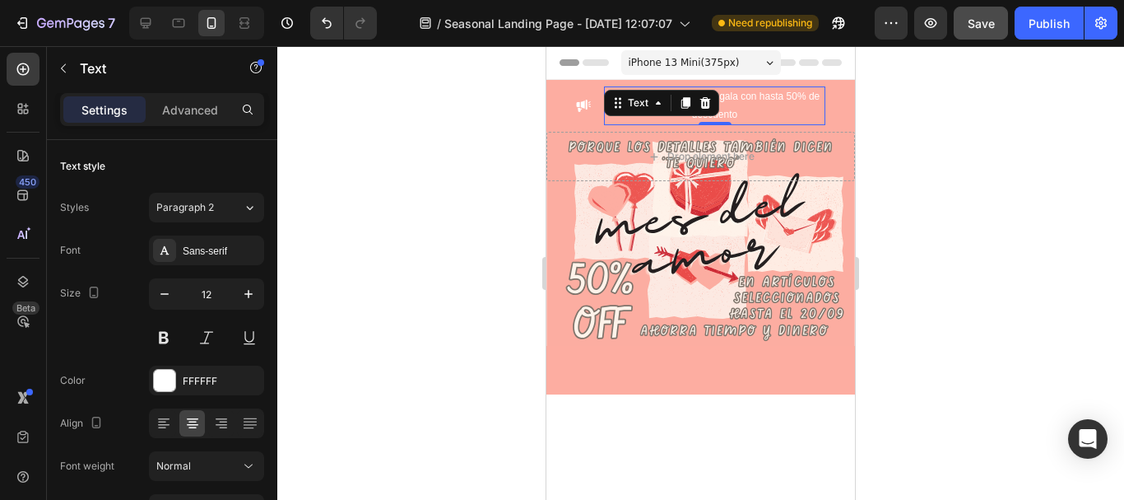
click at [391, 339] on div at bounding box center [700, 273] width 847 height 454
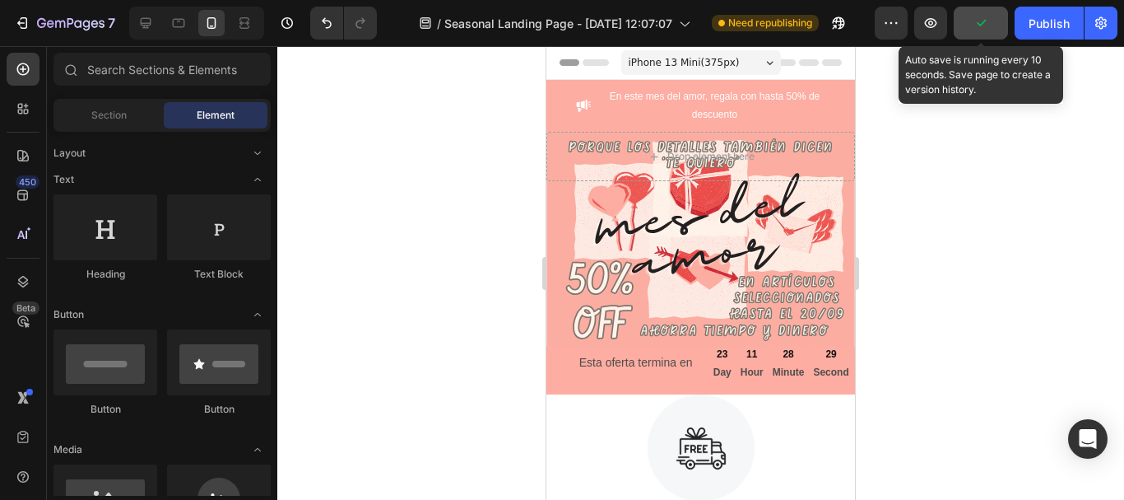
click at [984, 23] on icon "button" at bounding box center [981, 23] width 9 height 7
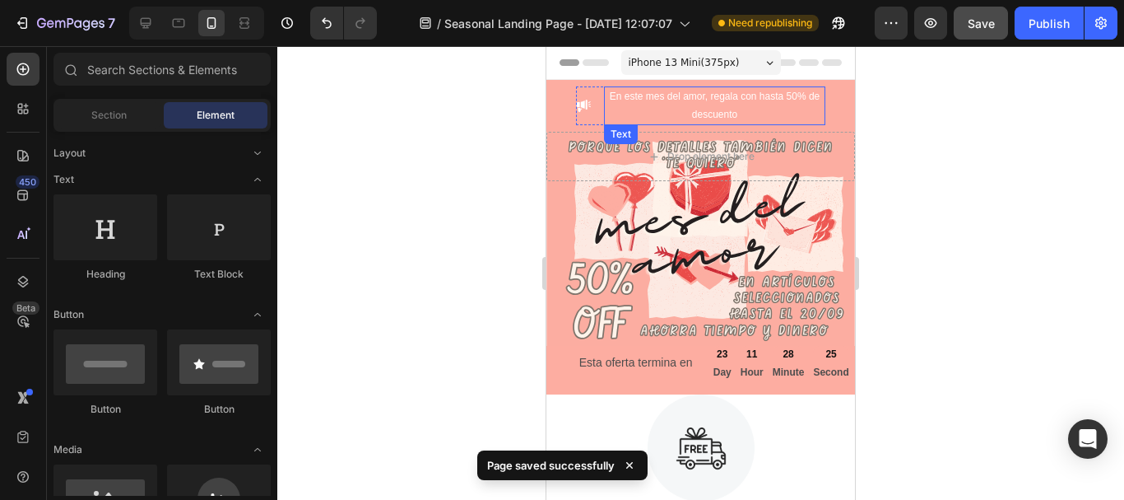
click at [696, 97] on p "En este mes del amor, regala con hasta 50% de descuento" at bounding box center [715, 105] width 218 height 35
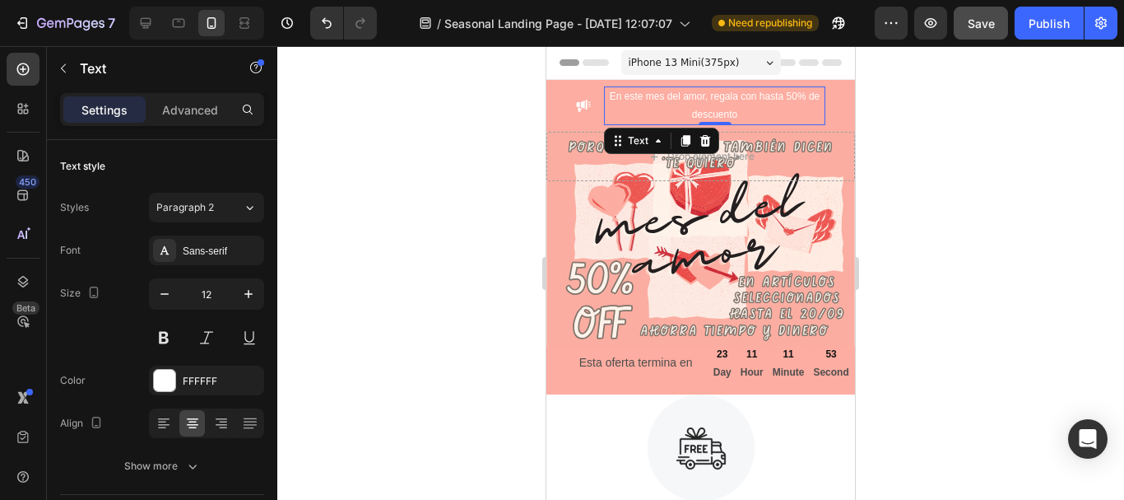
click at [766, 63] on icon at bounding box center [769, 63] width 7 height 4
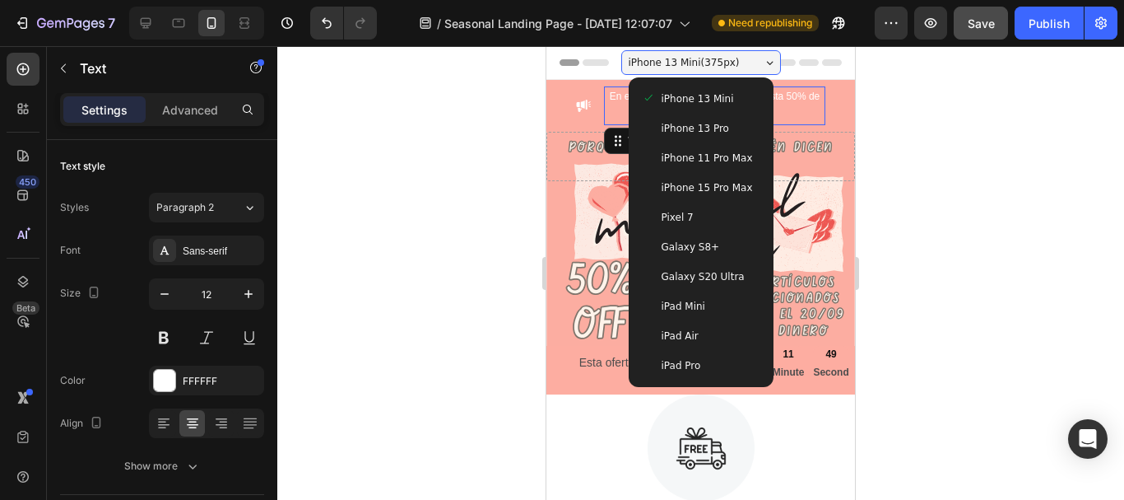
click at [673, 277] on span "Galaxy S20 Ultra" at bounding box center [703, 276] width 83 height 16
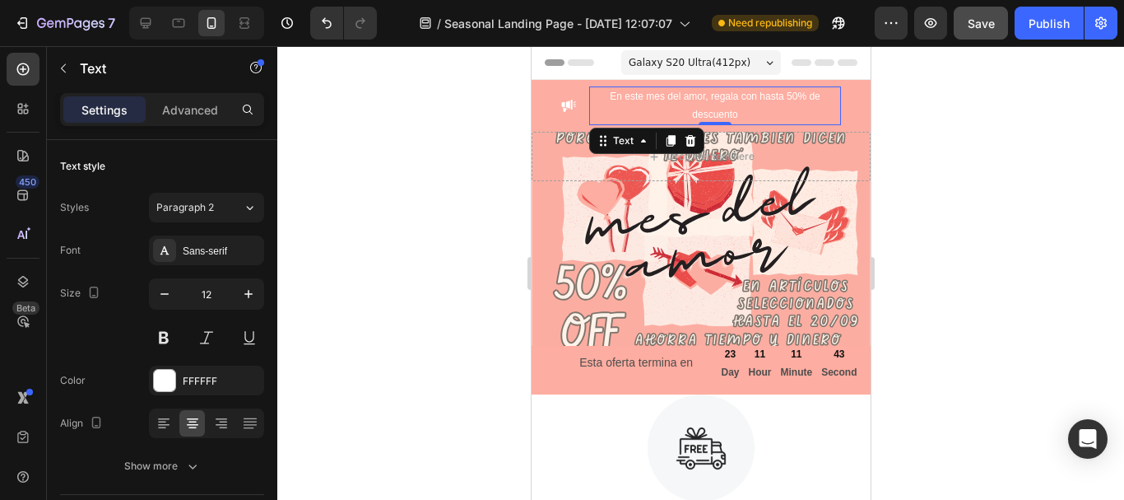
click at [766, 63] on icon at bounding box center [769, 63] width 7 height 4
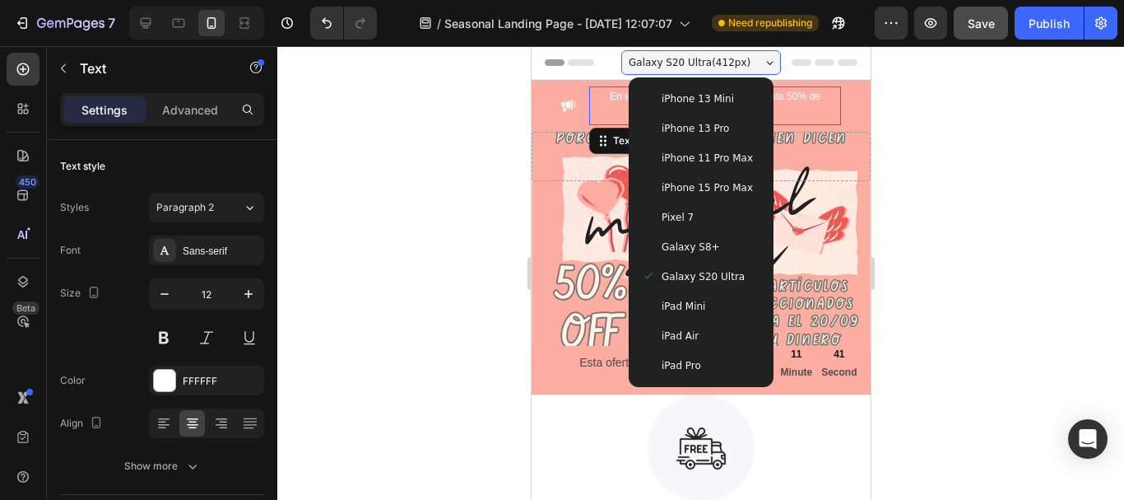
click at [696, 100] on span "iPhone 13 Mini" at bounding box center [697, 99] width 72 height 16
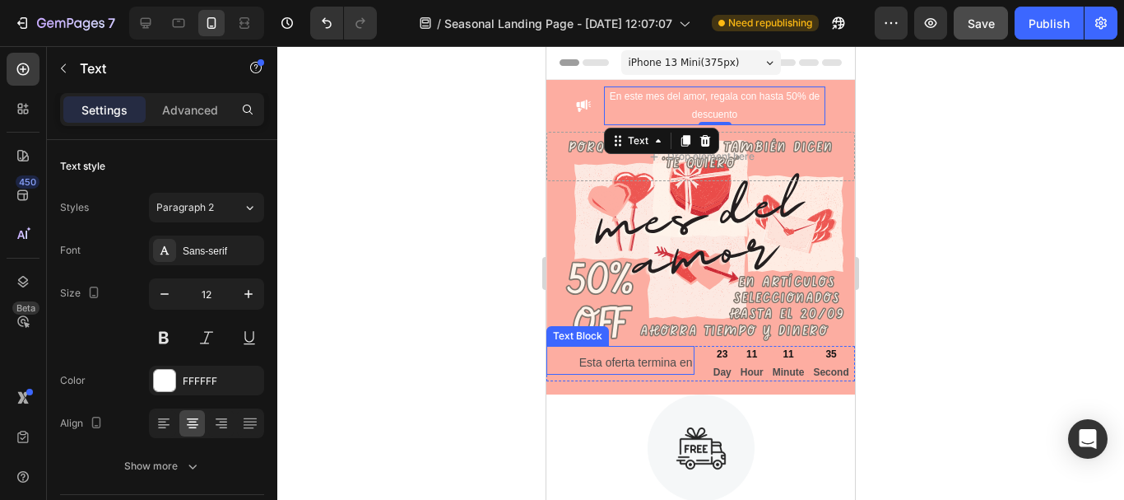
click at [599, 370] on p "Esta oferta termina en" at bounding box center [620, 362] width 145 height 21
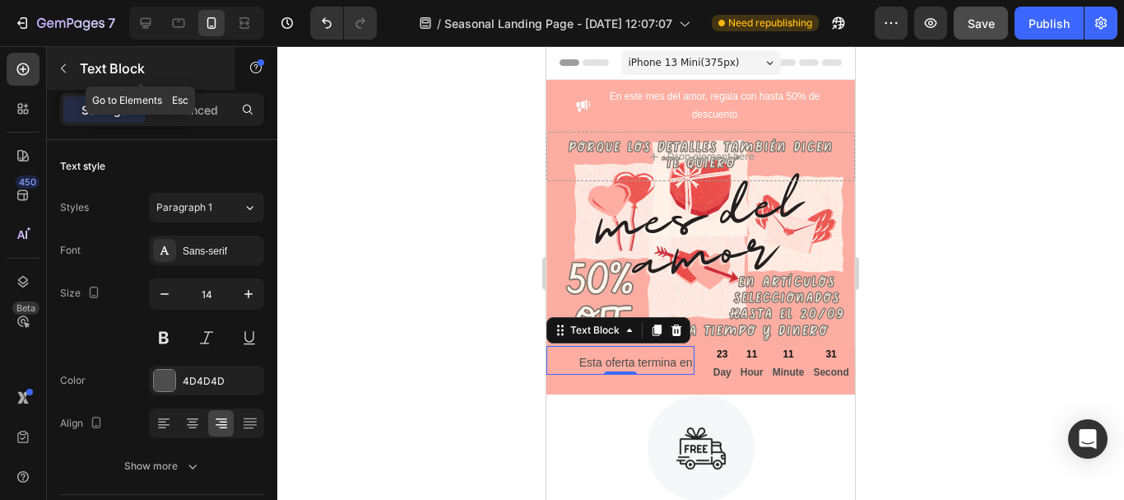
click at [67, 71] on icon "button" at bounding box center [63, 68] width 13 height 13
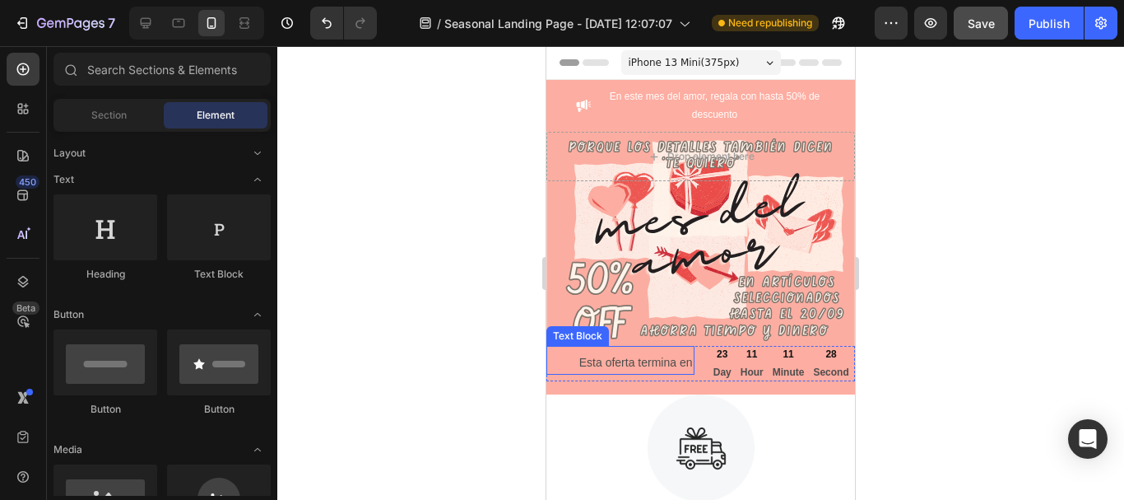
click at [612, 372] on p "Esta oferta termina en" at bounding box center [620, 362] width 145 height 21
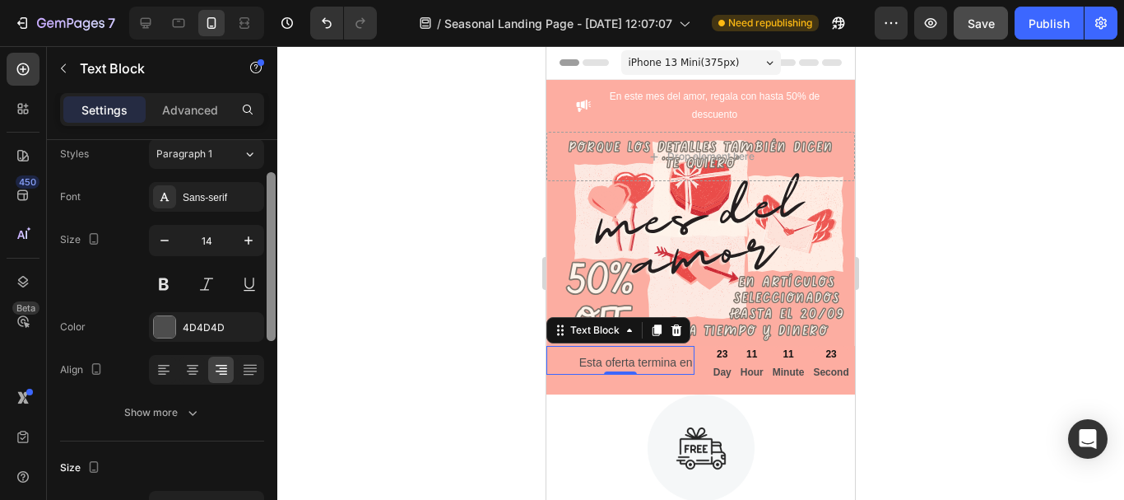
drag, startPoint x: 272, startPoint y: 173, endPoint x: 280, endPoint y: 174, distance: 8.3
click at [286, 0] on div "7 Version history / Seasonal Landing Page - [DATE] 12:07:07 Need republishing P…" at bounding box center [562, 0] width 1124 height 0
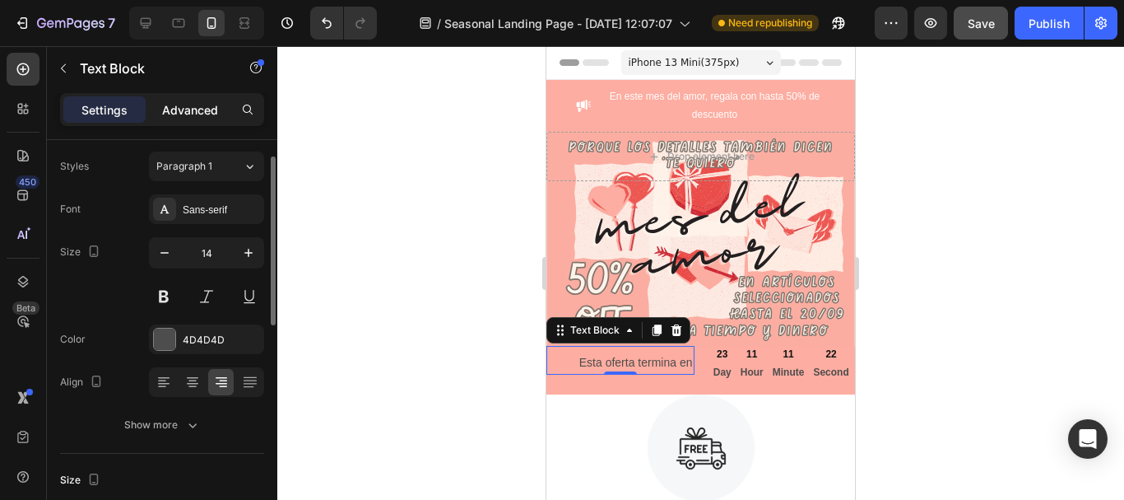
click at [198, 110] on p "Advanced" at bounding box center [190, 109] width 56 height 17
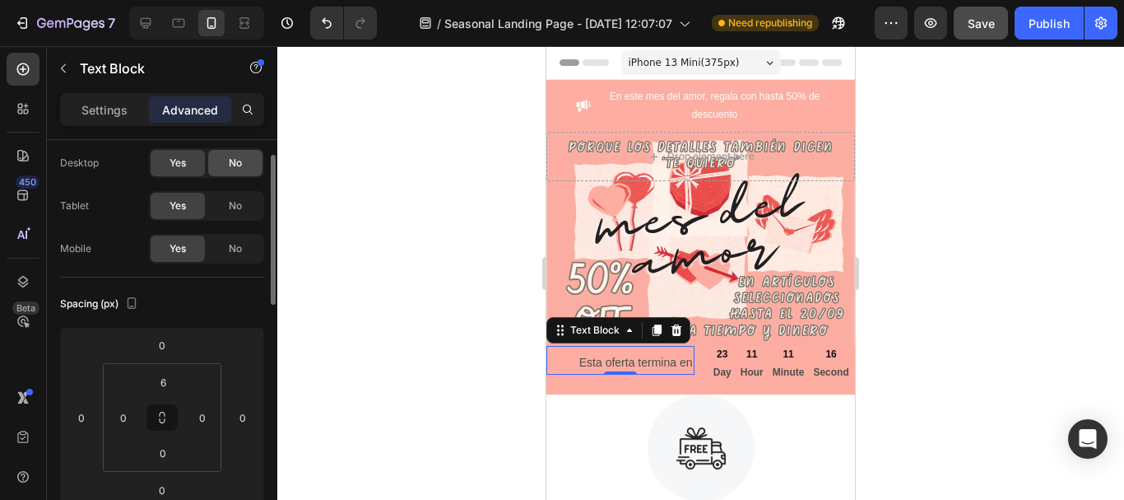
click at [238, 163] on span "No" at bounding box center [235, 163] width 13 height 15
click at [179, 25] on icon at bounding box center [178, 23] width 16 height 16
type input "0"
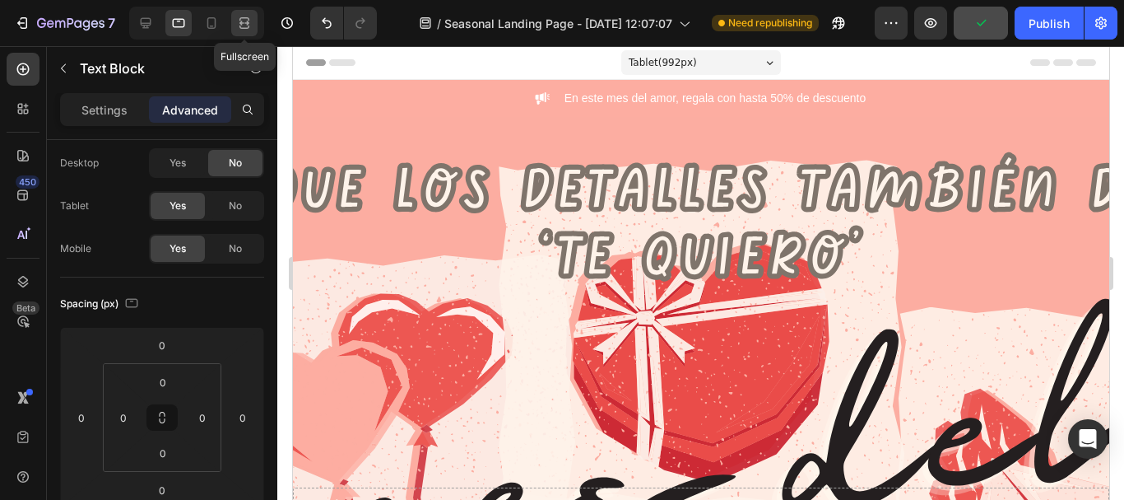
click at [242, 21] on icon at bounding box center [244, 23] width 16 height 16
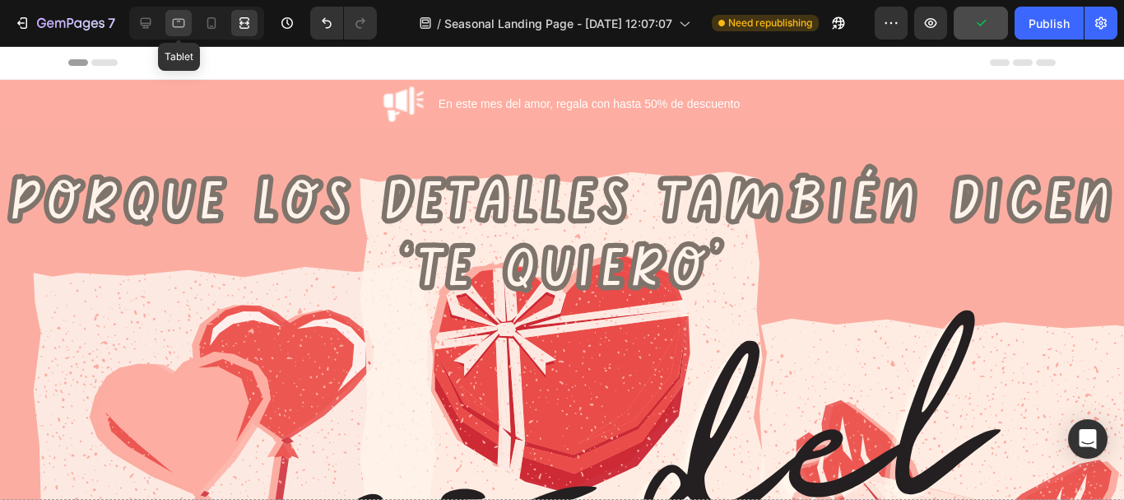
click at [178, 21] on icon at bounding box center [179, 23] width 12 height 9
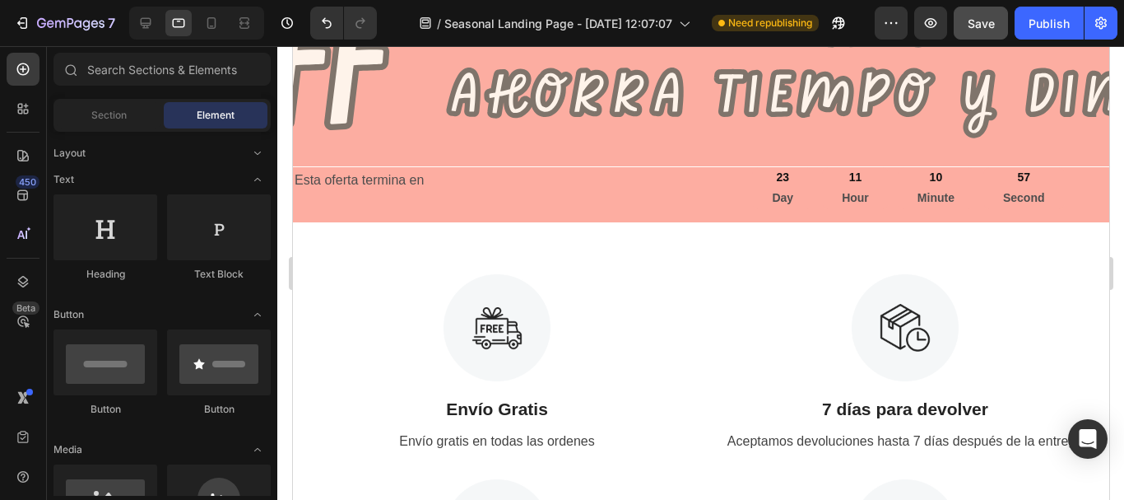
scroll to position [808, 0]
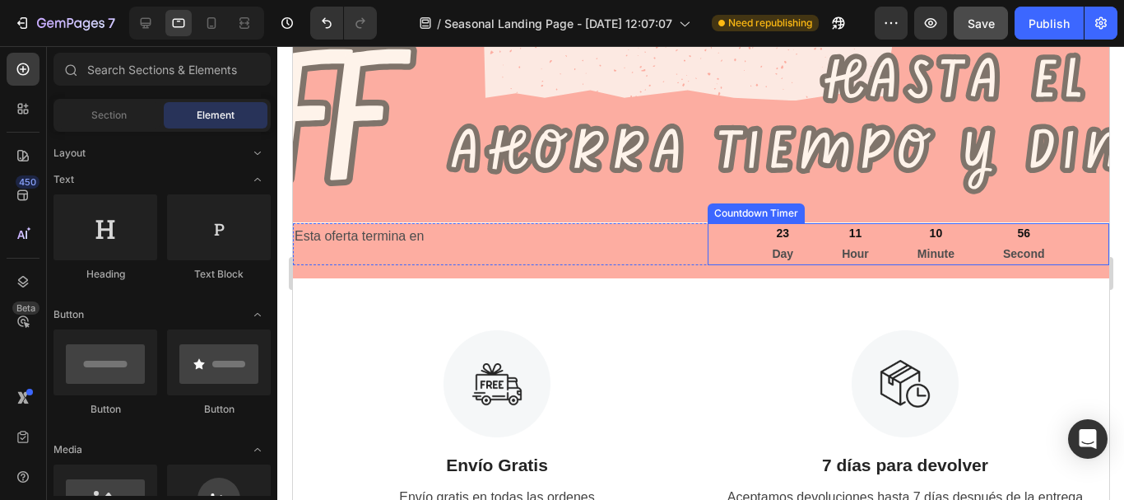
click at [707, 254] on div "23 Day 11 Hour 10 Minute 56 Second" at bounding box center [908, 243] width 402 height 41
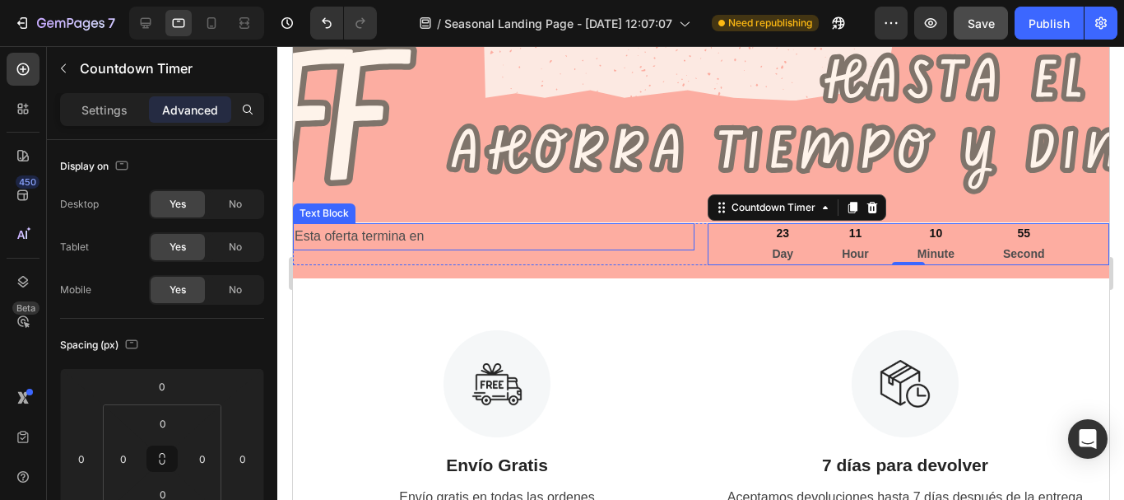
click at [584, 248] on p "Esta oferta termina en" at bounding box center [493, 237] width 398 height 24
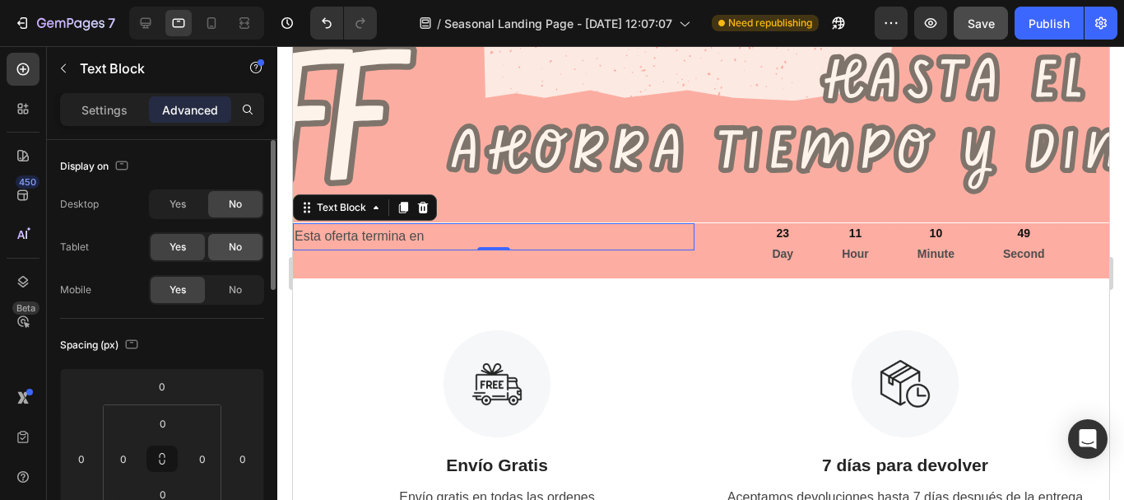
click at [240, 247] on span "No" at bounding box center [235, 247] width 13 height 15
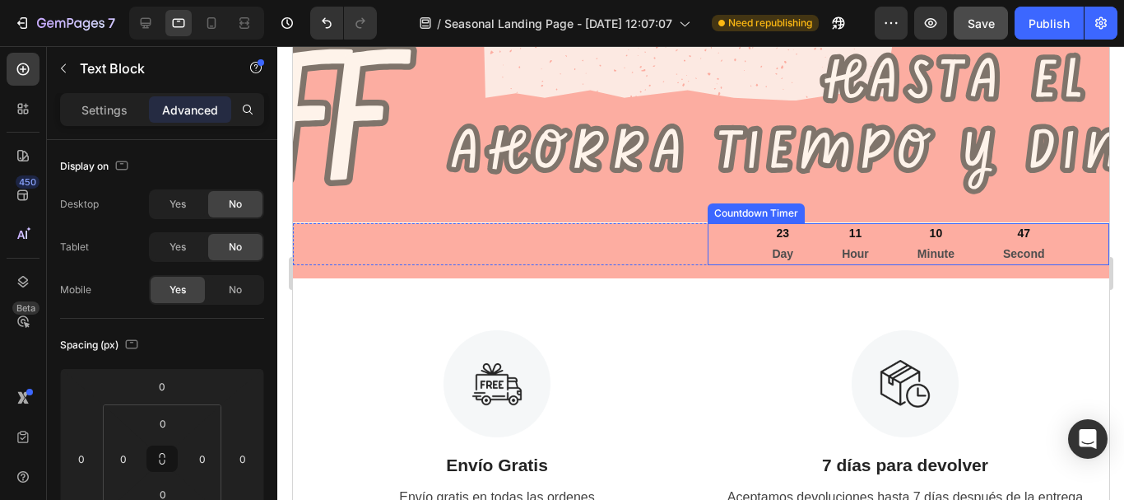
click at [786, 254] on div "23 Day" at bounding box center [782, 243] width 61 height 41
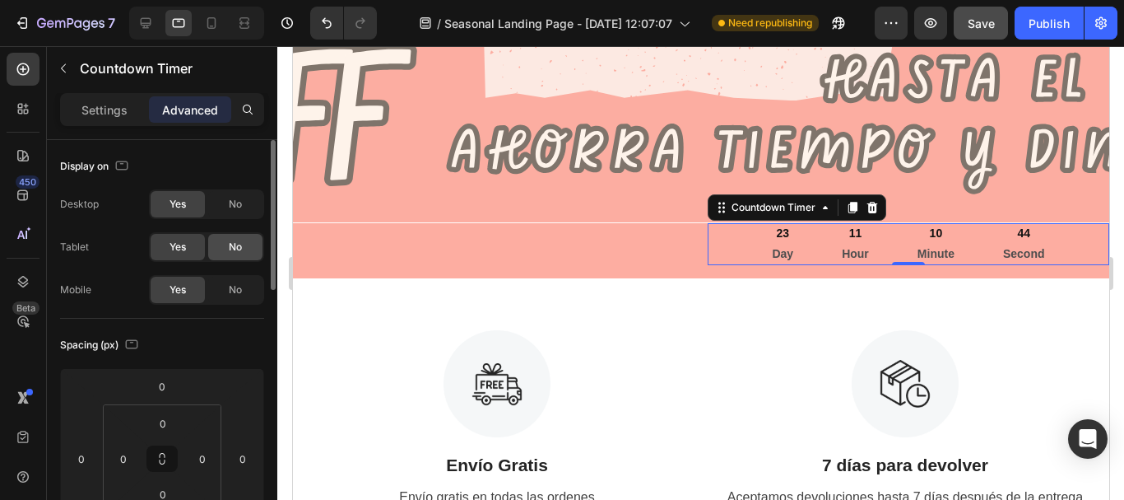
click at [230, 249] on span "No" at bounding box center [235, 247] width 13 height 15
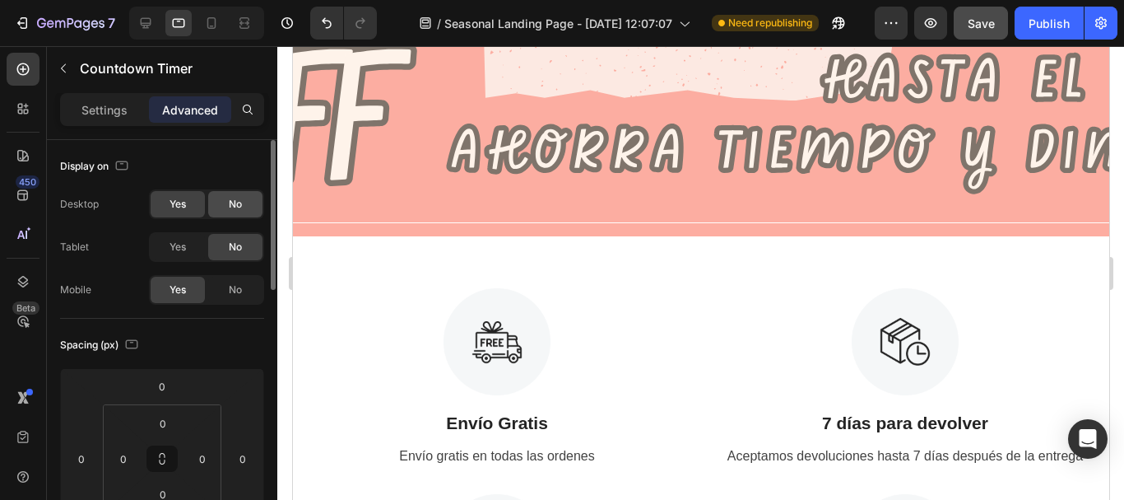
click at [233, 201] on span "No" at bounding box center [235, 204] width 13 height 15
click at [214, 21] on icon at bounding box center [211, 23] width 16 height 16
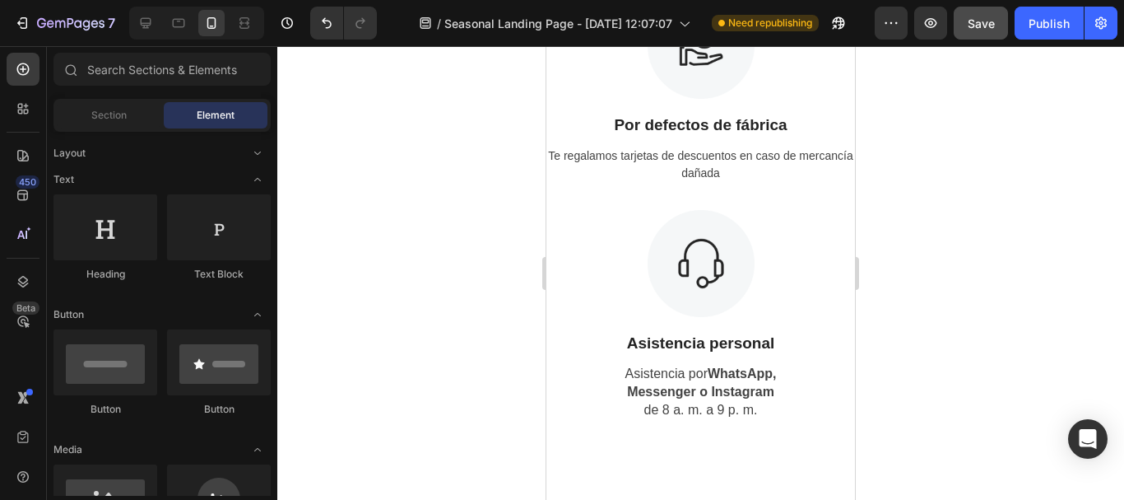
scroll to position [14, 0]
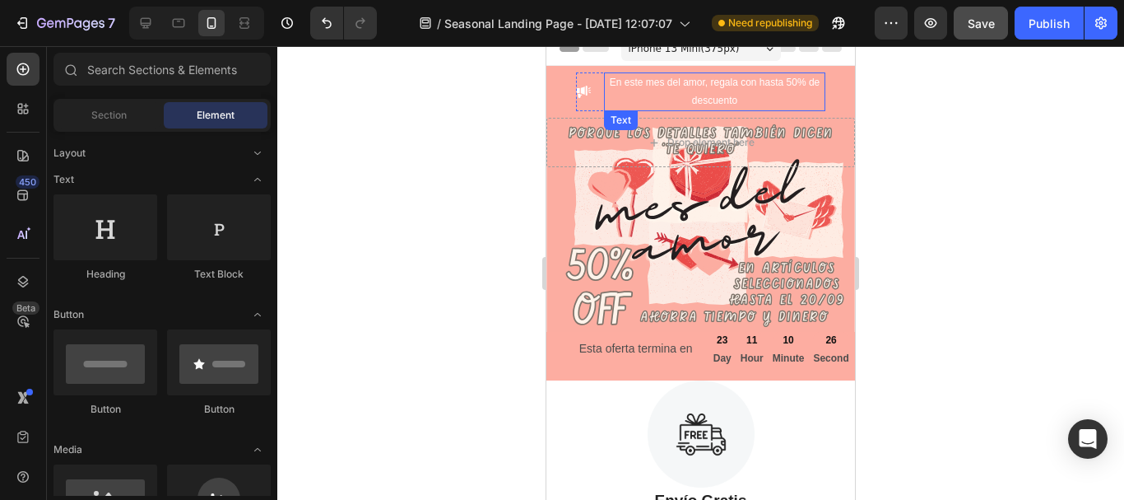
click at [717, 97] on p "En este mes del amor, regala con hasta 50% de descuento" at bounding box center [715, 91] width 218 height 35
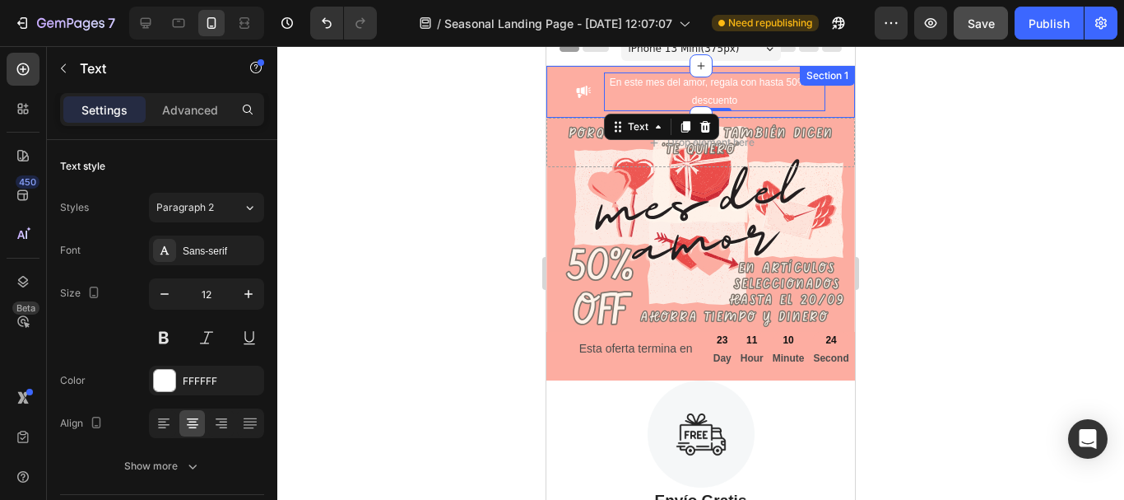
click at [562, 77] on div "Image En este mes del amor, regala con hasta 50% de descuento Text 0 Row Sectio…" at bounding box center [701, 92] width 309 height 52
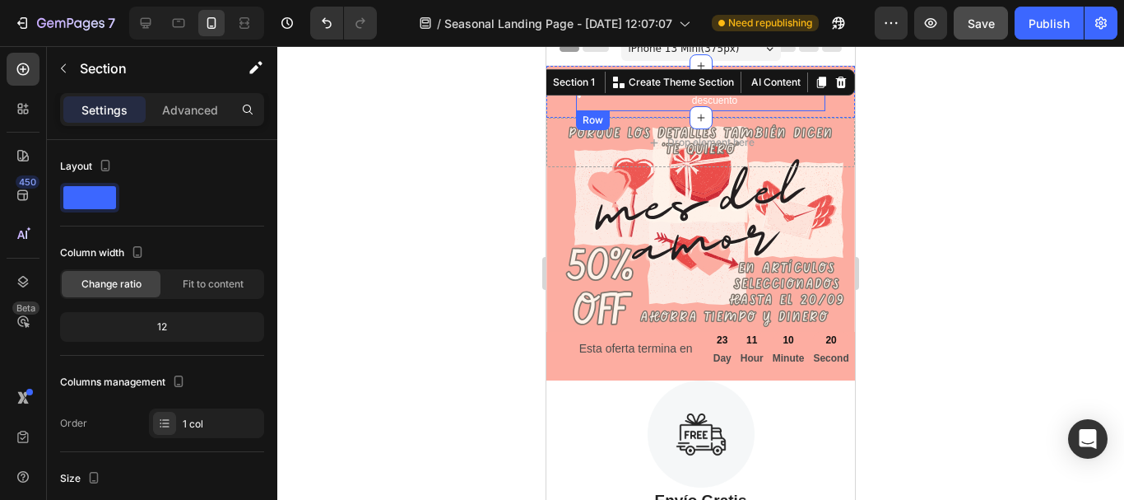
click at [591, 106] on div "Image En este mes del amor, regala con hasta 50% de descuento Text Row" at bounding box center [700, 91] width 249 height 39
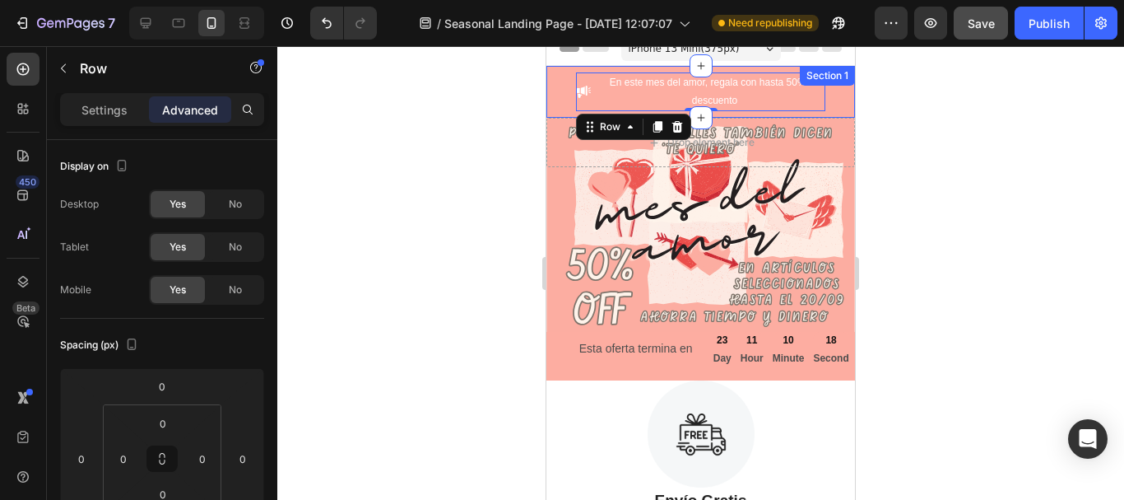
click at [563, 93] on div "Image En este mes del amor, regala con hasta 50% de descuento Text Row 0 Sectio…" at bounding box center [701, 92] width 309 height 52
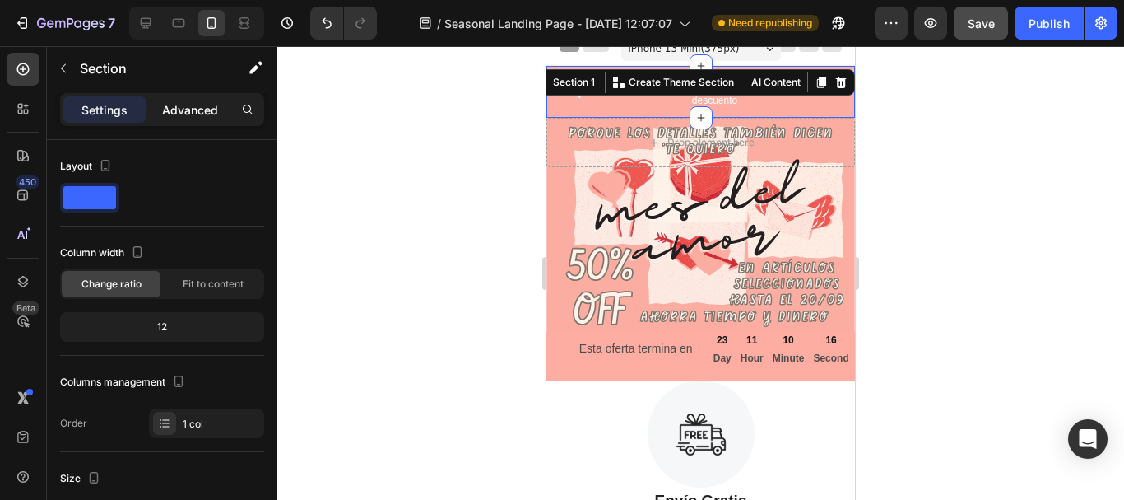
click at [201, 114] on p "Advanced" at bounding box center [190, 109] width 56 height 17
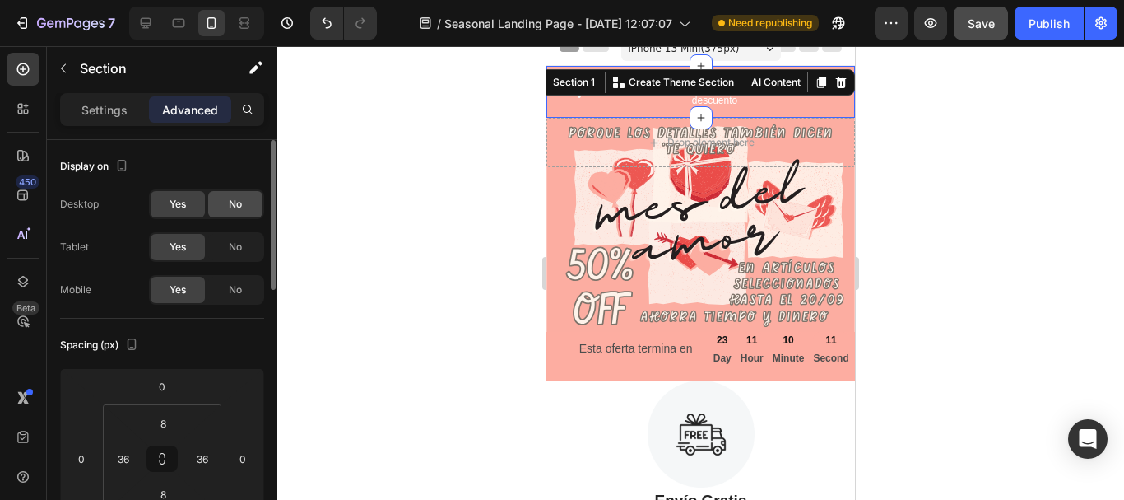
click at [232, 204] on span "No" at bounding box center [235, 204] width 13 height 15
click at [232, 247] on span "No" at bounding box center [235, 247] width 13 height 15
click at [412, 234] on div at bounding box center [700, 273] width 847 height 454
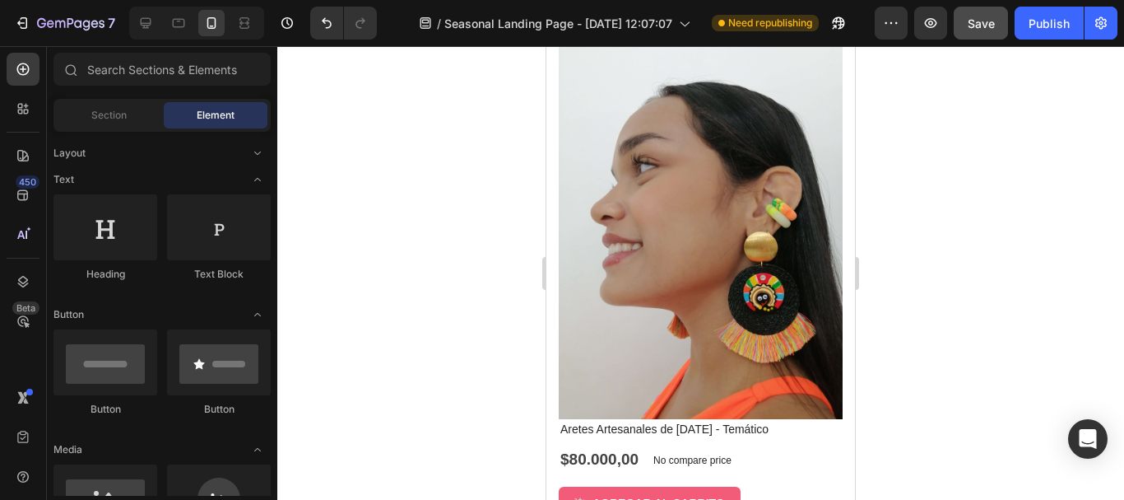
scroll to position [1998, 0]
